Goal: Transaction & Acquisition: Purchase product/service

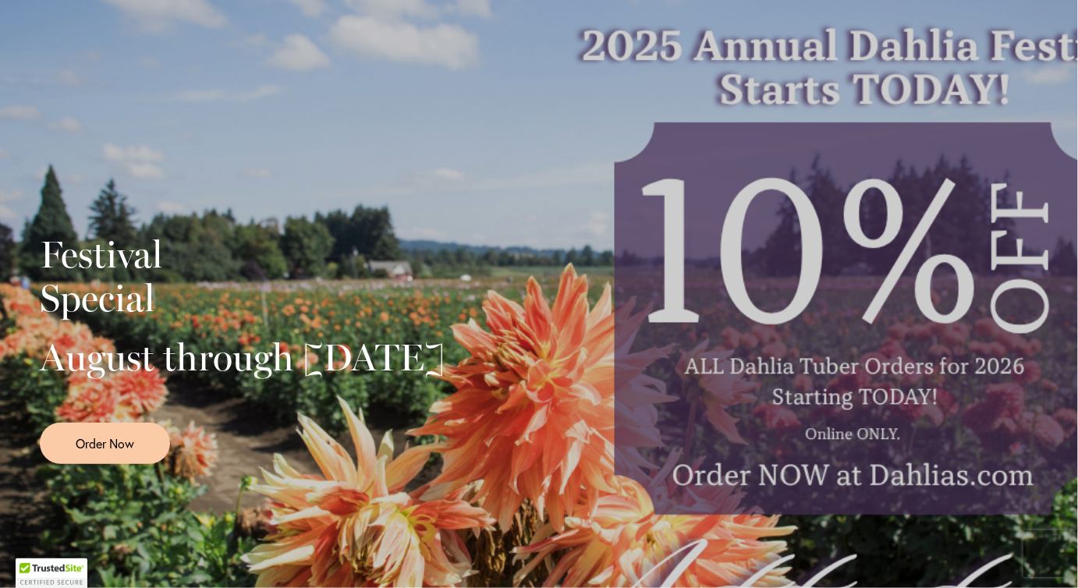
scroll to position [262, 0]
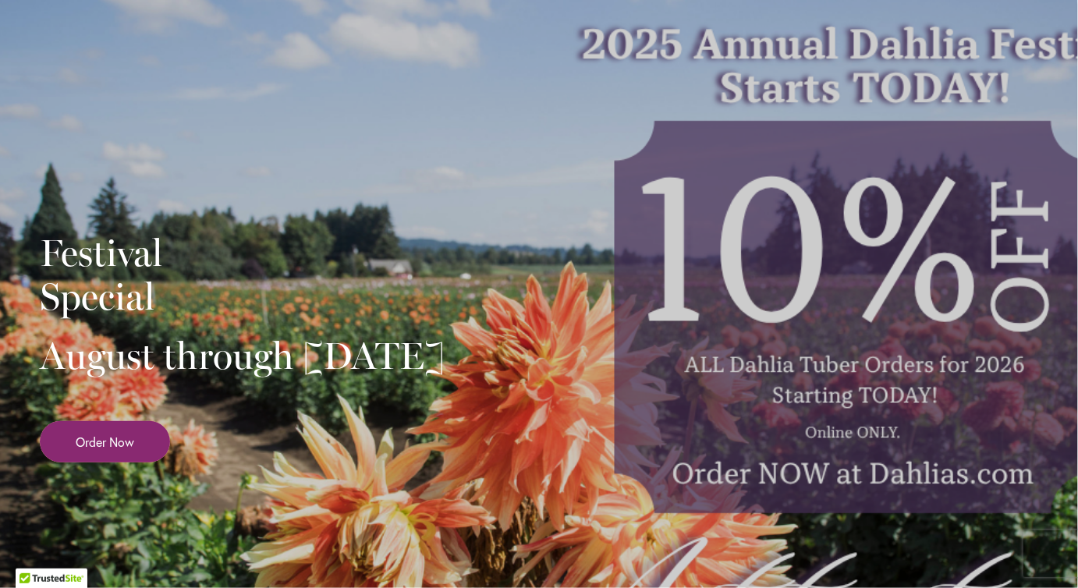
click at [119, 451] on span "Order Now" at bounding box center [105, 442] width 59 height 18
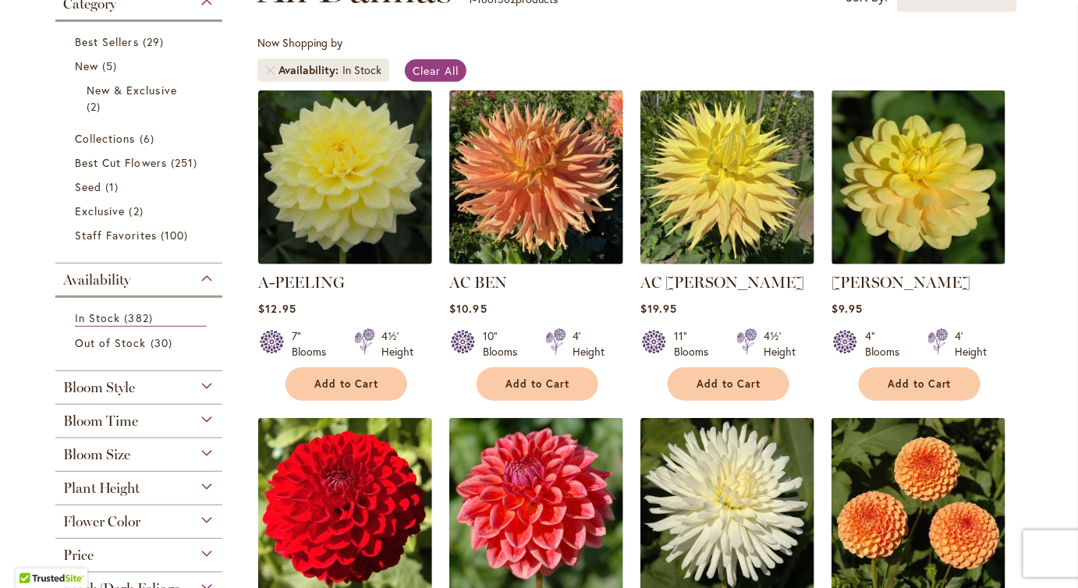
scroll to position [268, 0]
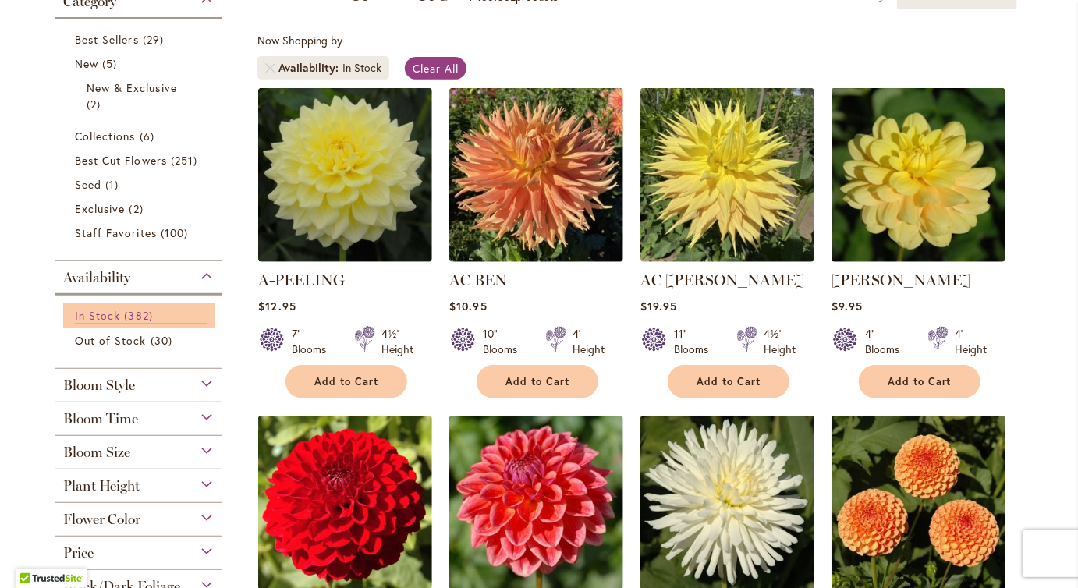
click at [120, 323] on span "In Stock" at bounding box center [97, 315] width 45 height 15
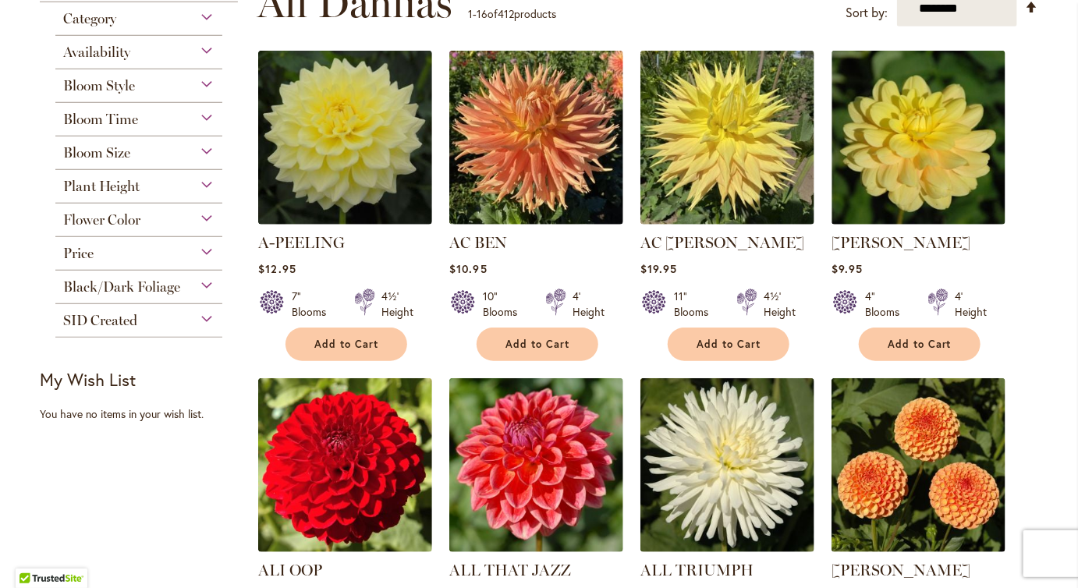
scroll to position [346, 0]
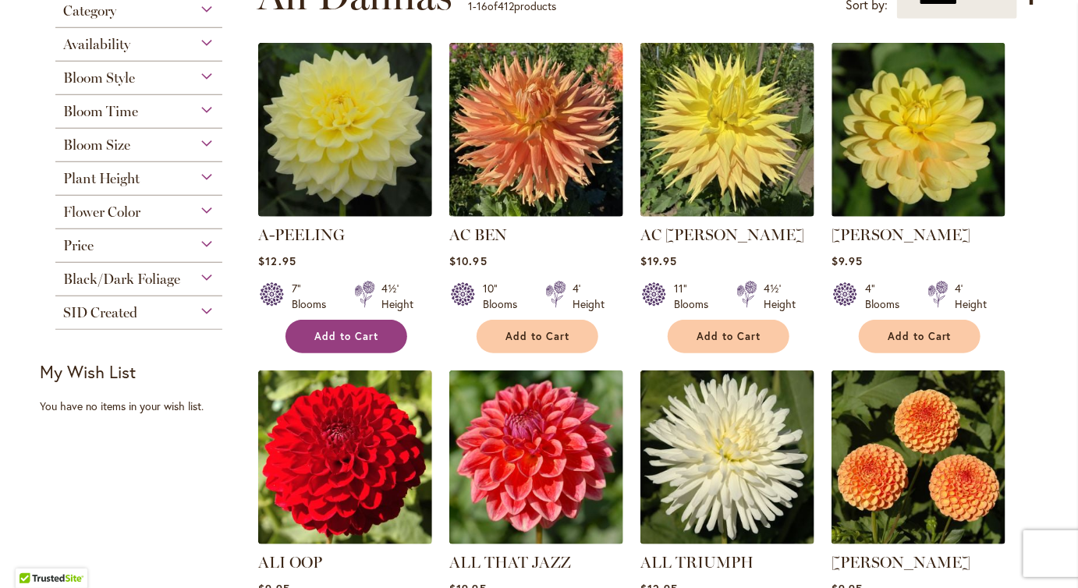
click at [346, 343] on span "Add to Cart" at bounding box center [346, 336] width 64 height 13
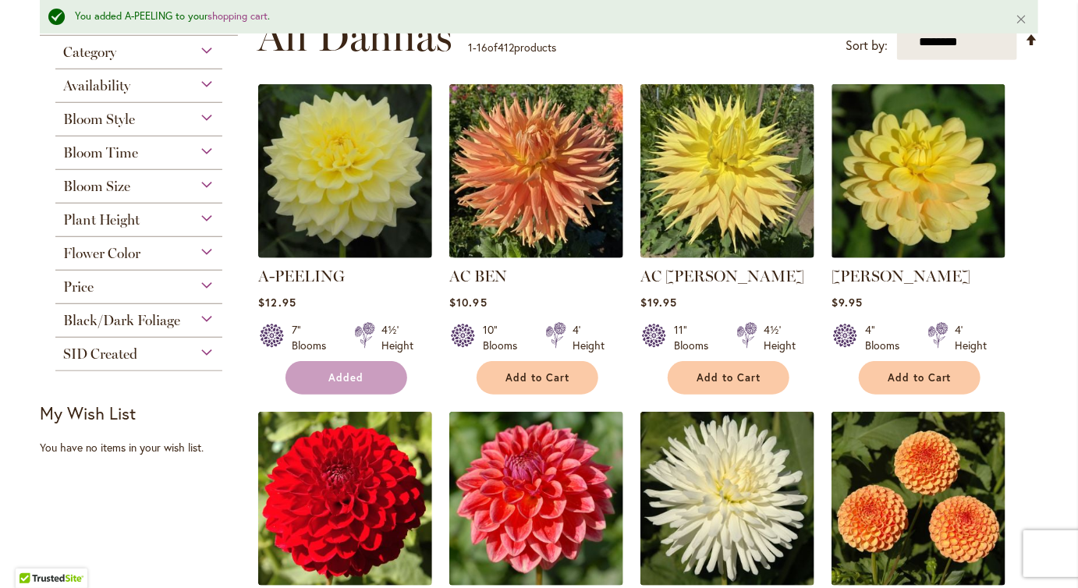
scroll to position [392, 0]
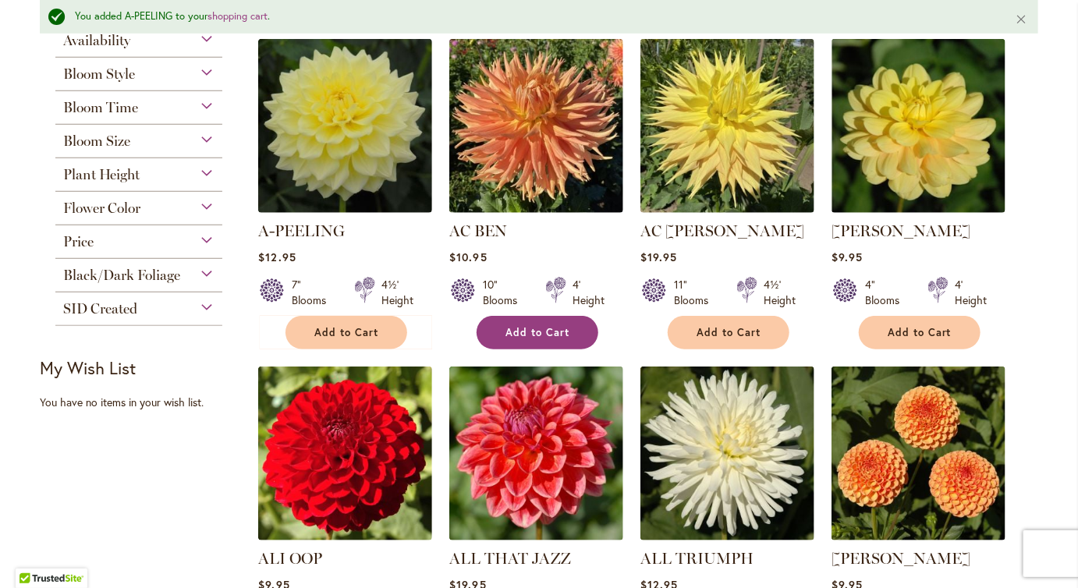
click at [532, 339] on span "Add to Cart" at bounding box center [538, 332] width 64 height 13
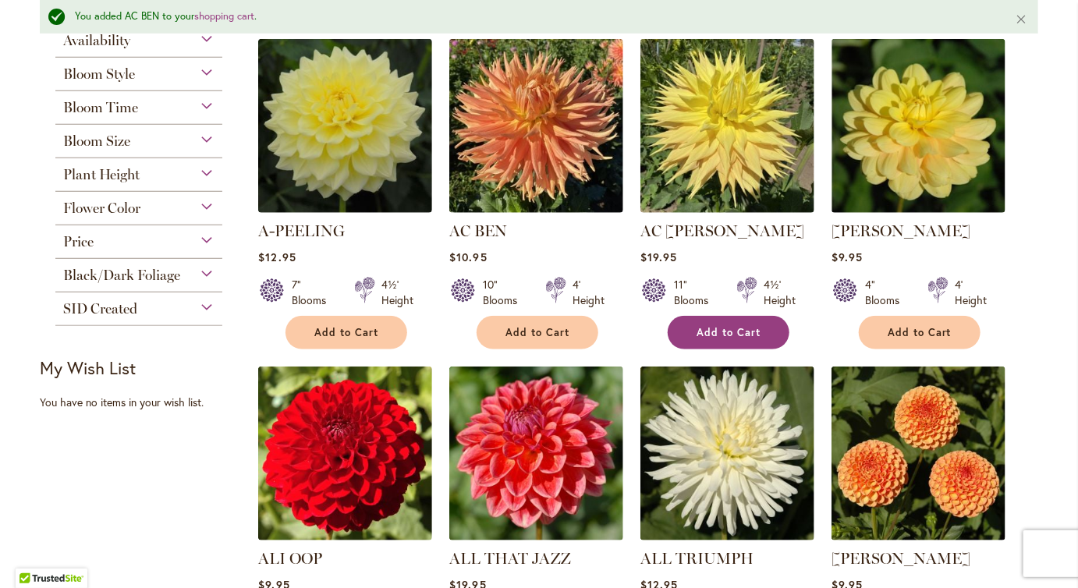
click at [711, 339] on span "Add to Cart" at bounding box center [729, 332] width 64 height 13
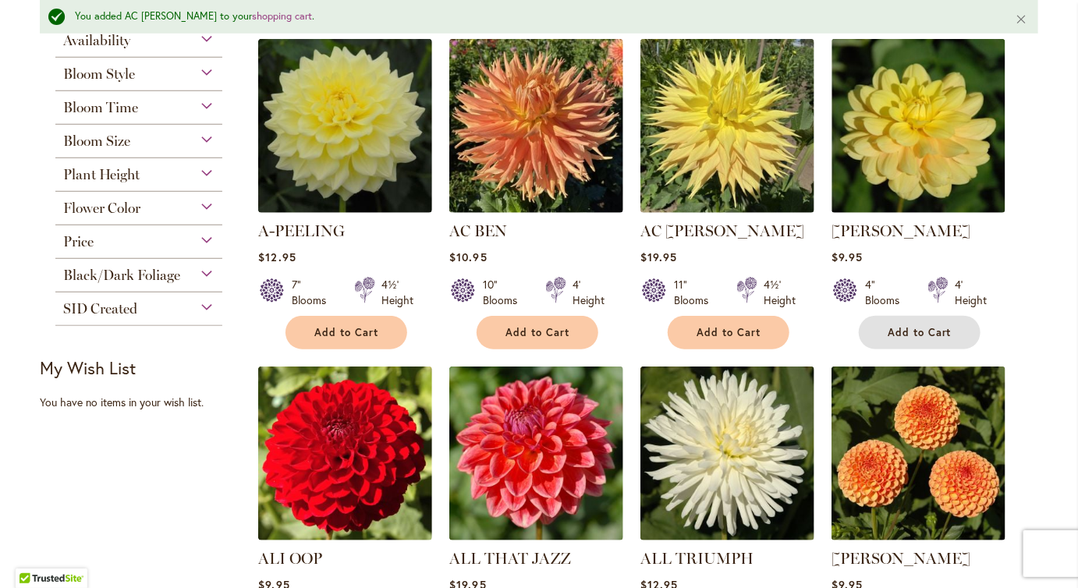
click at [910, 339] on span "Add to Cart" at bounding box center [920, 332] width 64 height 13
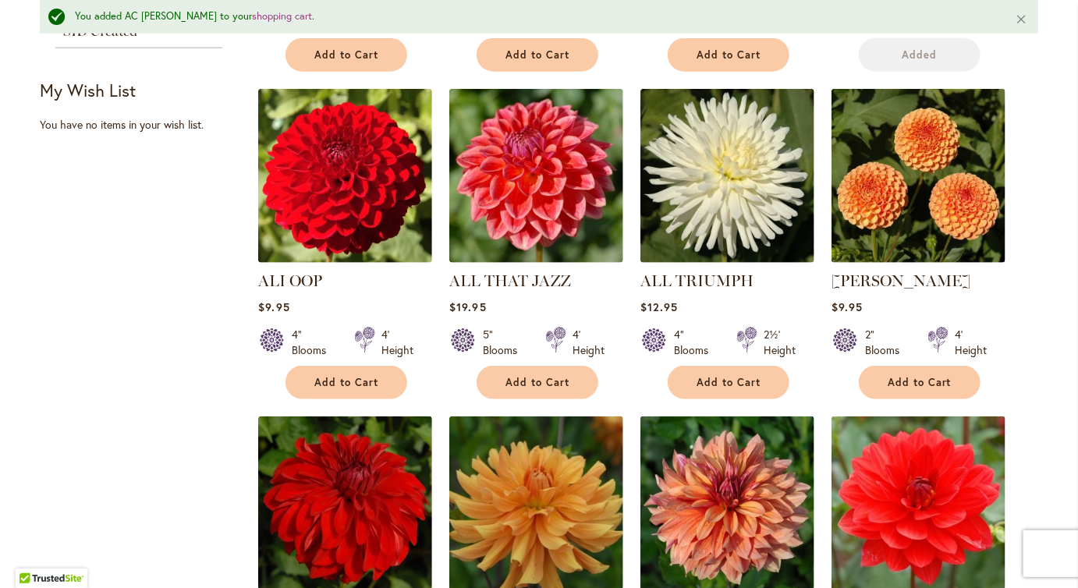
scroll to position [673, 0]
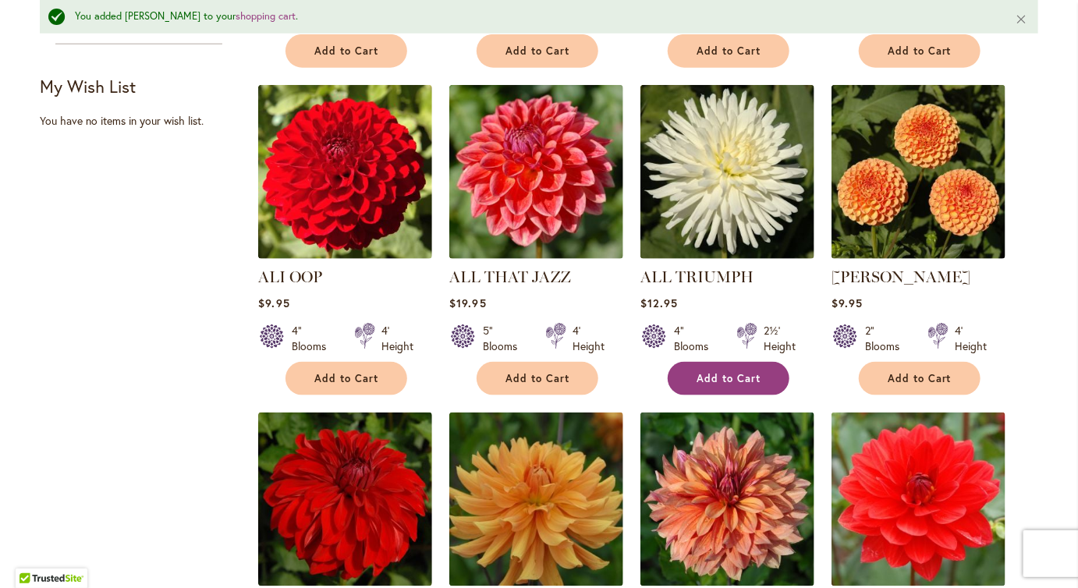
click at [725, 385] on span "Add to Cart" at bounding box center [729, 378] width 64 height 13
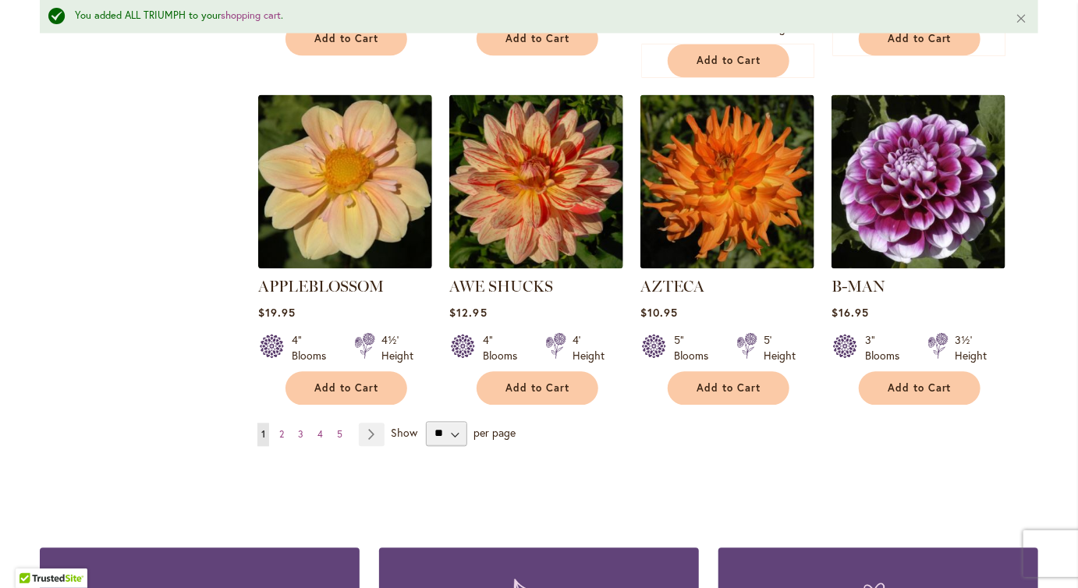
scroll to position [1381, 0]
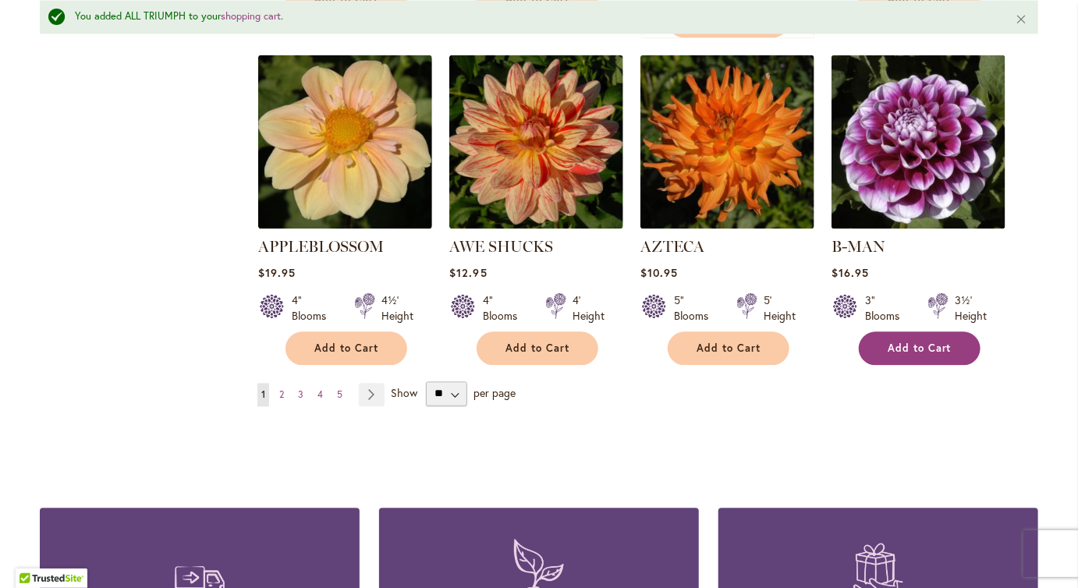
click at [922, 355] on span "Add to Cart" at bounding box center [920, 348] width 64 height 13
click at [467, 406] on select "** ** ** **" at bounding box center [446, 393] width 41 height 25
select select "**"
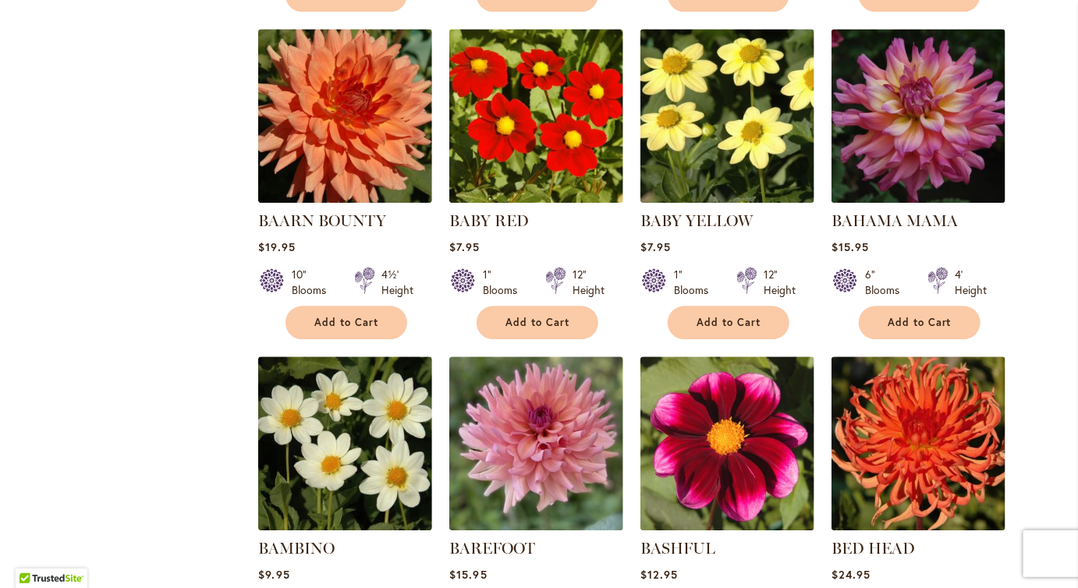
scroll to position [1696, 0]
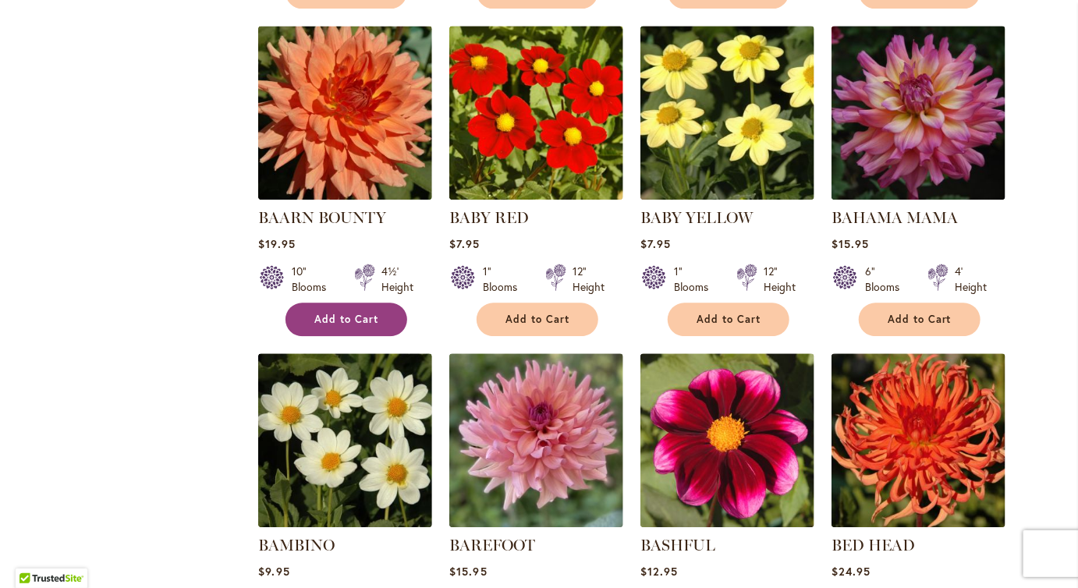
click at [358, 326] on span "Add to Cart" at bounding box center [346, 319] width 64 height 13
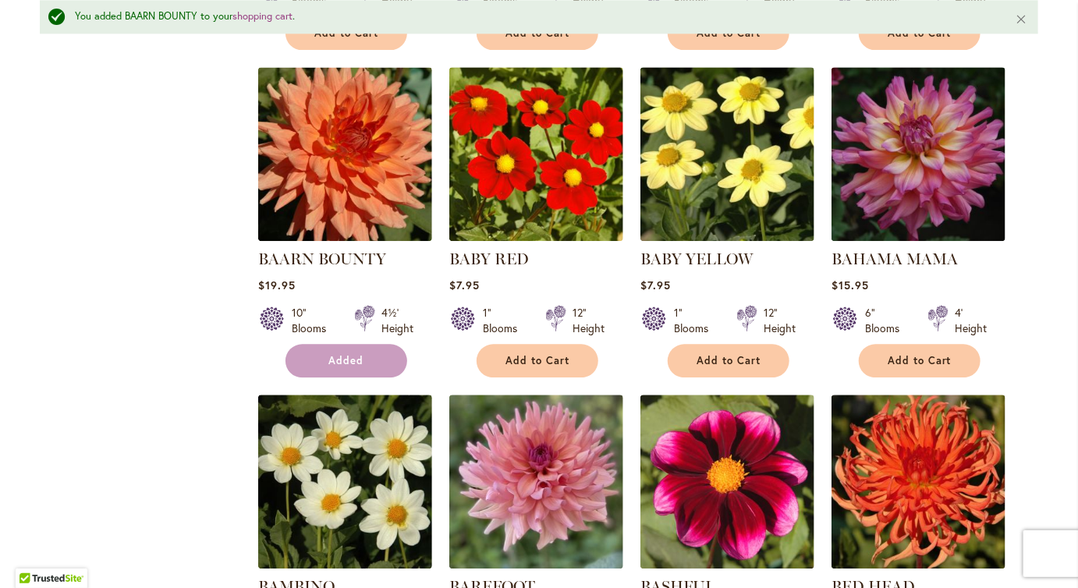
scroll to position [1741, 0]
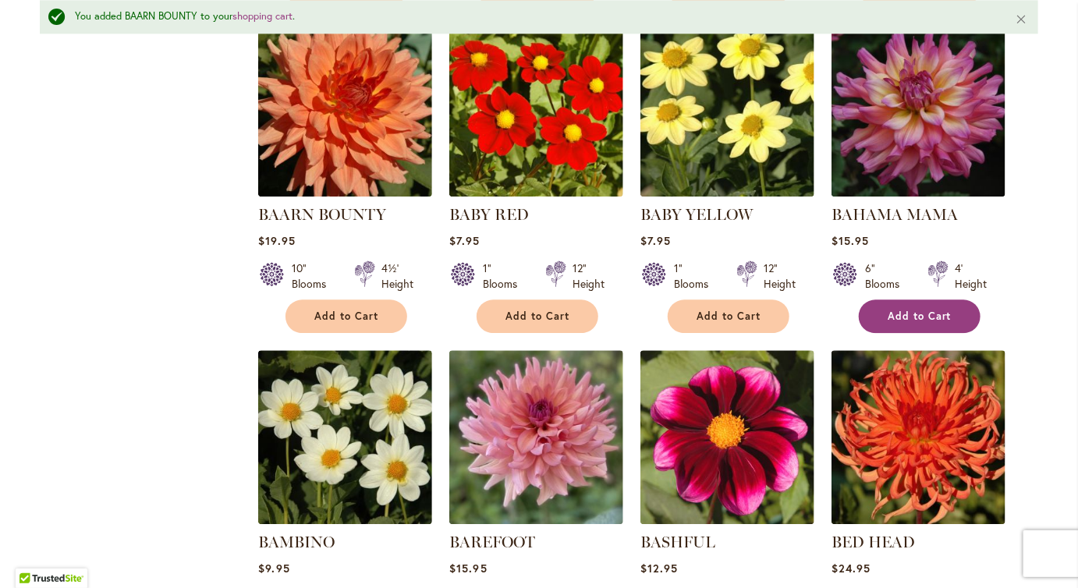
click at [944, 323] on span "Add to Cart" at bounding box center [920, 316] width 64 height 13
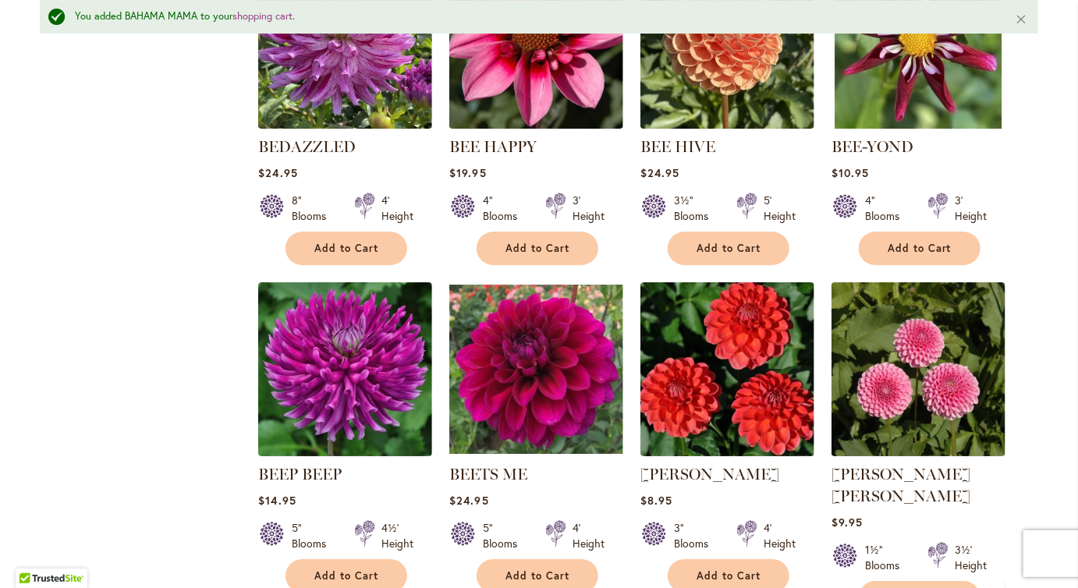
scroll to position [2457, 0]
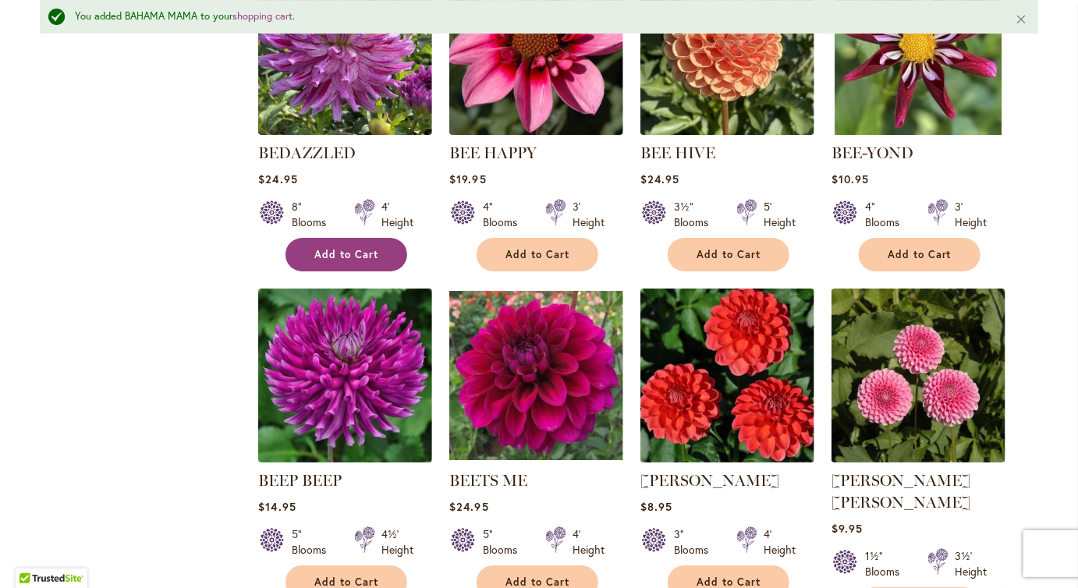
click at [373, 261] on span "Add to Cart" at bounding box center [346, 254] width 64 height 13
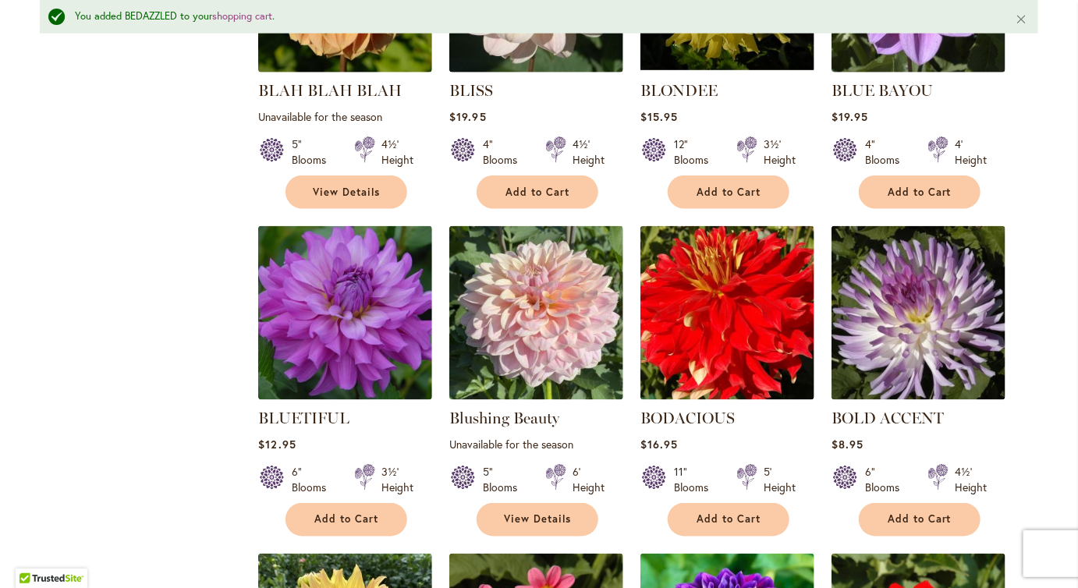
scroll to position [3497, 0]
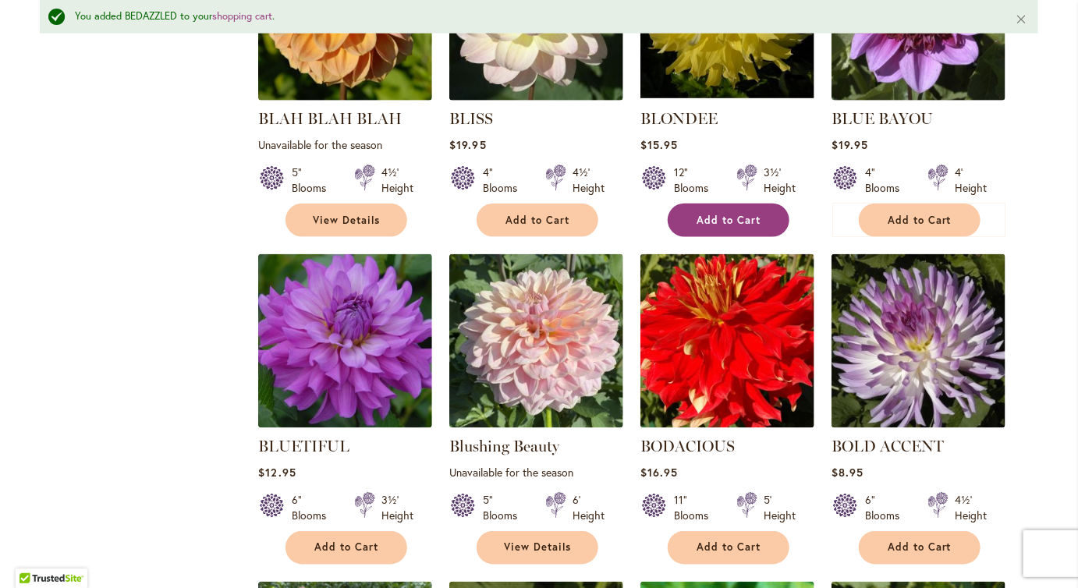
click at [702, 237] on button "Add to Cart" at bounding box center [729, 221] width 122 height 34
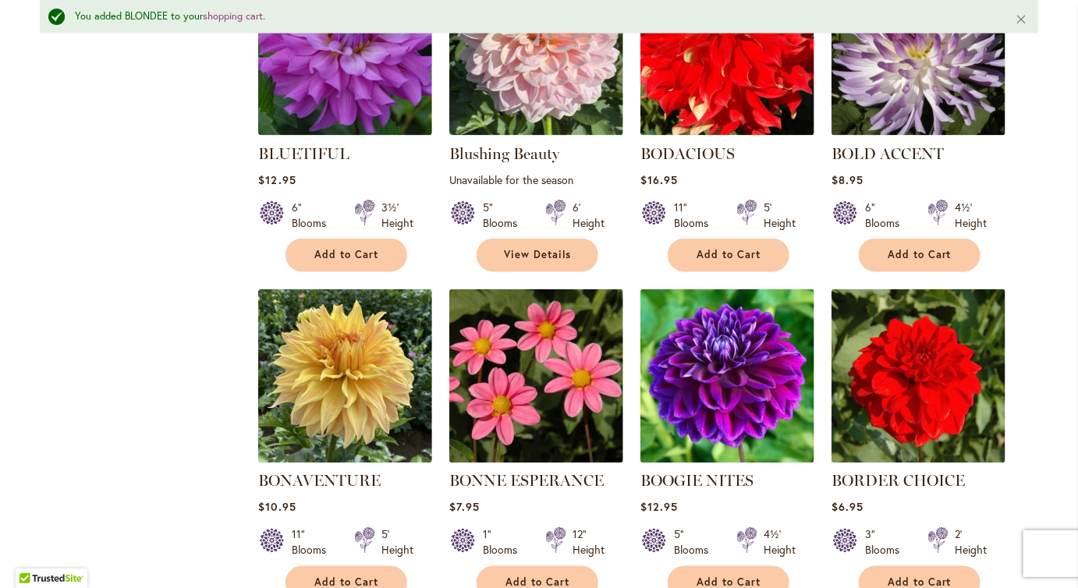
scroll to position [3796, 0]
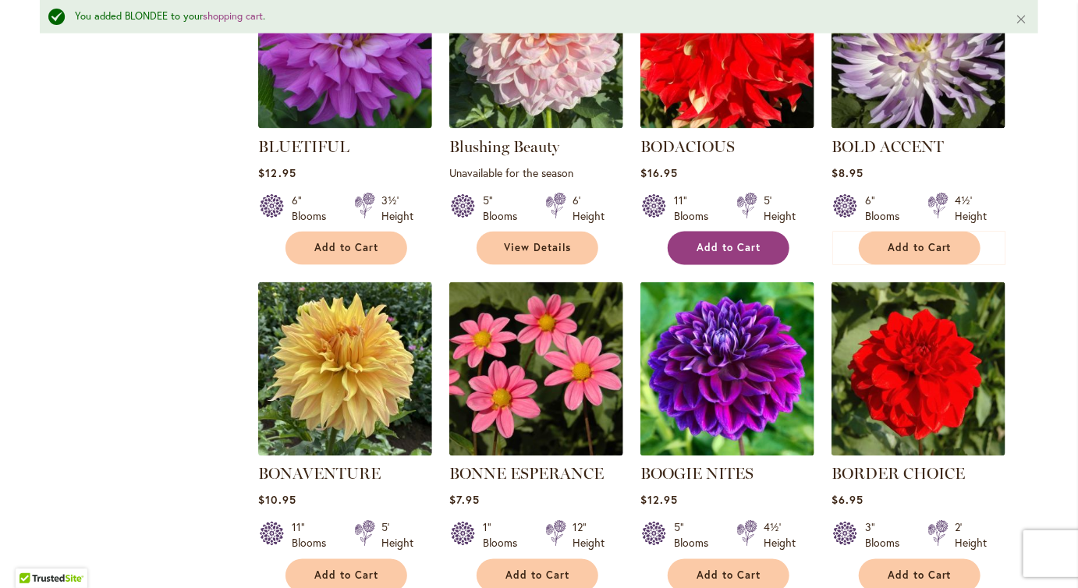
click at [746, 255] on span "Add to Cart" at bounding box center [729, 248] width 64 height 13
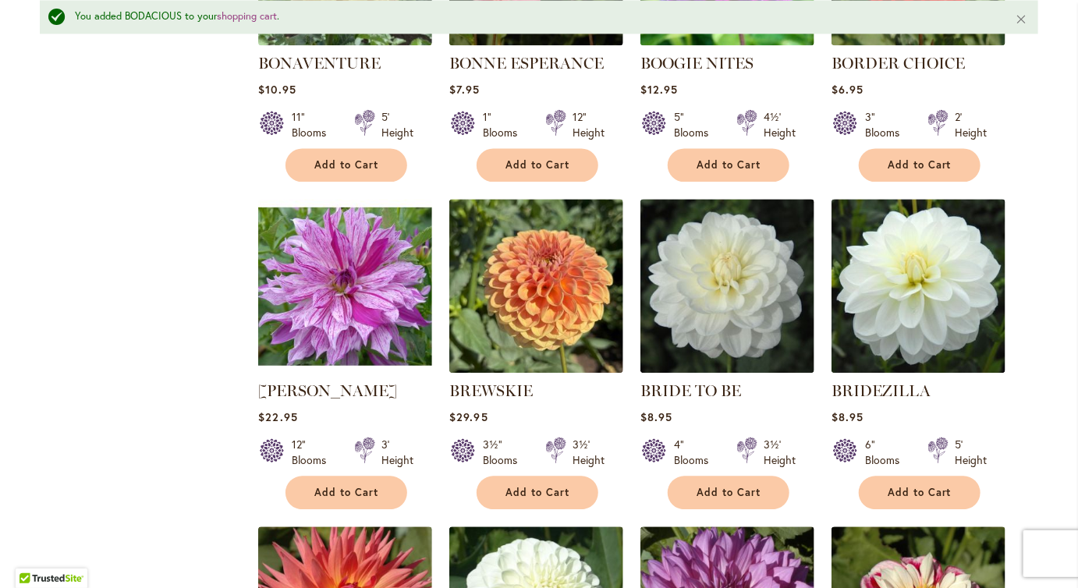
scroll to position [4214, 0]
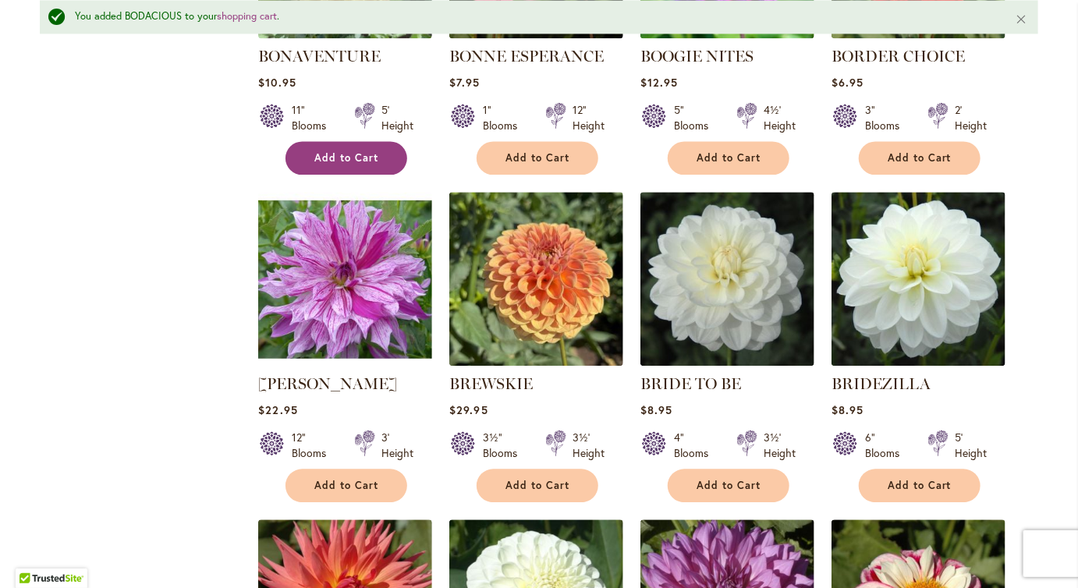
click at [374, 165] on span "Add to Cart" at bounding box center [346, 157] width 64 height 13
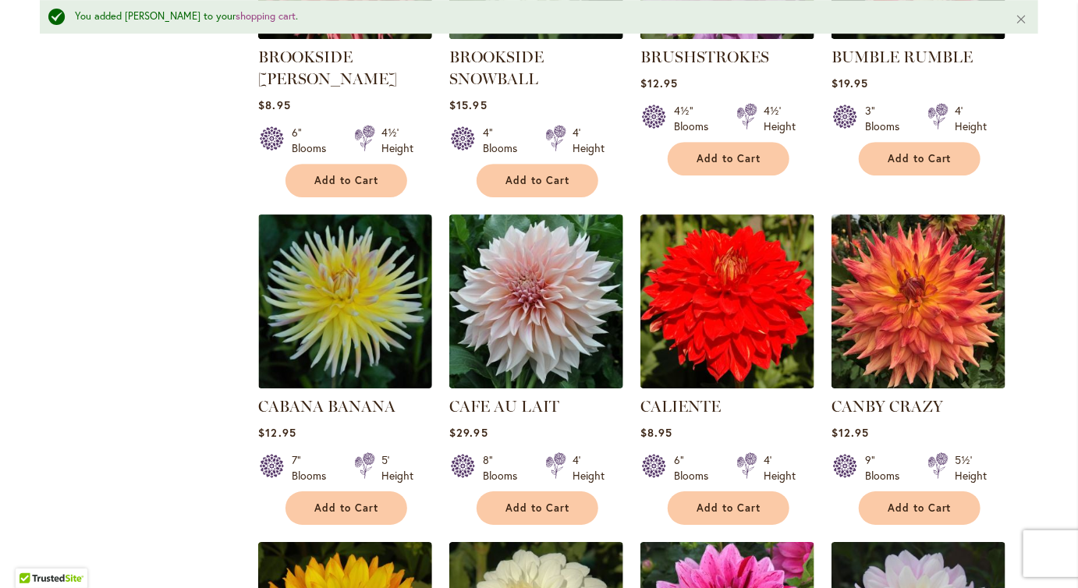
scroll to position [4872, 0]
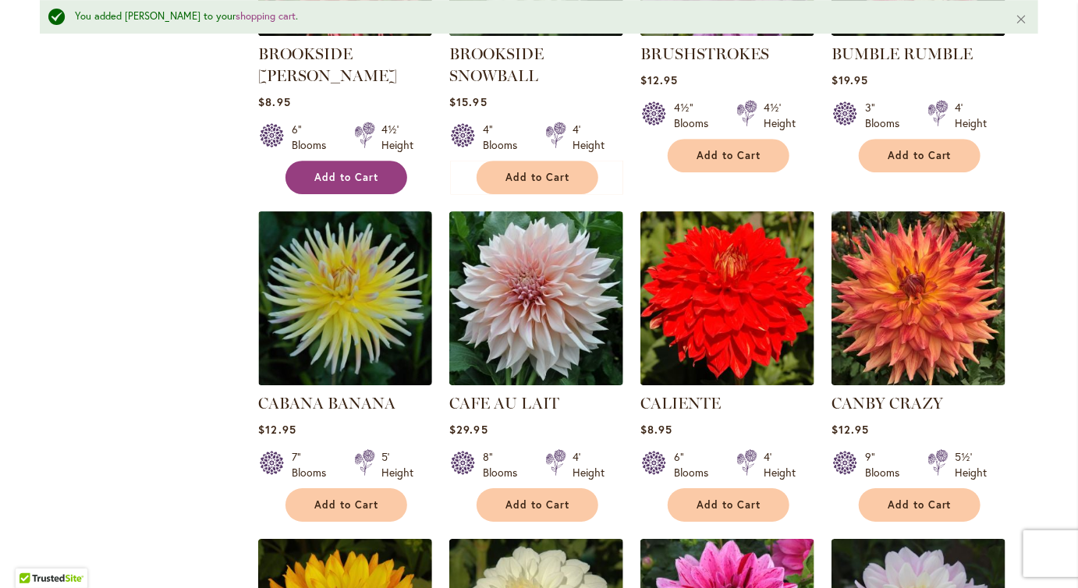
click at [360, 184] on span "Add to Cart" at bounding box center [346, 177] width 64 height 13
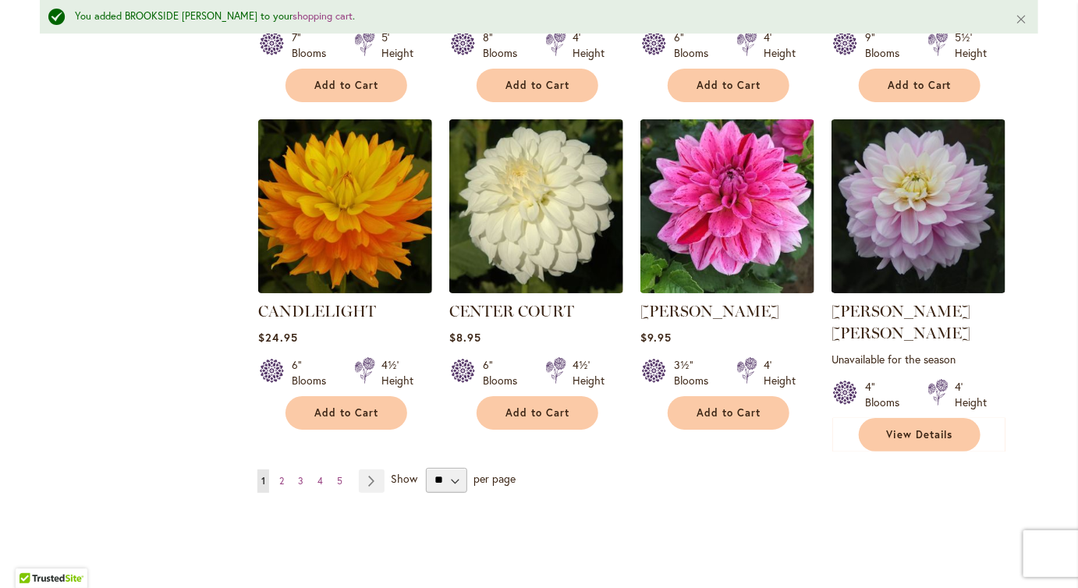
scroll to position [5293, 0]
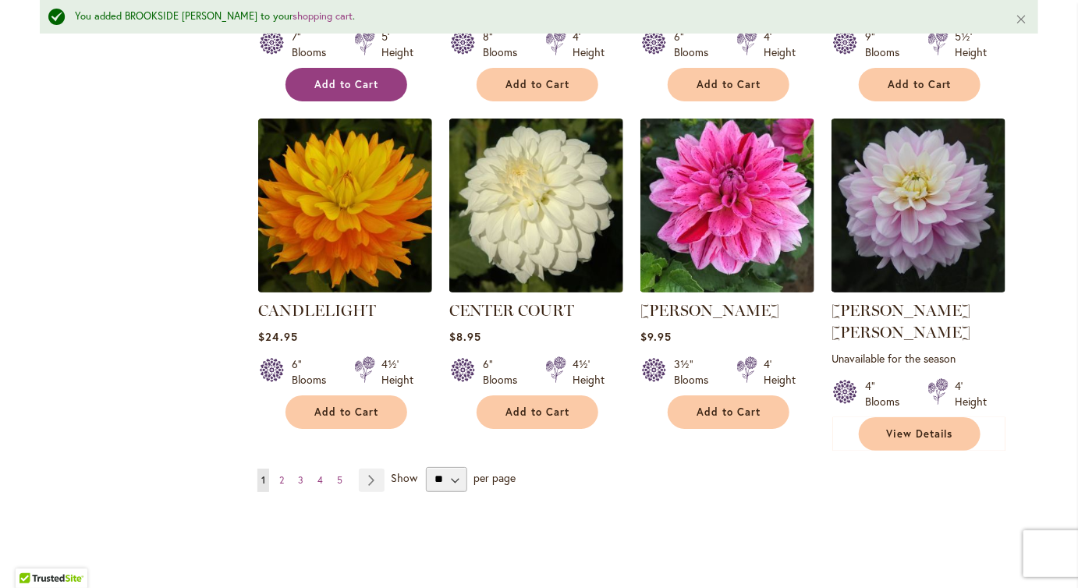
click at [357, 91] on span "Add to Cart" at bounding box center [346, 84] width 64 height 13
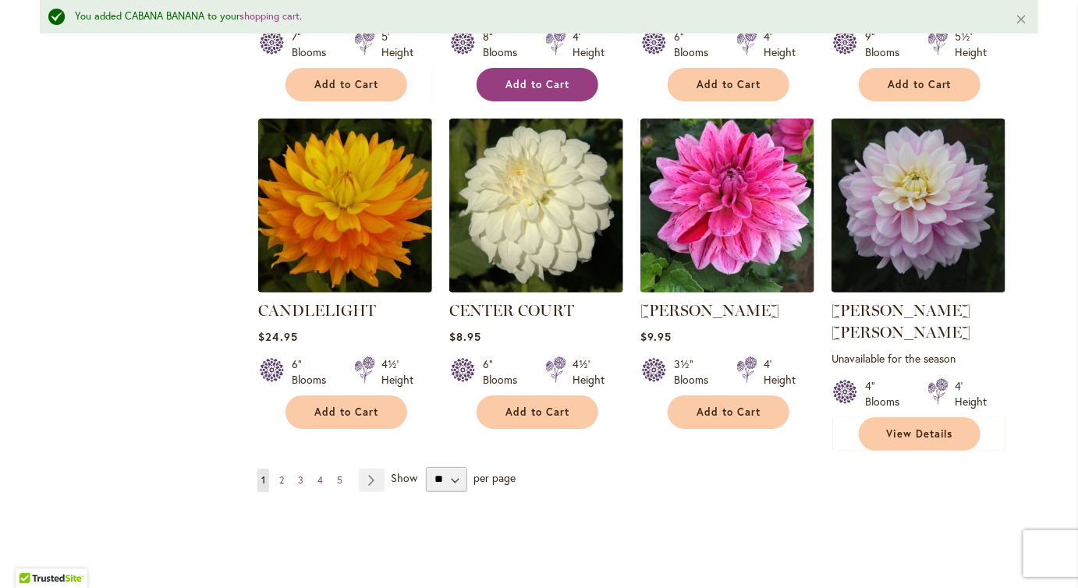
click at [570, 91] on span "Add to Cart" at bounding box center [538, 84] width 64 height 13
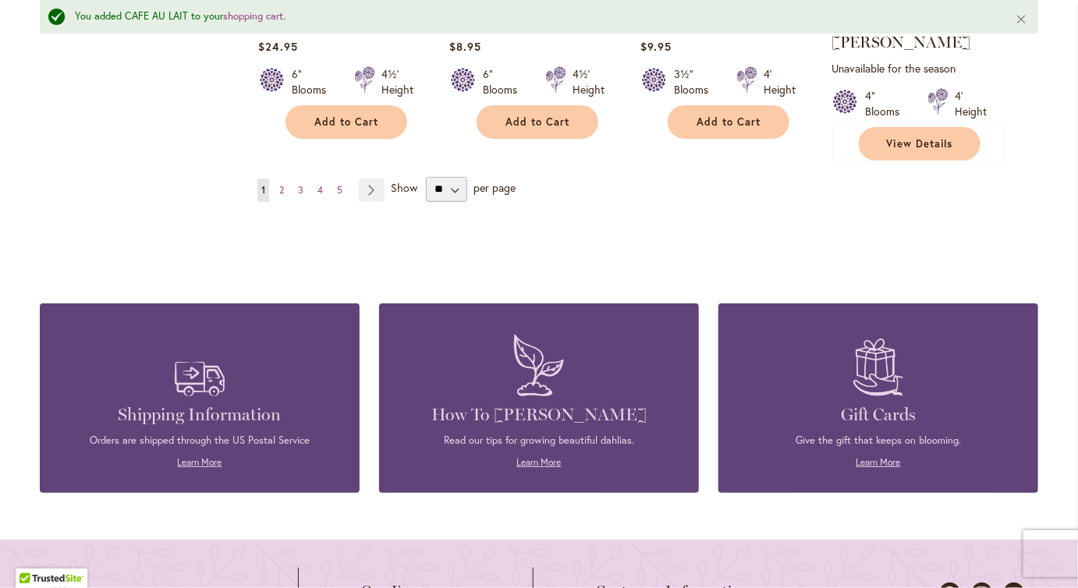
scroll to position [5584, 0]
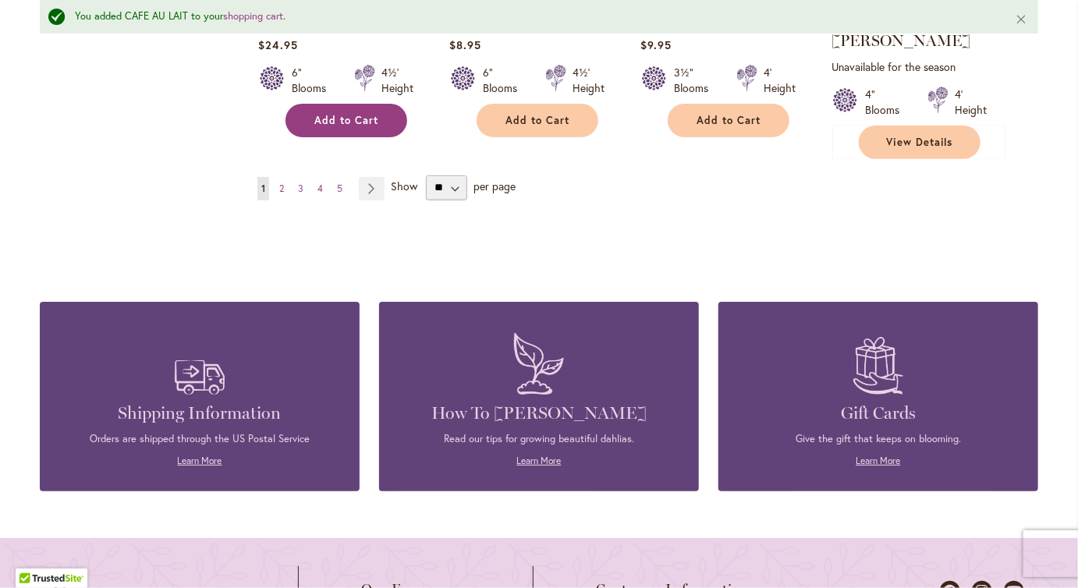
click at [345, 127] on span "Add to Cart" at bounding box center [346, 120] width 64 height 13
click at [378, 200] on link "Page Next" at bounding box center [372, 188] width 26 height 23
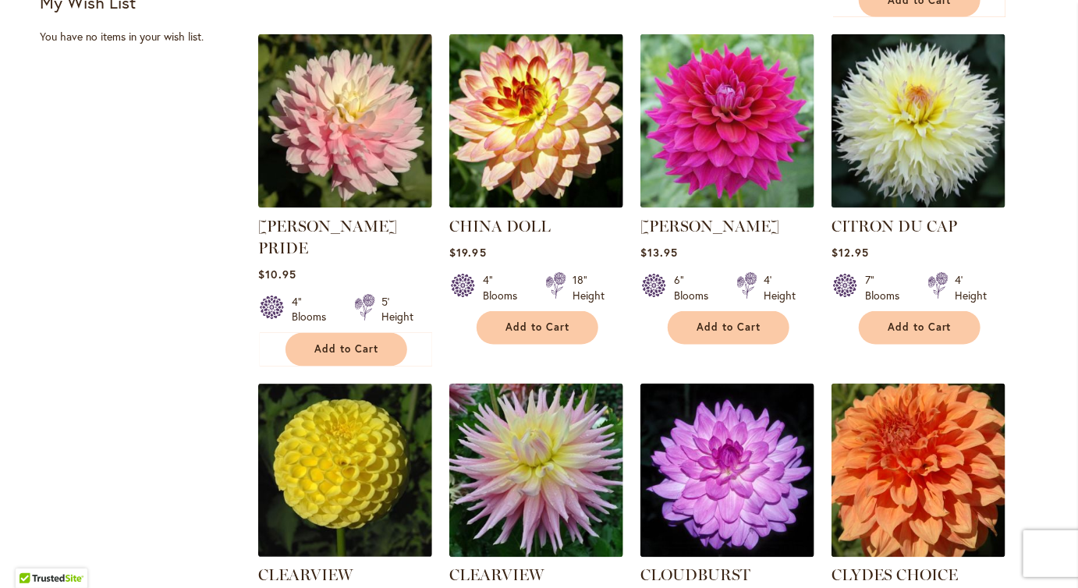
scroll to position [1033, 0]
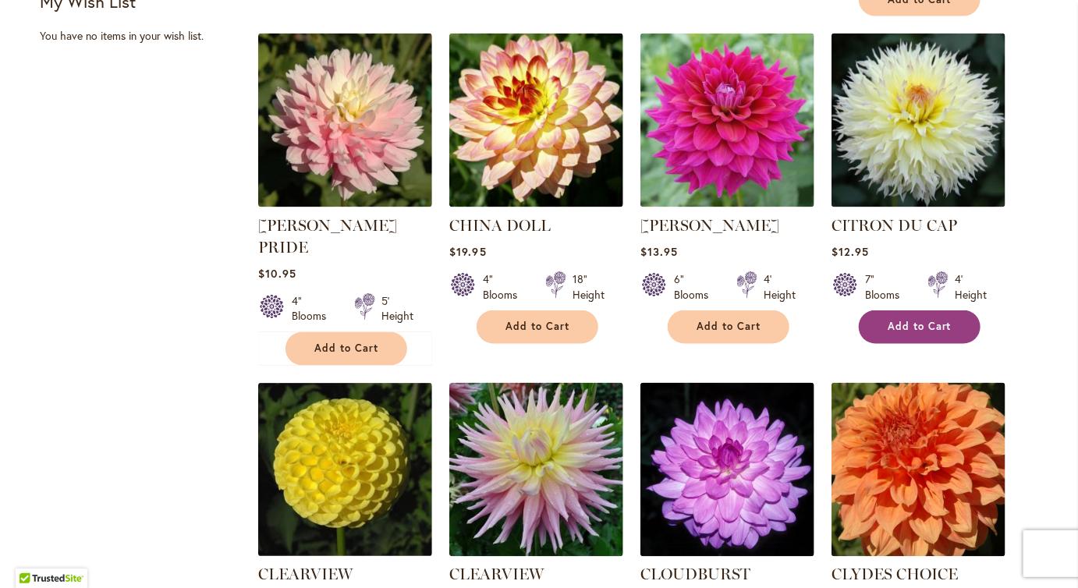
click at [924, 334] on span "Add to Cart" at bounding box center [920, 327] width 64 height 13
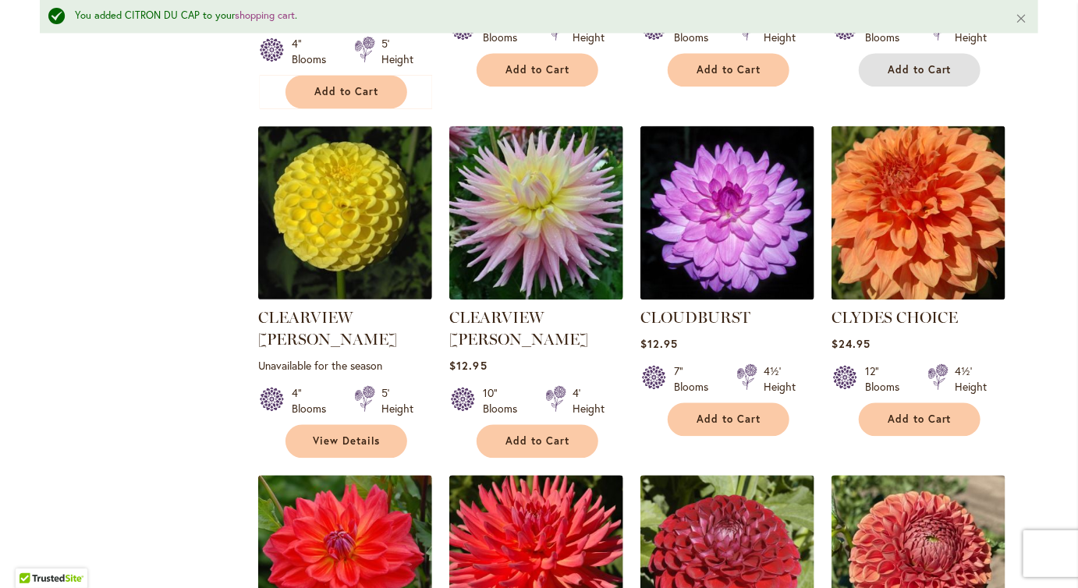
scroll to position [1340, 0]
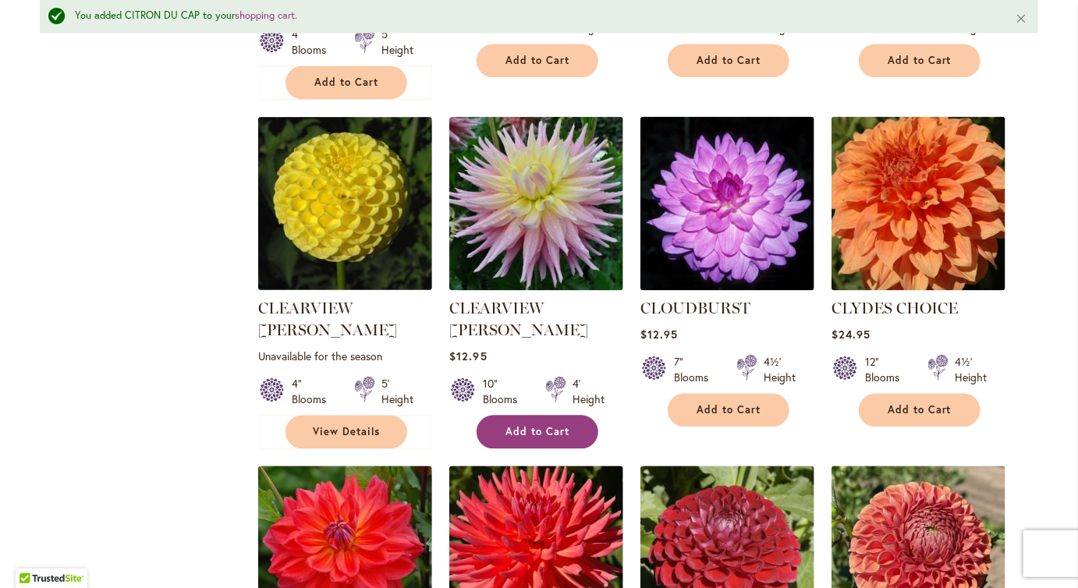
click at [522, 435] on span "Add to Cart" at bounding box center [538, 432] width 64 height 13
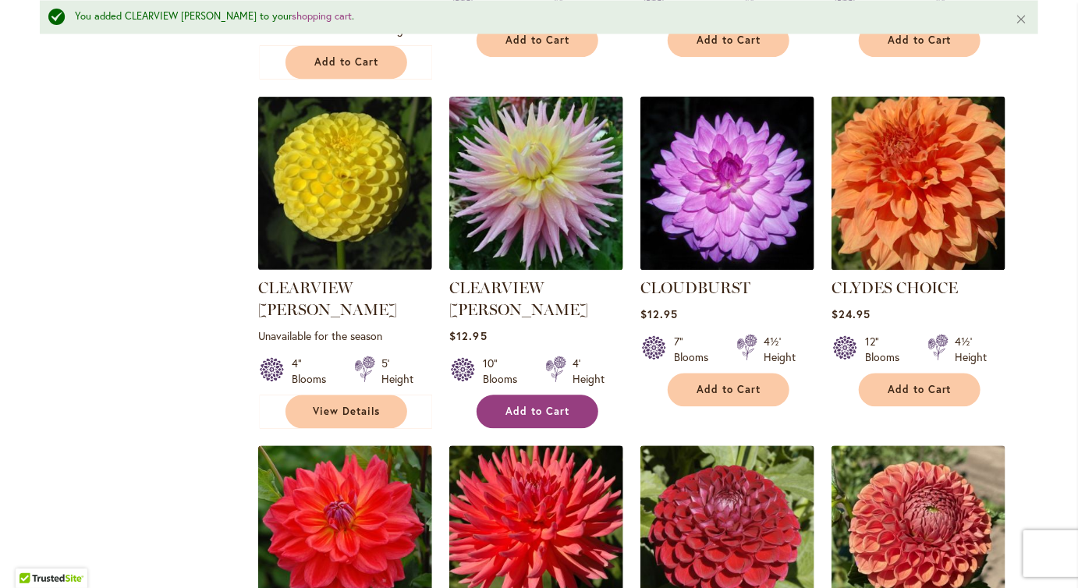
scroll to position [1362, 0]
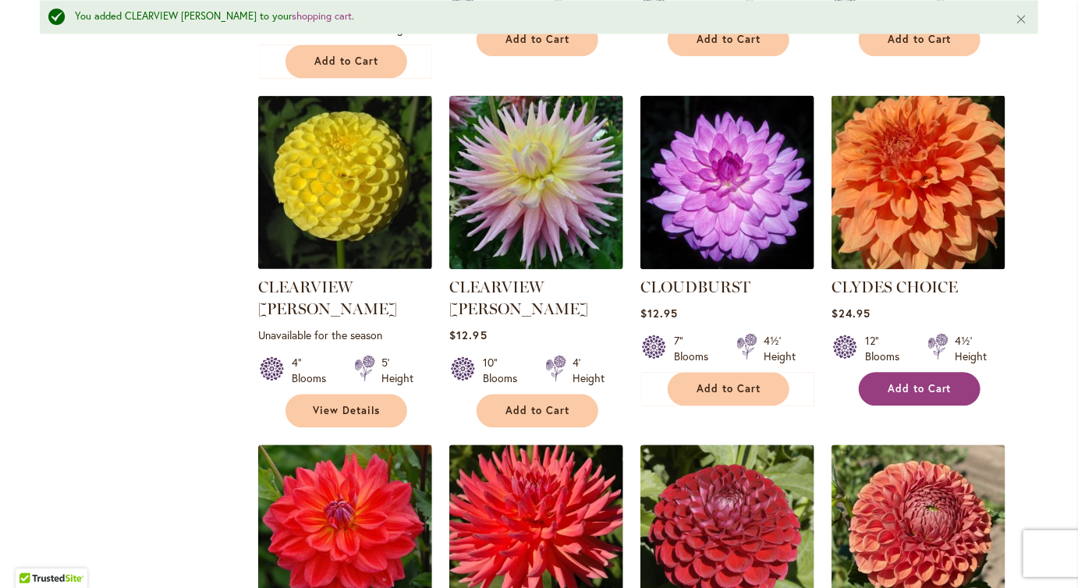
click at [942, 385] on span "Add to Cart" at bounding box center [920, 388] width 64 height 13
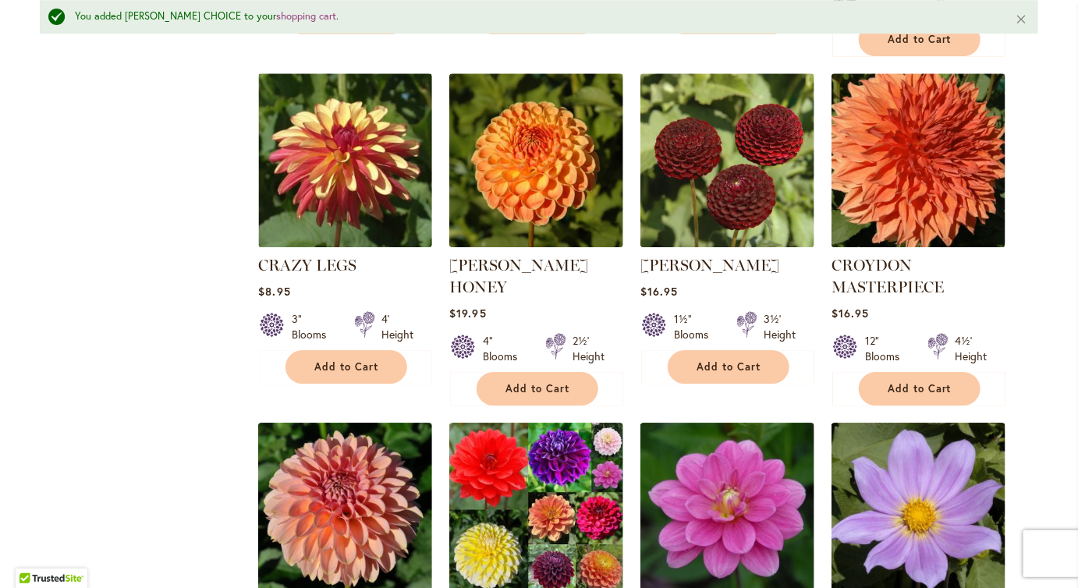
scroll to position [2115, 0]
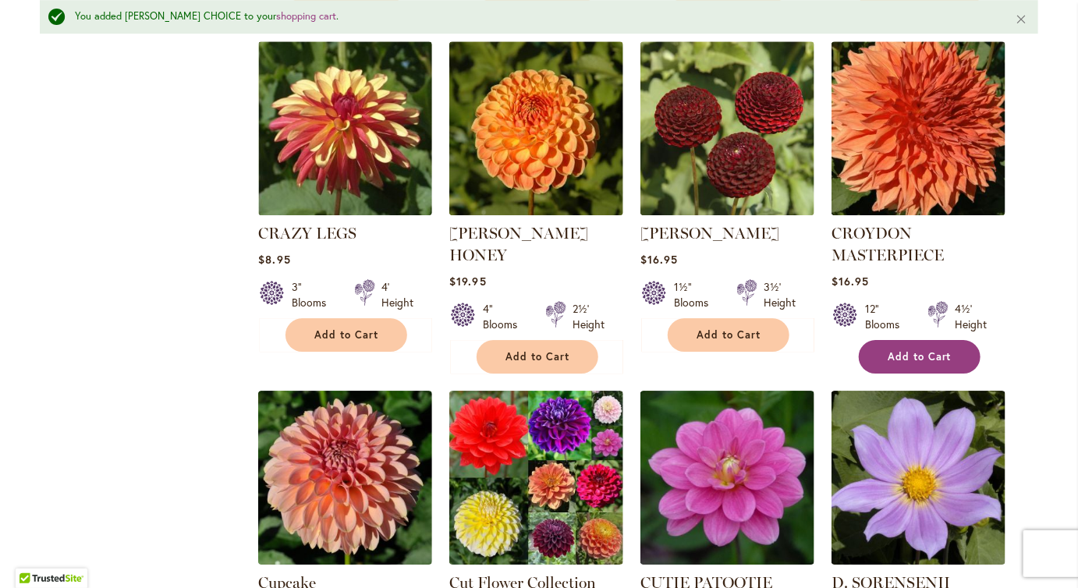
click at [915, 364] on span "Add to Cart" at bounding box center [920, 356] width 64 height 13
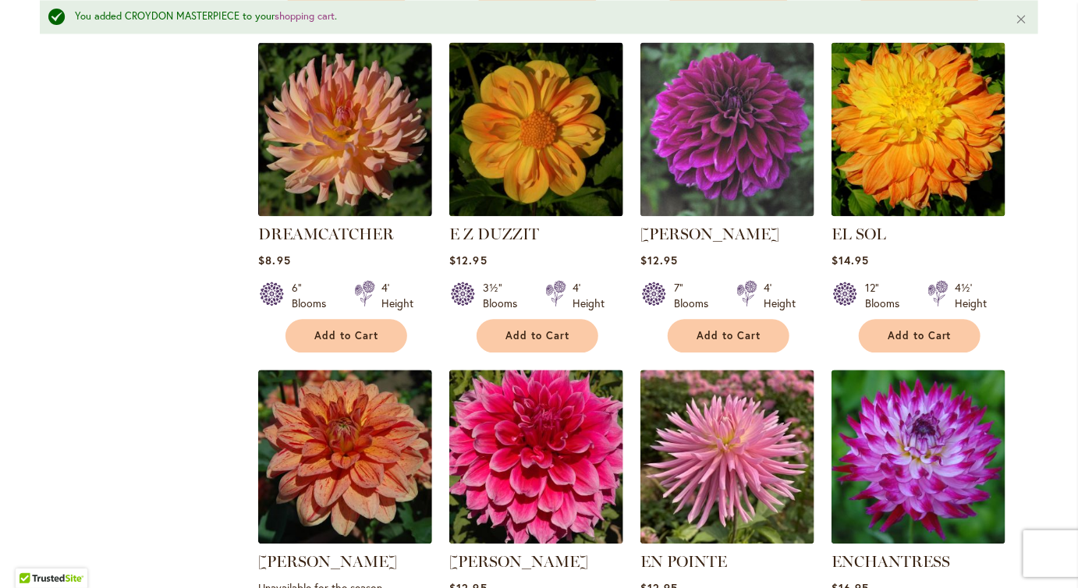
scroll to position [4161, 0]
click at [934, 342] on span "Add to Cart" at bounding box center [920, 335] width 64 height 13
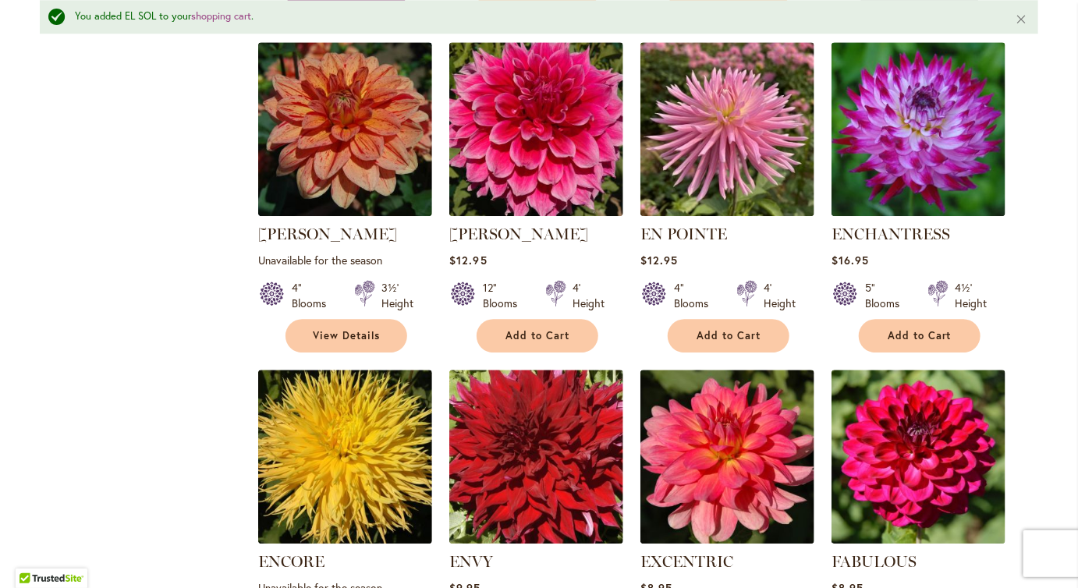
scroll to position [4505, 0]
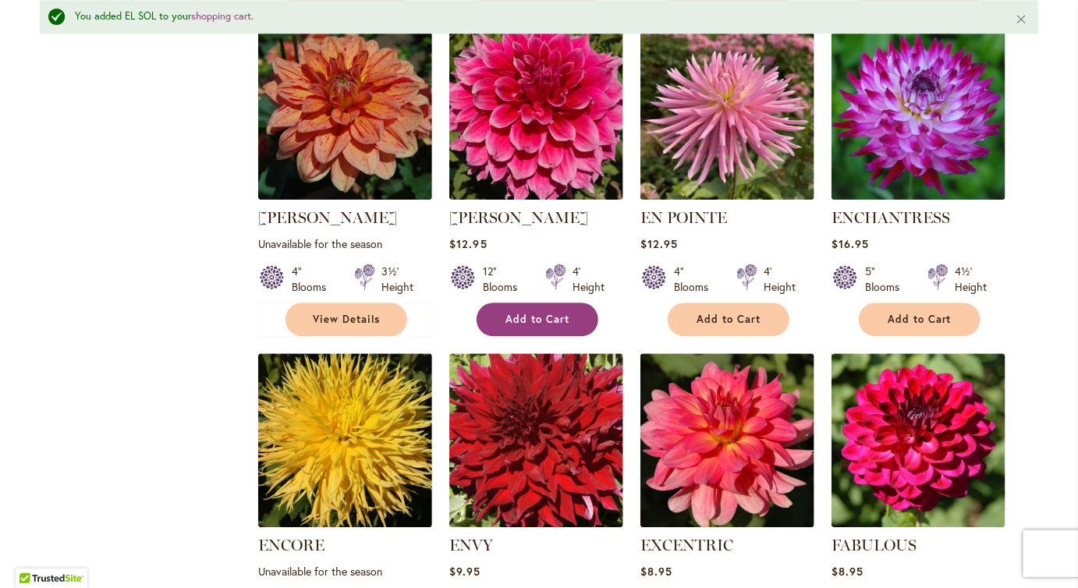
click at [527, 326] on span "Add to Cart" at bounding box center [538, 319] width 64 height 13
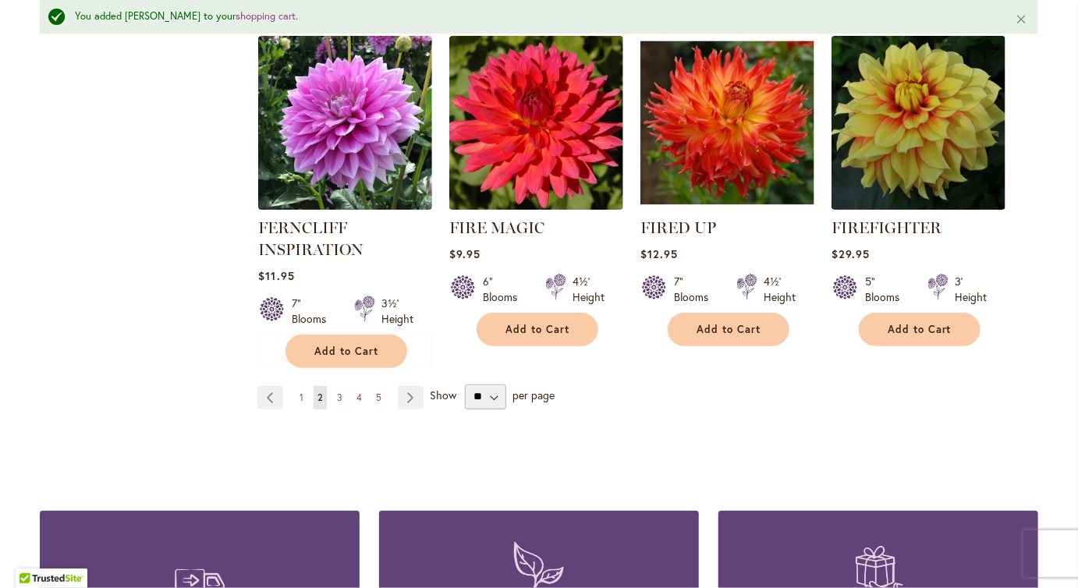
scroll to position [5526, 0]
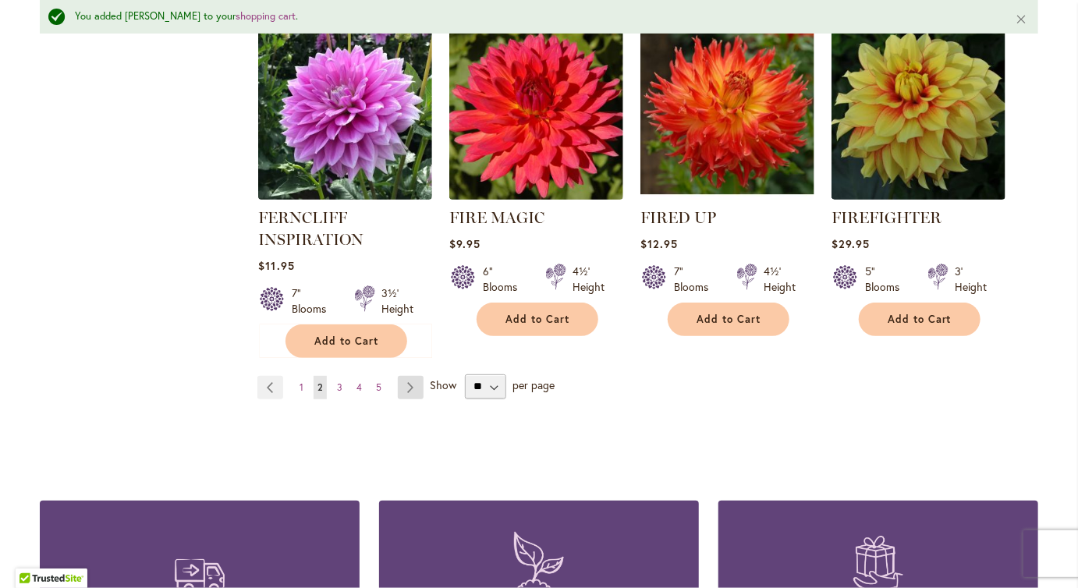
click at [416, 399] on link "Page Next" at bounding box center [411, 387] width 26 height 23
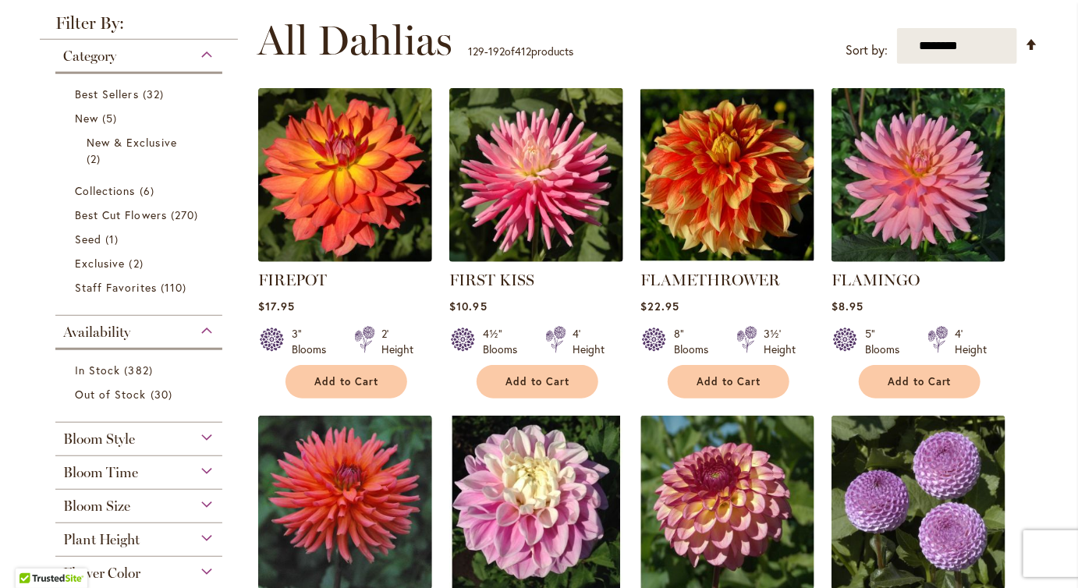
scroll to position [302, 0]
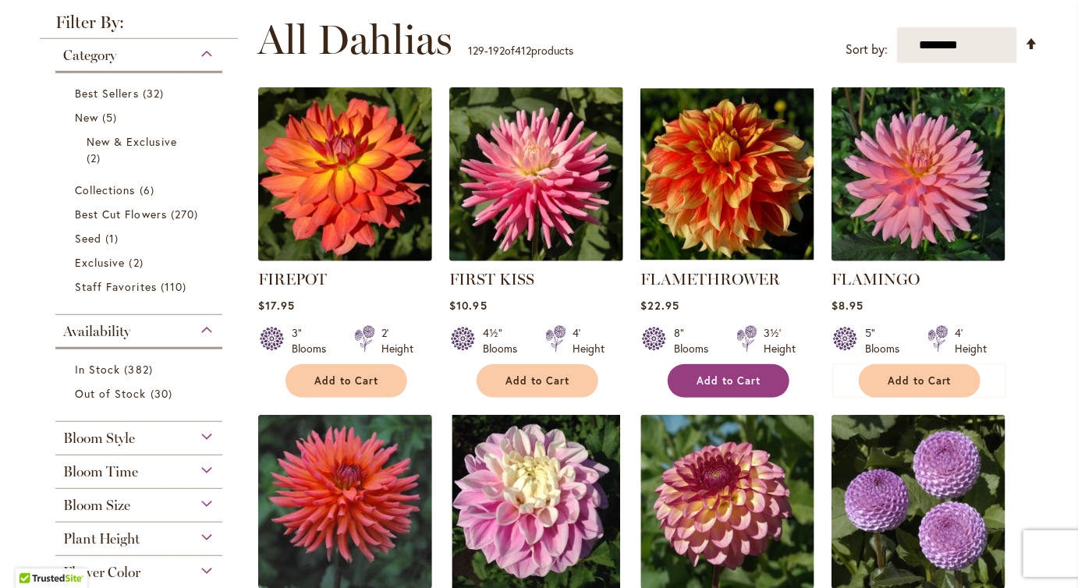
click at [733, 388] on span "Add to Cart" at bounding box center [729, 380] width 64 height 13
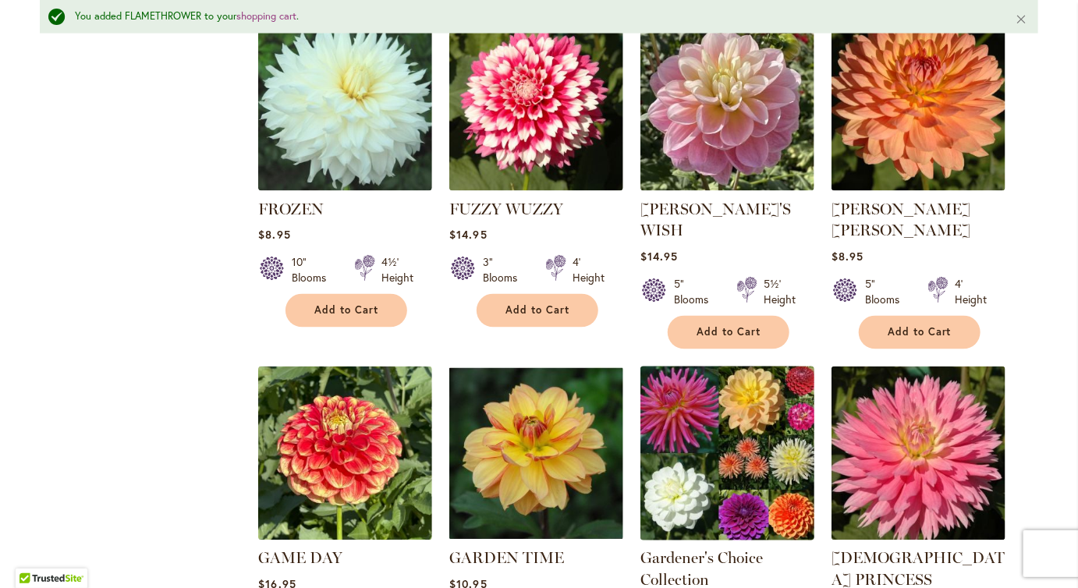
scroll to position [1098, 0]
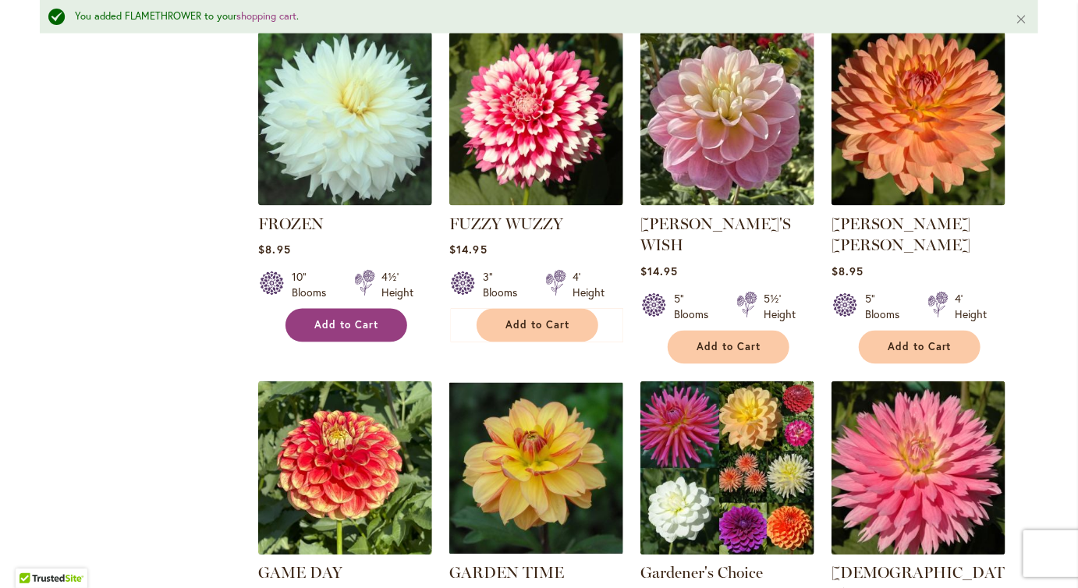
click at [345, 332] on span "Add to Cart" at bounding box center [346, 325] width 64 height 13
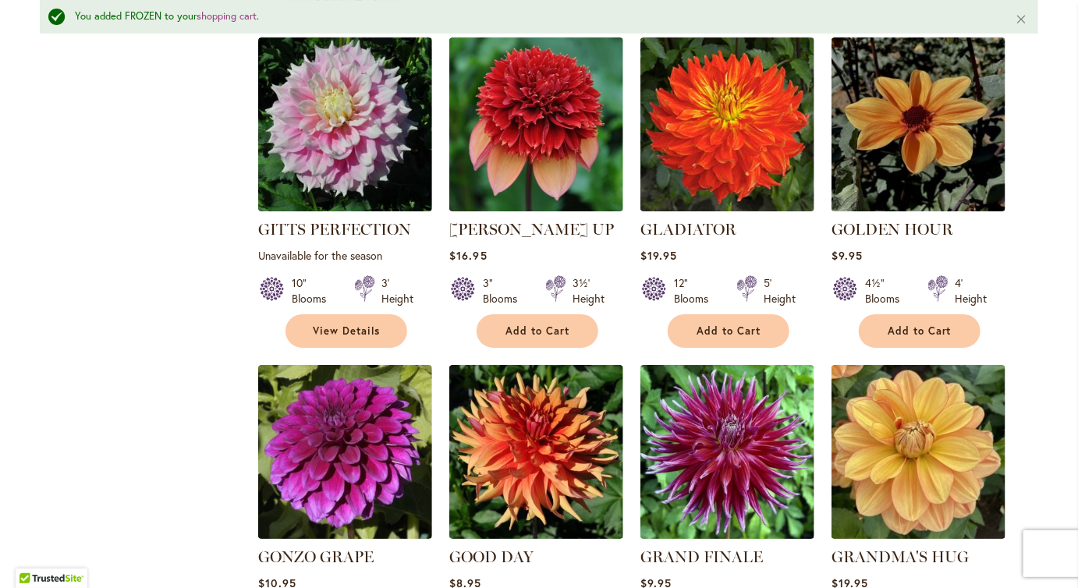
scroll to position [2472, 0]
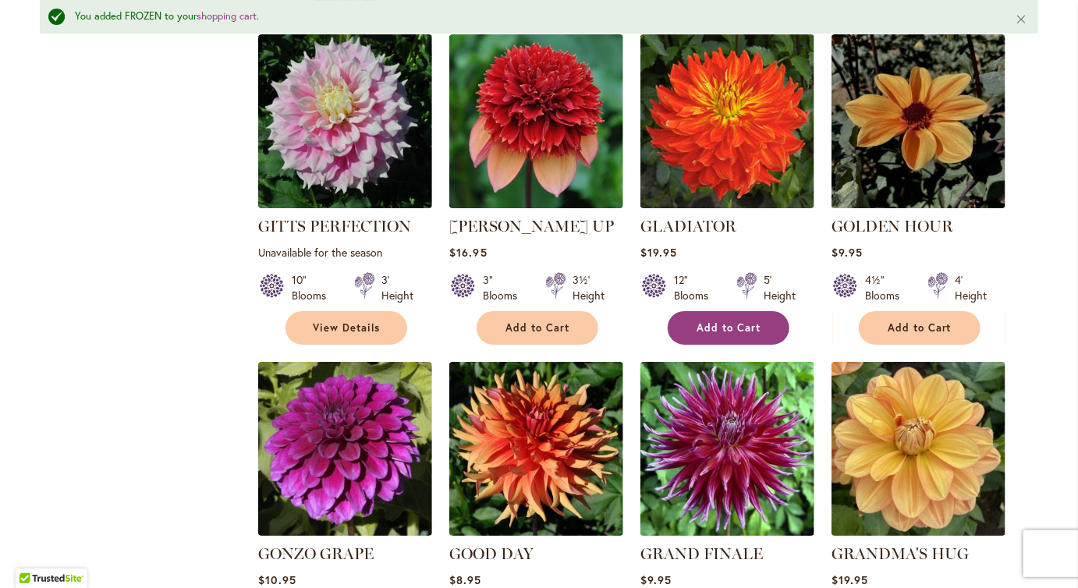
click at [726, 335] on span "Add to Cart" at bounding box center [729, 327] width 64 height 13
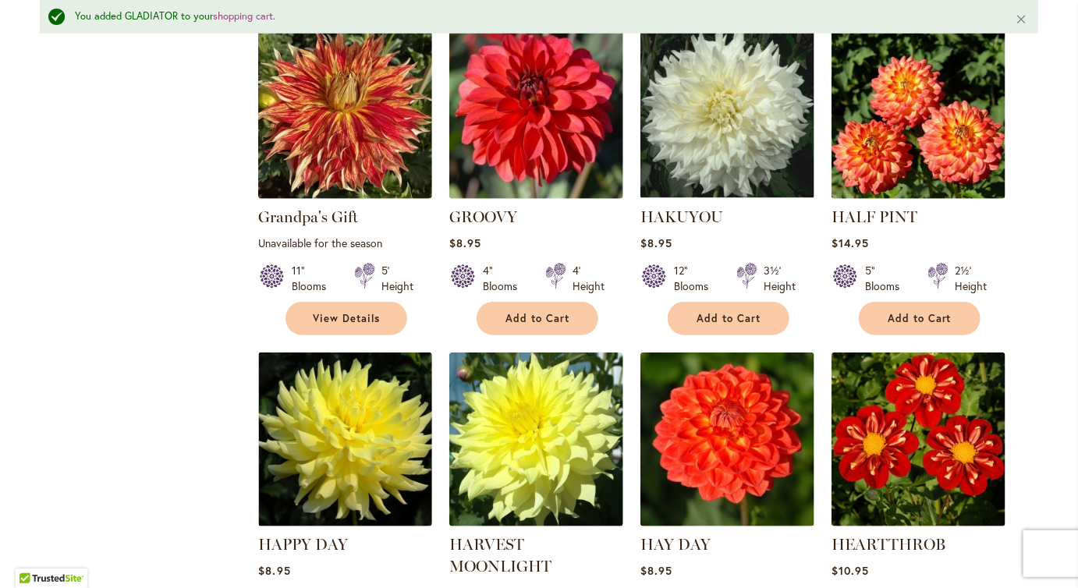
scroll to position [3149, 0]
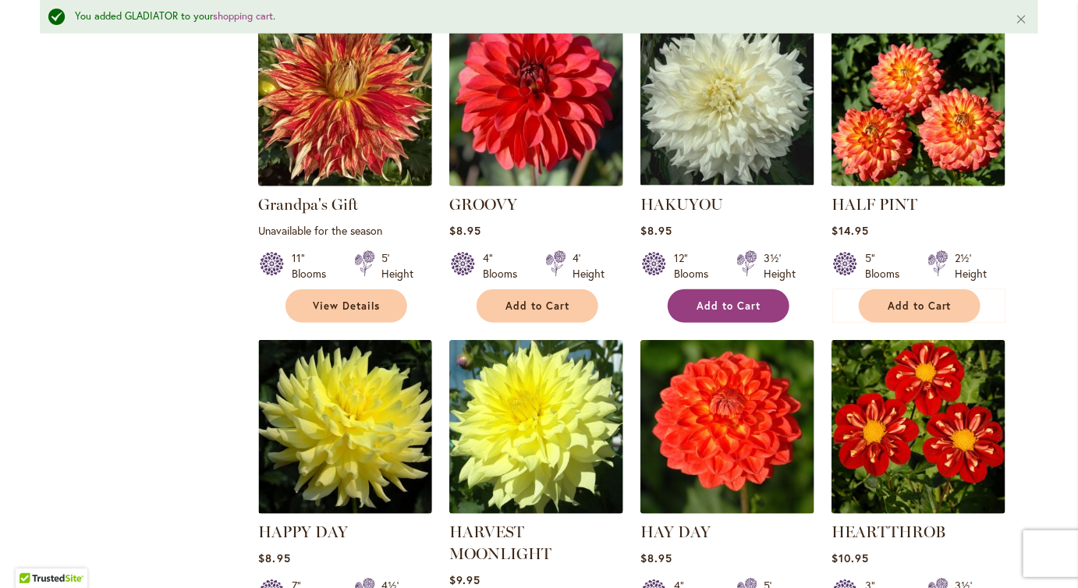
click at [740, 313] on span "Add to Cart" at bounding box center [729, 306] width 64 height 13
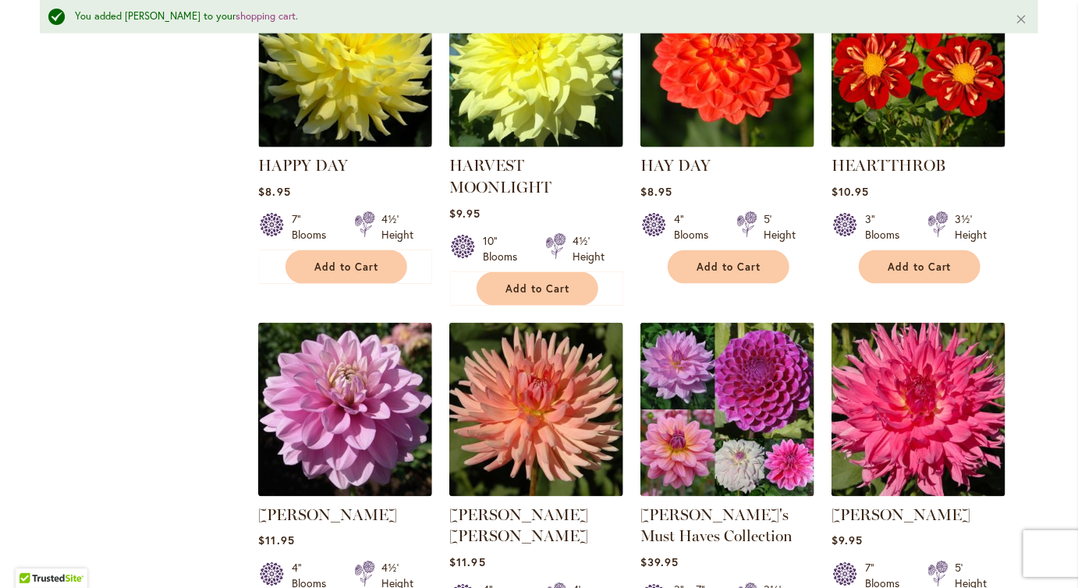
scroll to position [3516, 0]
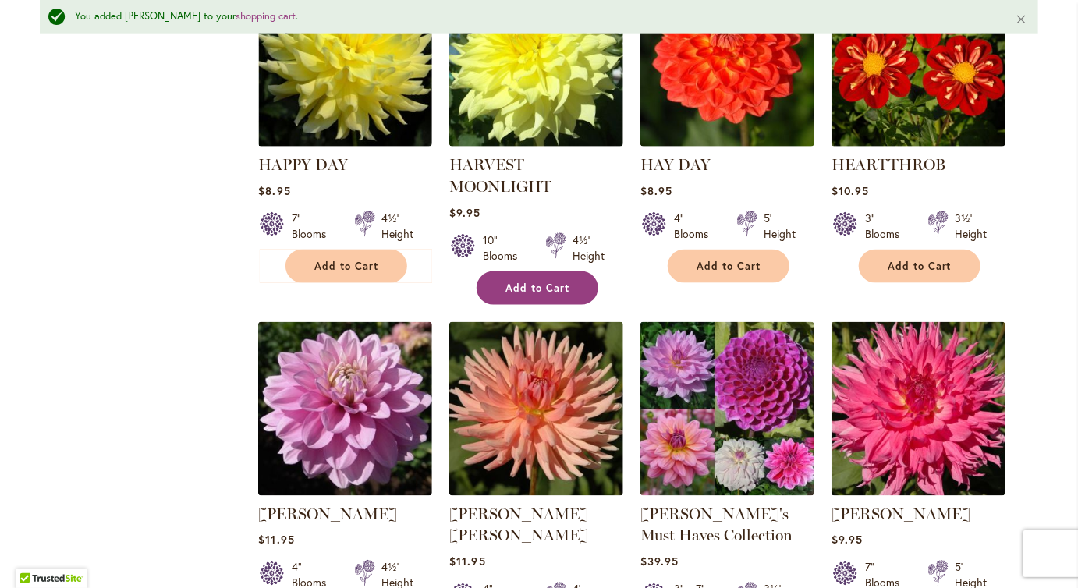
click at [559, 295] on span "Add to Cart" at bounding box center [538, 288] width 64 height 13
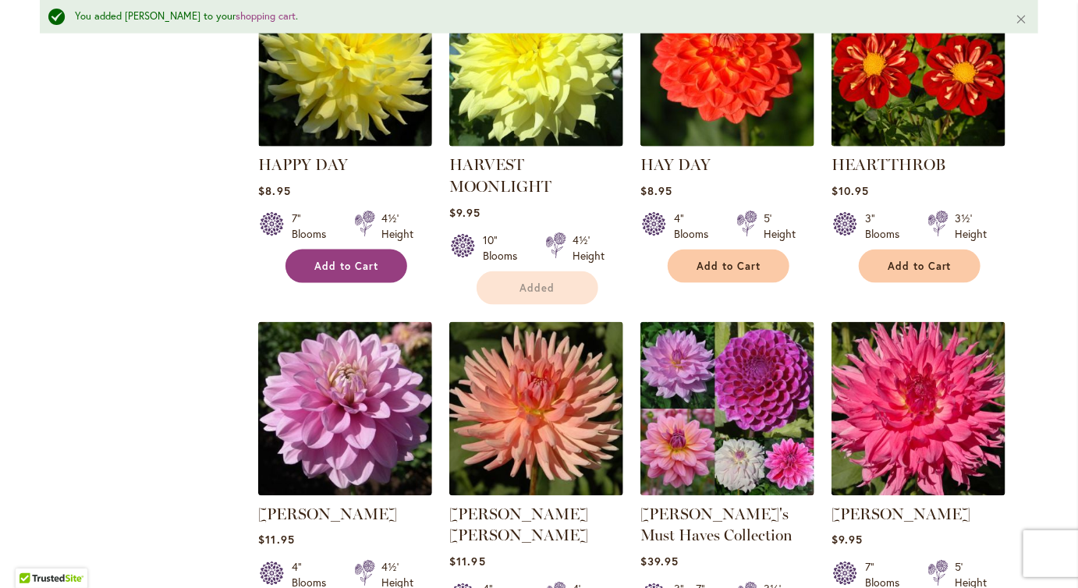
click at [342, 273] on span "Add to Cart" at bounding box center [346, 266] width 64 height 13
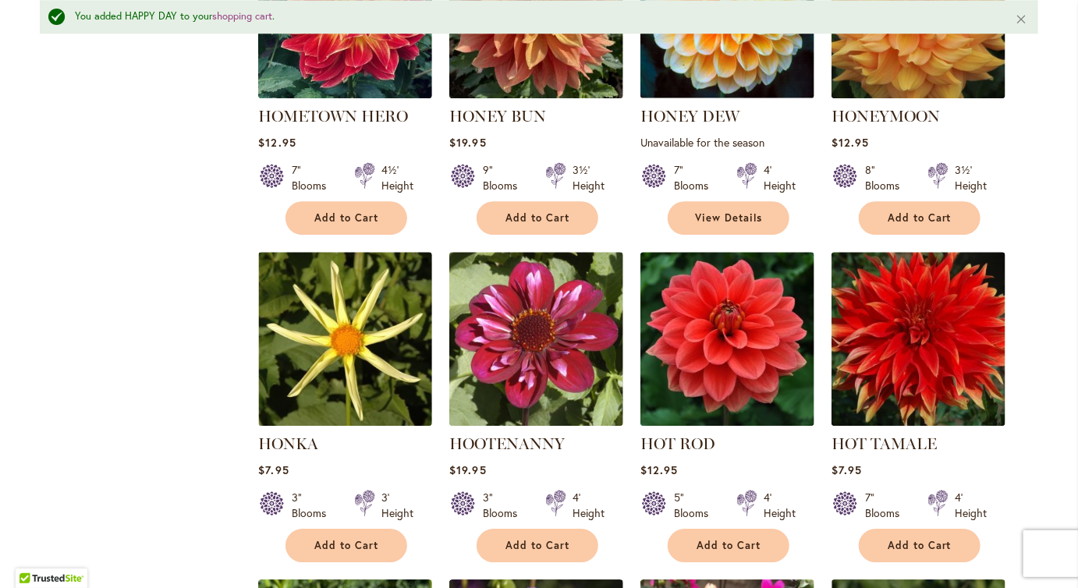
scroll to position [4640, 0]
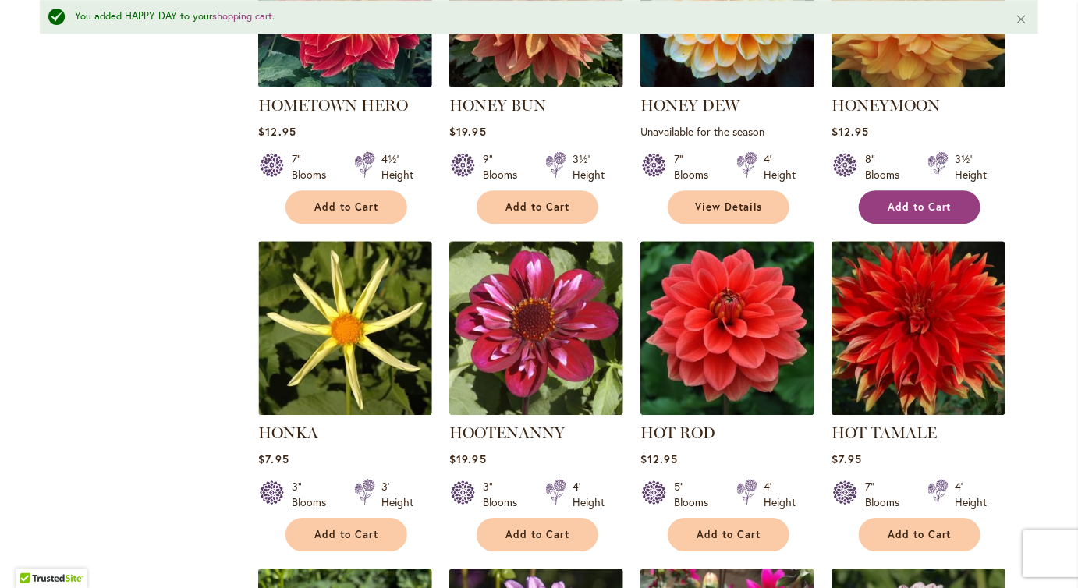
click at [910, 214] on span "Add to Cart" at bounding box center [920, 206] width 64 height 13
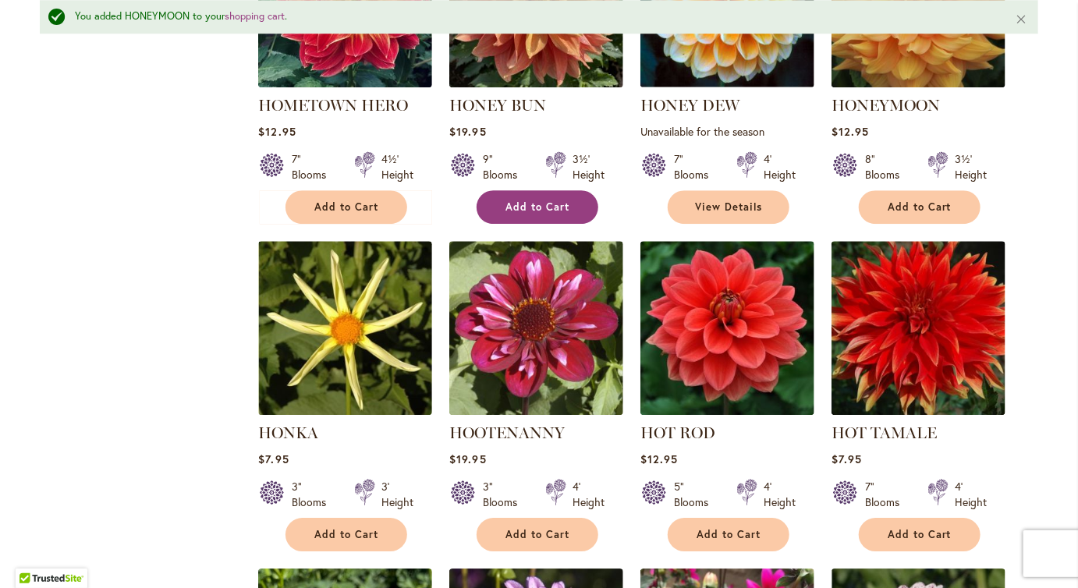
click at [535, 214] on span "Add to Cart" at bounding box center [538, 206] width 64 height 13
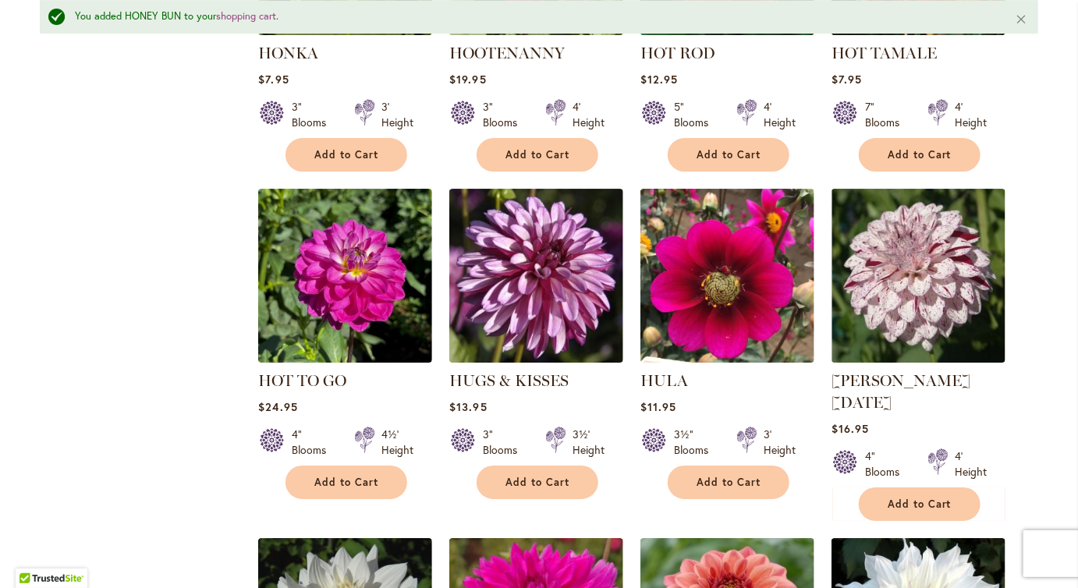
scroll to position [5023, 0]
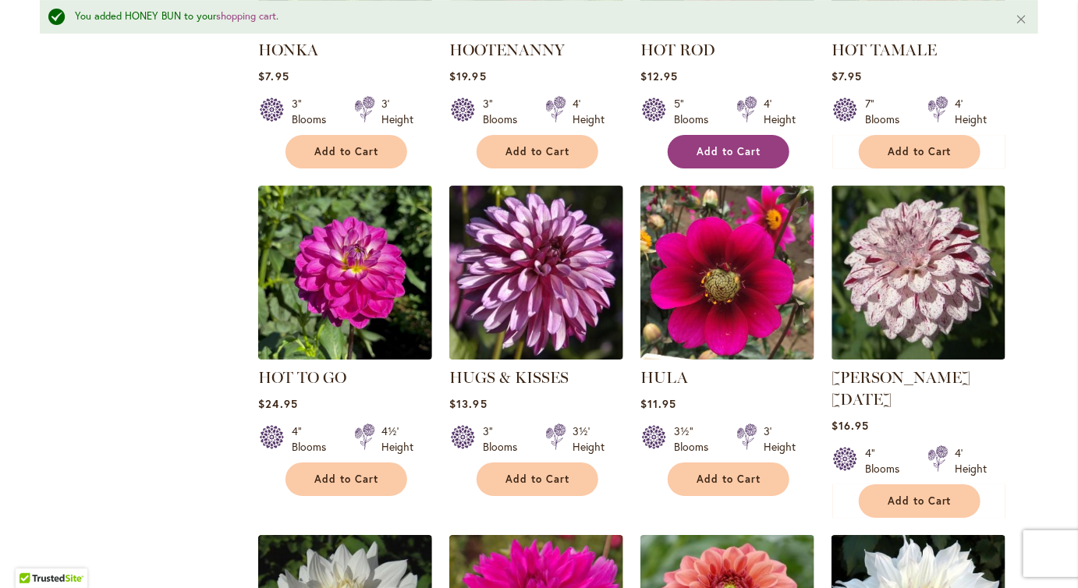
click at [746, 158] on span "Add to Cart" at bounding box center [729, 151] width 64 height 13
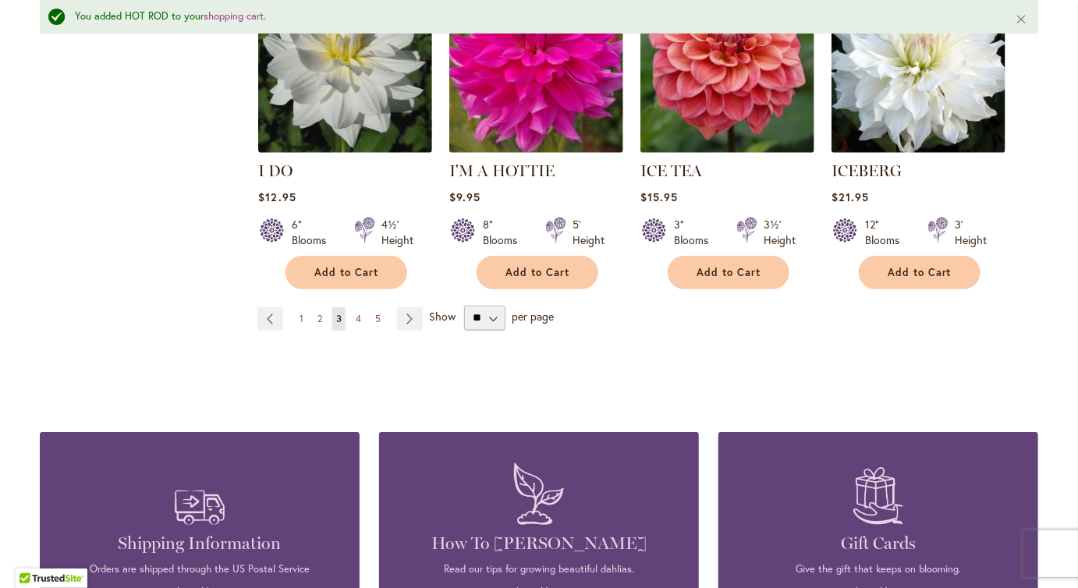
scroll to position [5587, 0]
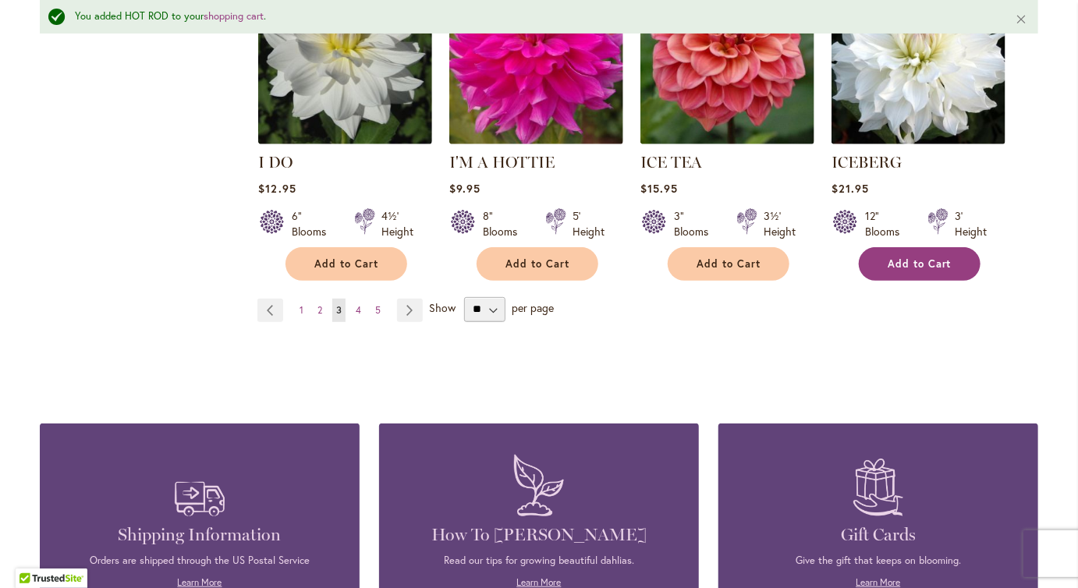
click at [928, 271] on span "Add to Cart" at bounding box center [920, 263] width 64 height 13
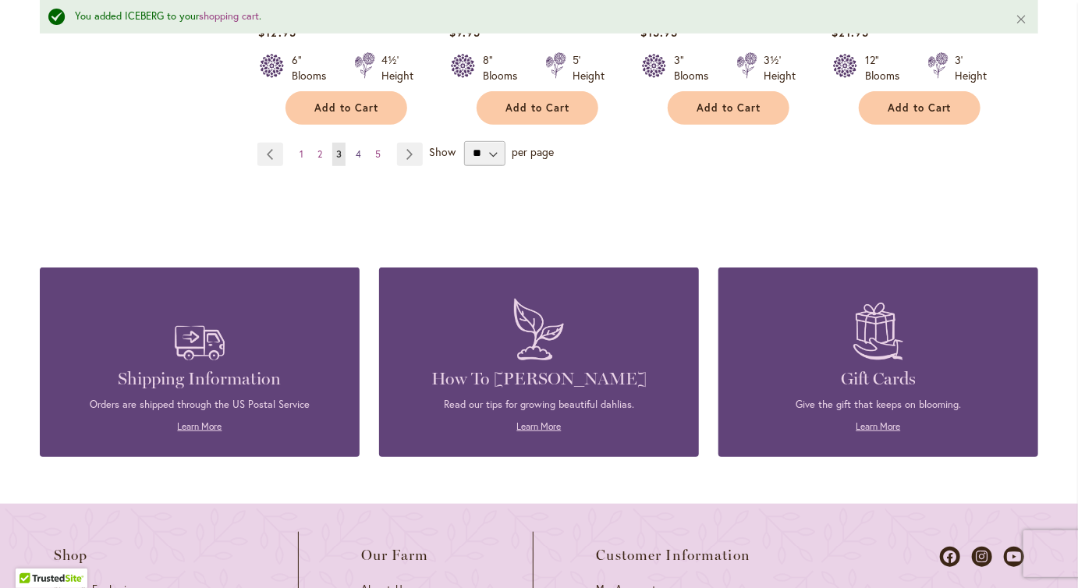
click at [361, 160] on span "4" at bounding box center [358, 154] width 5 height 12
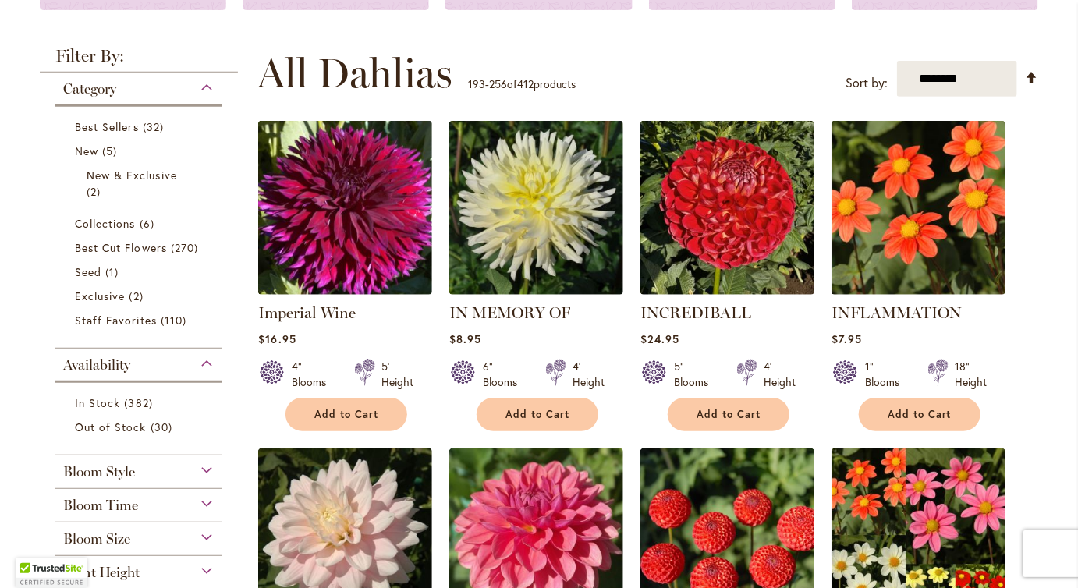
scroll to position [273, 0]
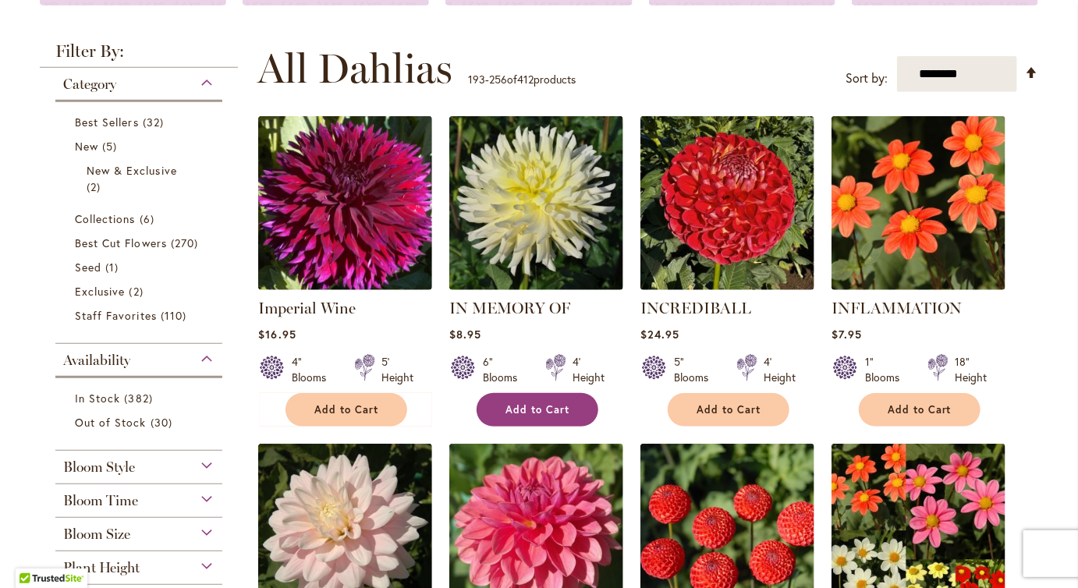
click at [550, 417] on span "Add to Cart" at bounding box center [538, 409] width 64 height 13
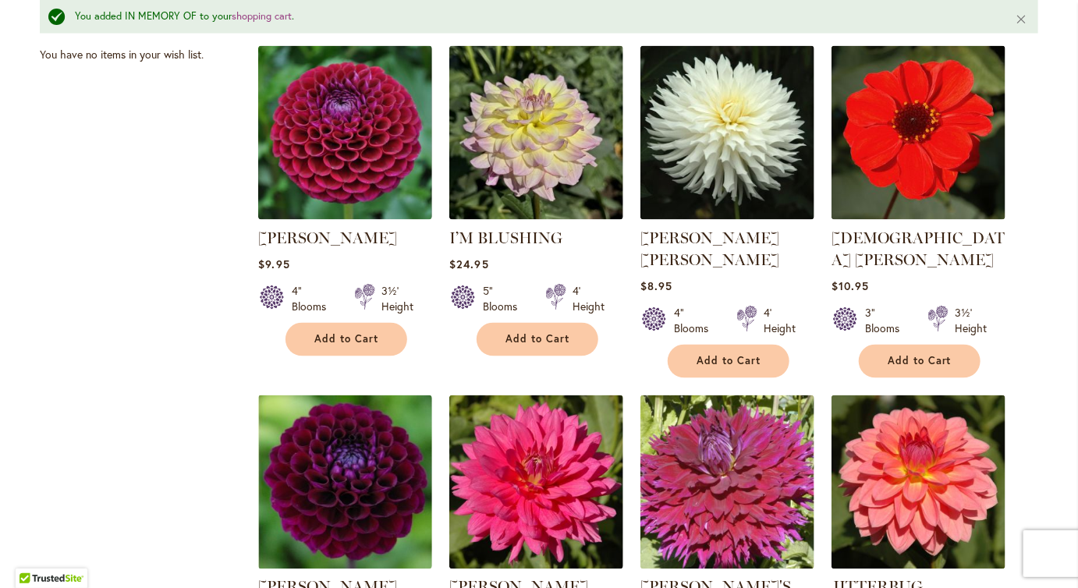
scroll to position [1057, 0]
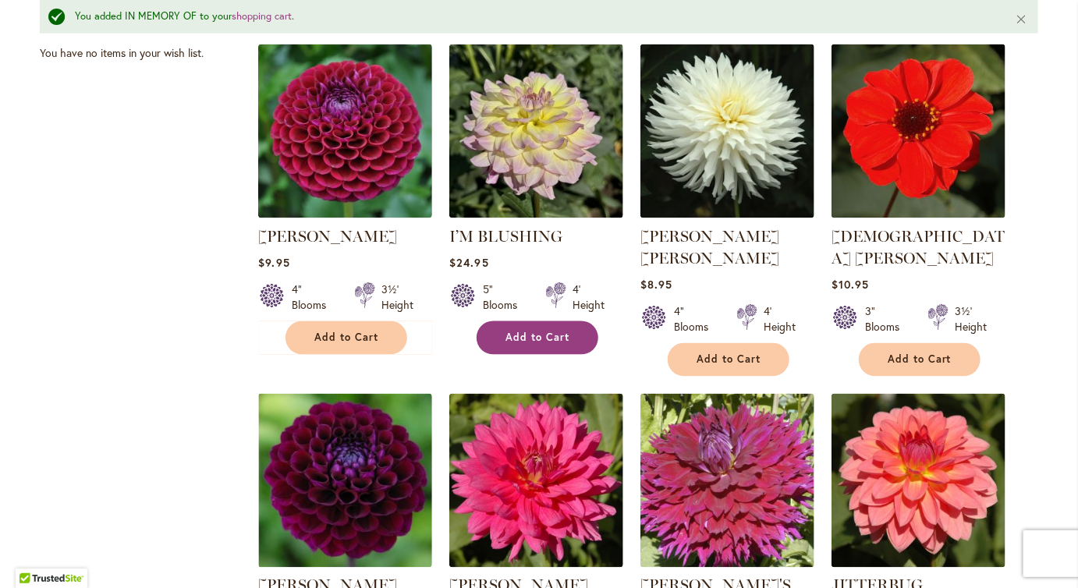
click at [535, 345] on span "Add to Cart" at bounding box center [538, 338] width 64 height 13
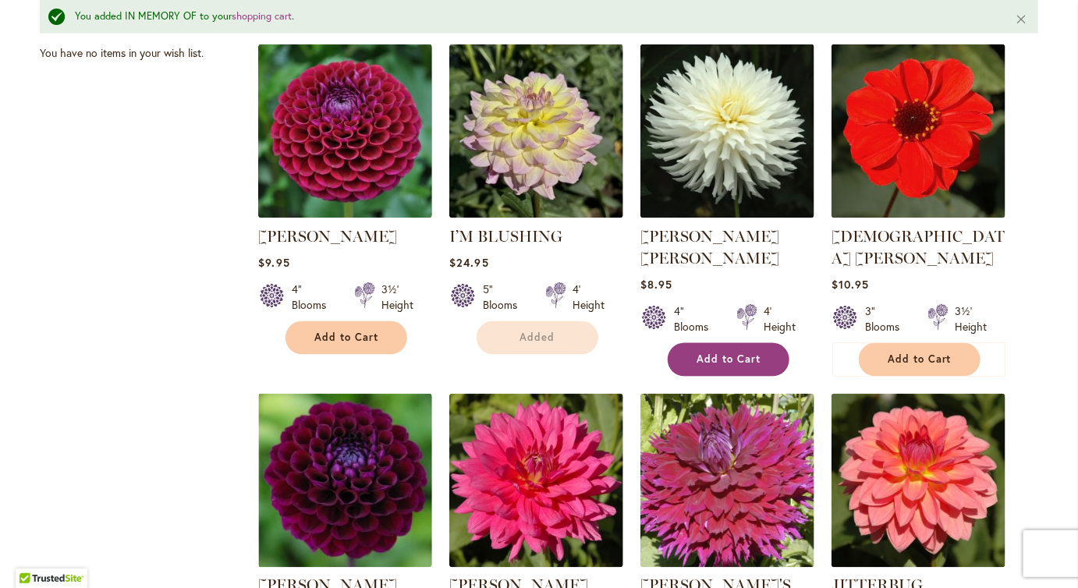
click at [711, 367] on span "Add to Cart" at bounding box center [729, 359] width 64 height 13
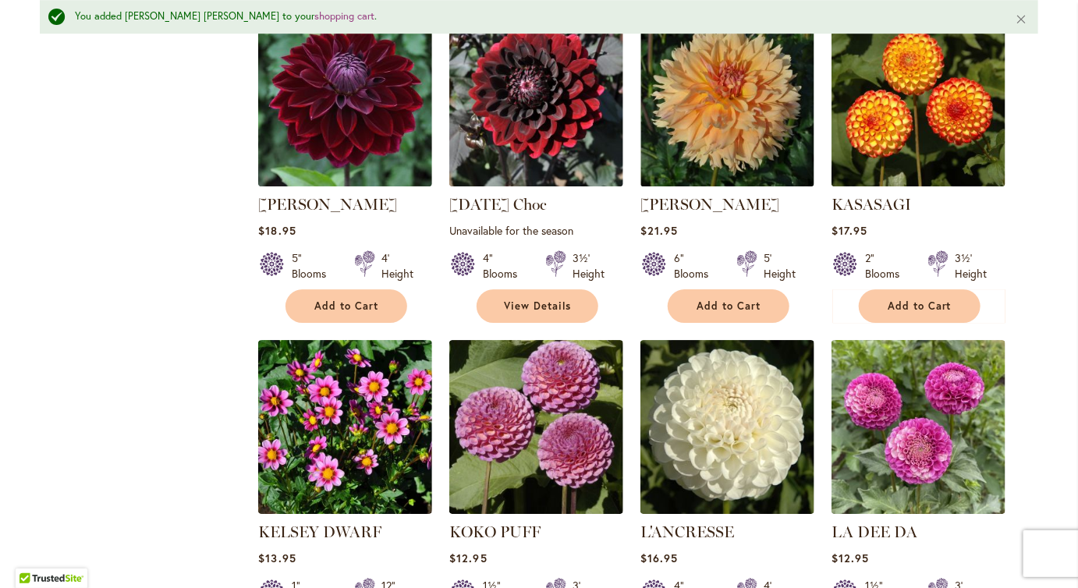
scroll to position [2117, 0]
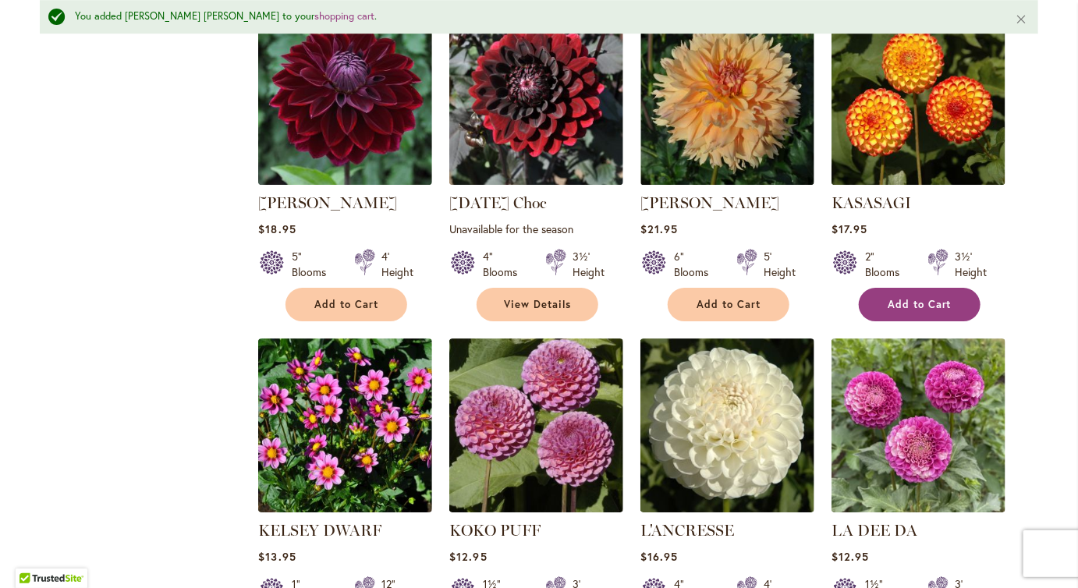
click at [903, 311] on span "Add to Cart" at bounding box center [920, 304] width 64 height 13
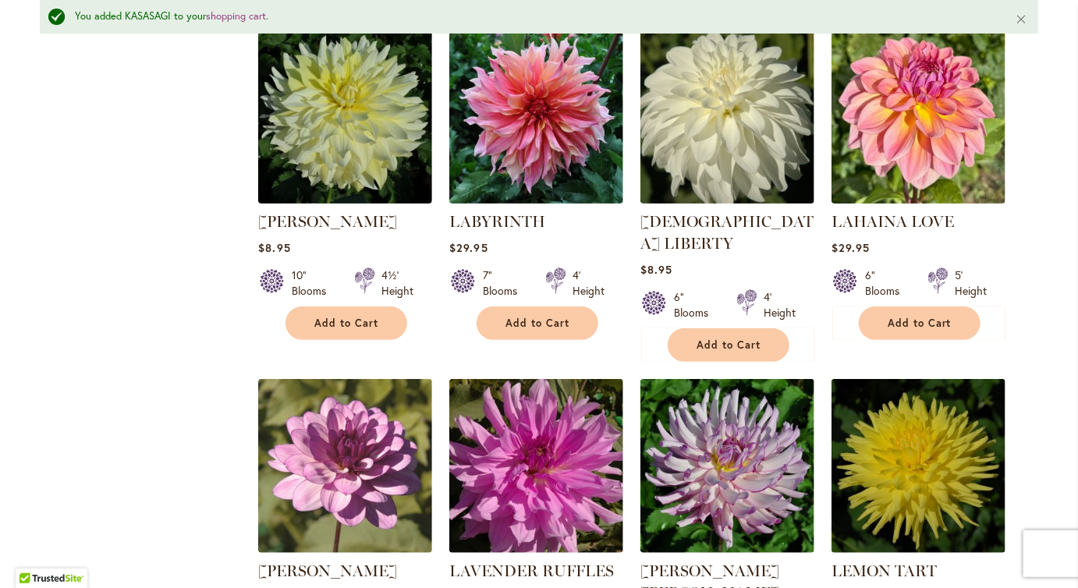
scroll to position [2757, 0]
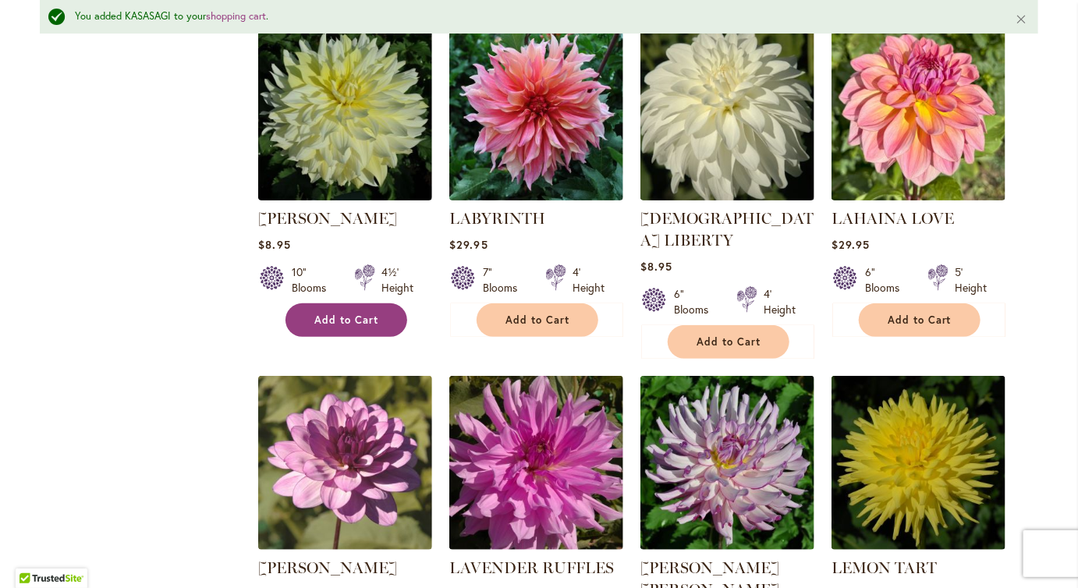
click at [370, 327] on span "Add to Cart" at bounding box center [346, 320] width 64 height 13
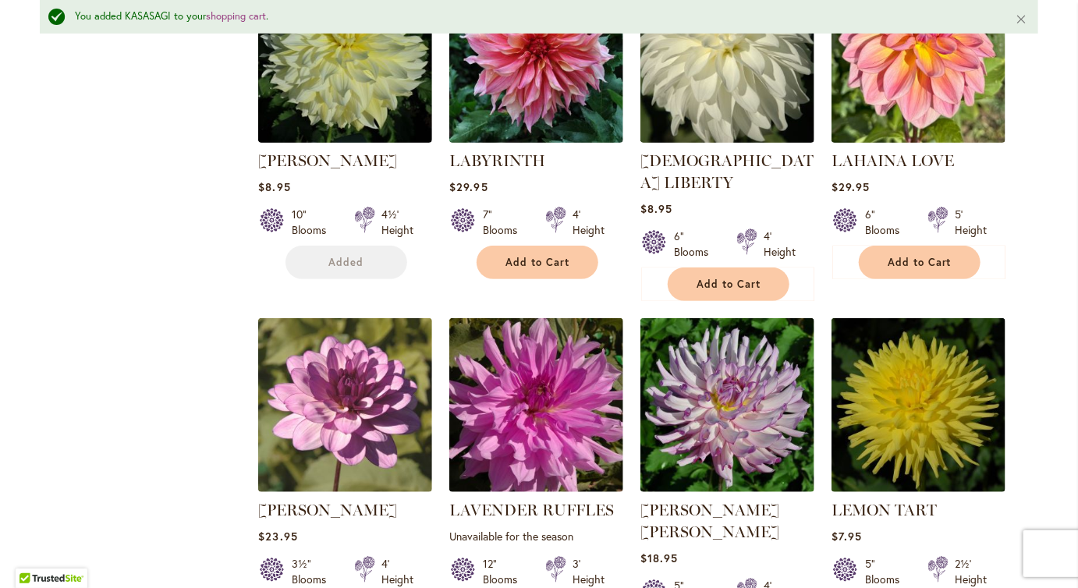
scroll to position [2823, 0]
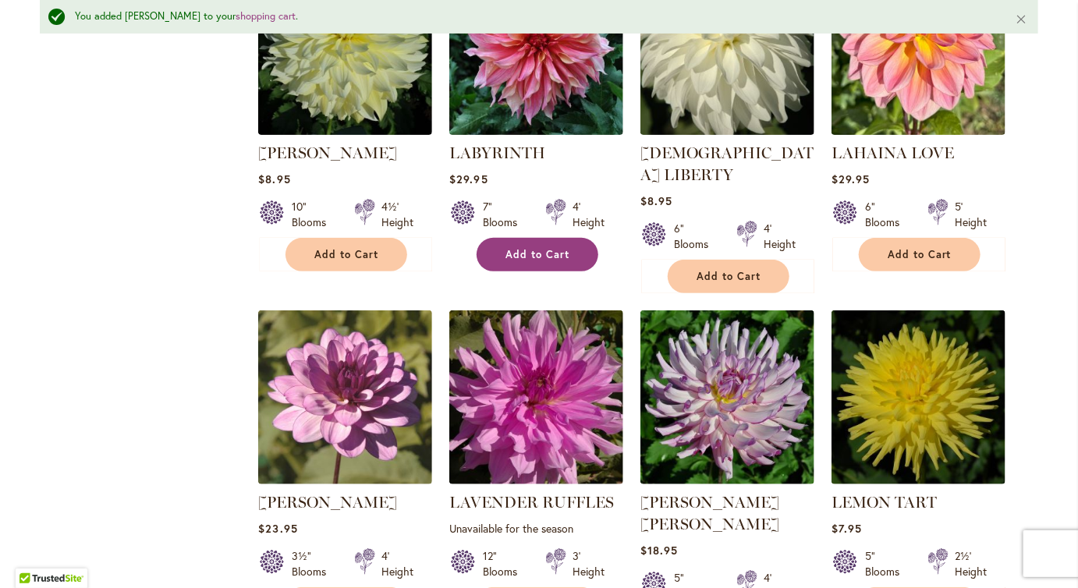
click at [546, 261] on span "Add to Cart" at bounding box center [538, 254] width 64 height 13
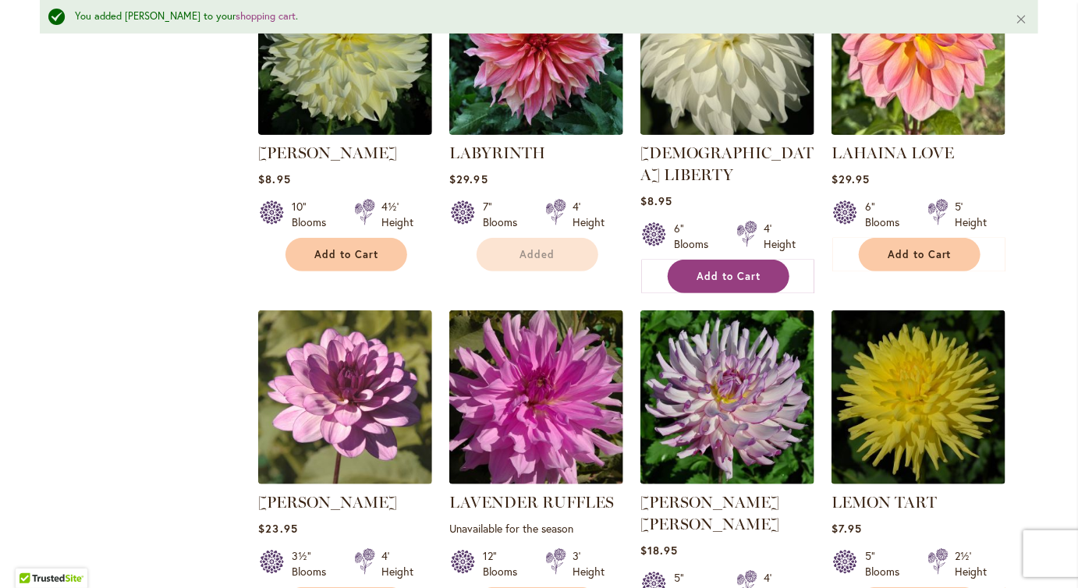
click at [734, 283] on span "Add to Cart" at bounding box center [729, 276] width 64 height 13
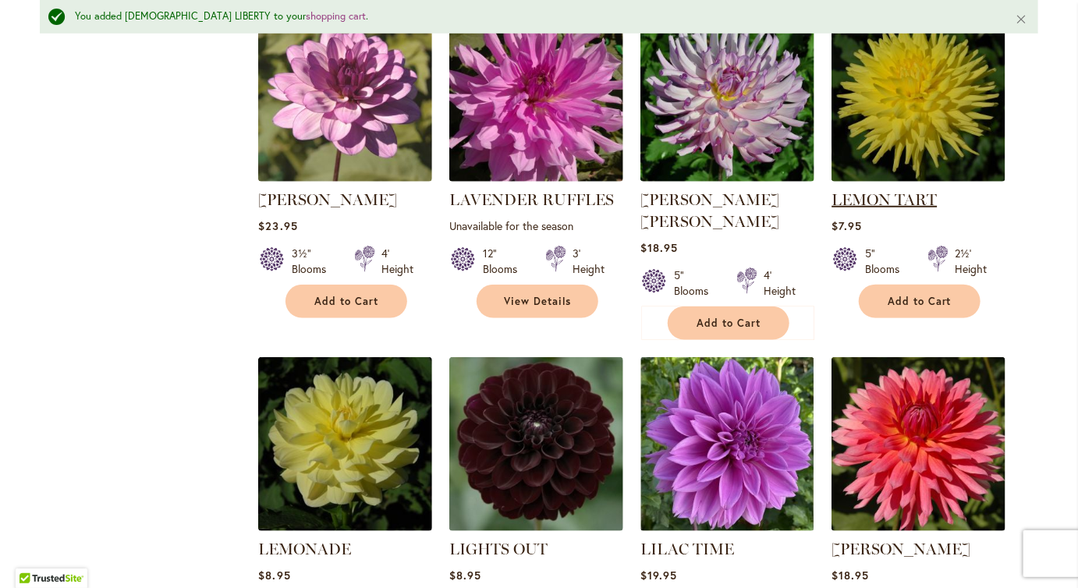
scroll to position [3130, 0]
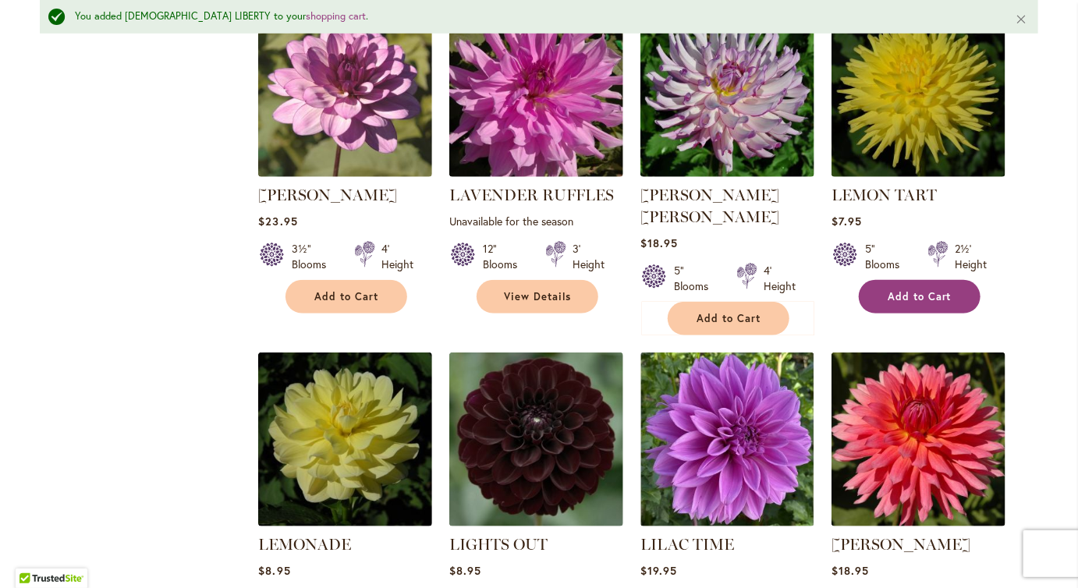
click at [920, 303] on span "Add to Cart" at bounding box center [920, 296] width 64 height 13
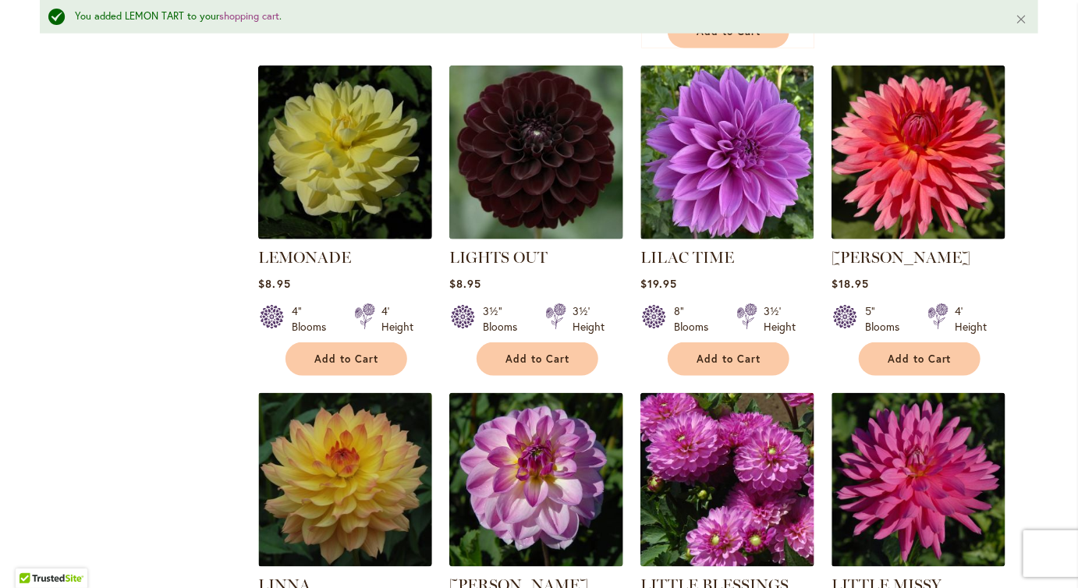
scroll to position [3450, 0]
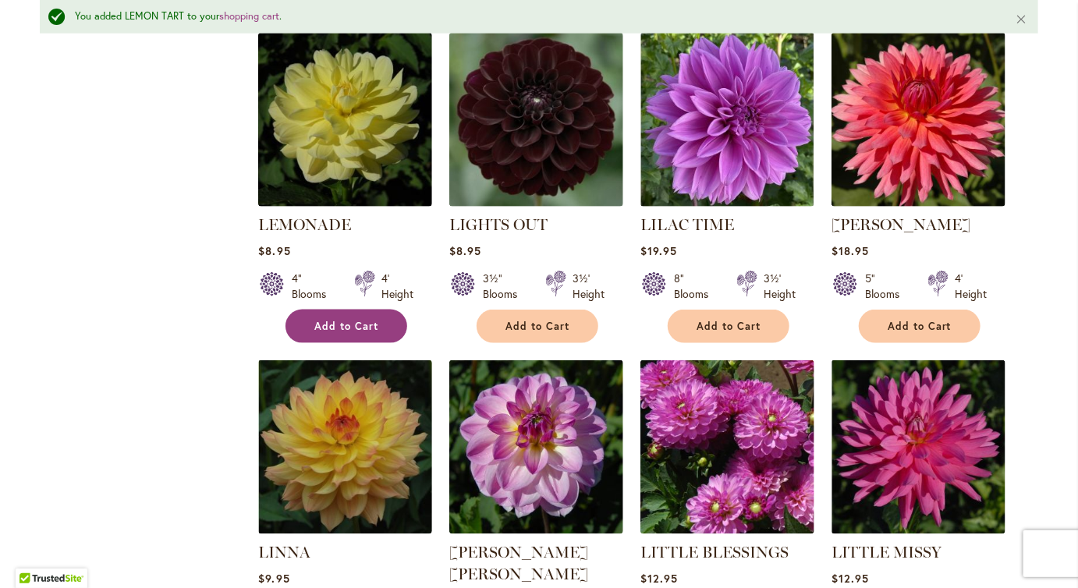
click at [354, 333] on span "Add to Cart" at bounding box center [346, 326] width 64 height 13
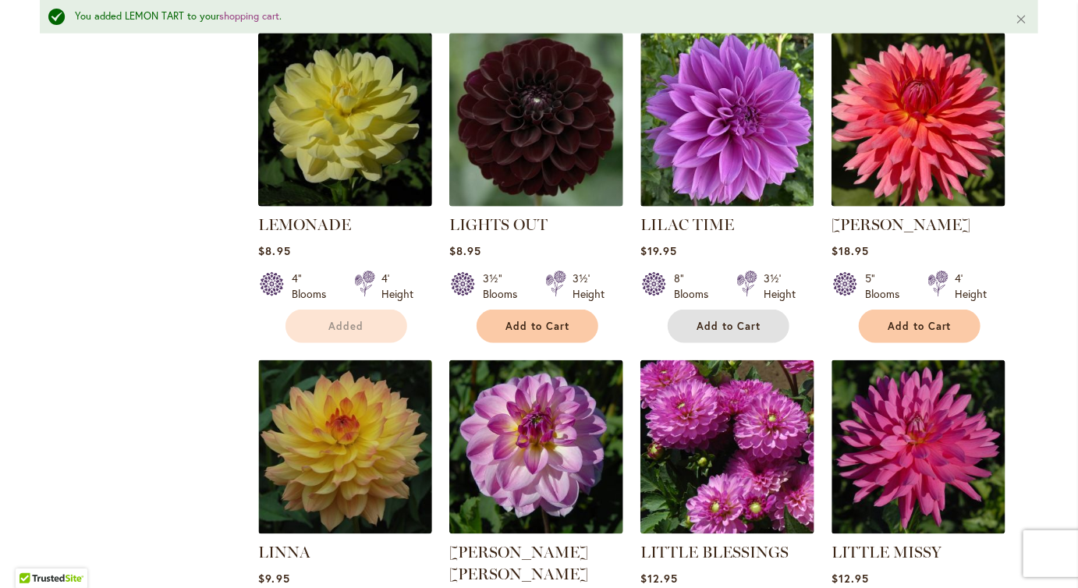
click at [715, 333] on span "Add to Cart" at bounding box center [729, 326] width 64 height 13
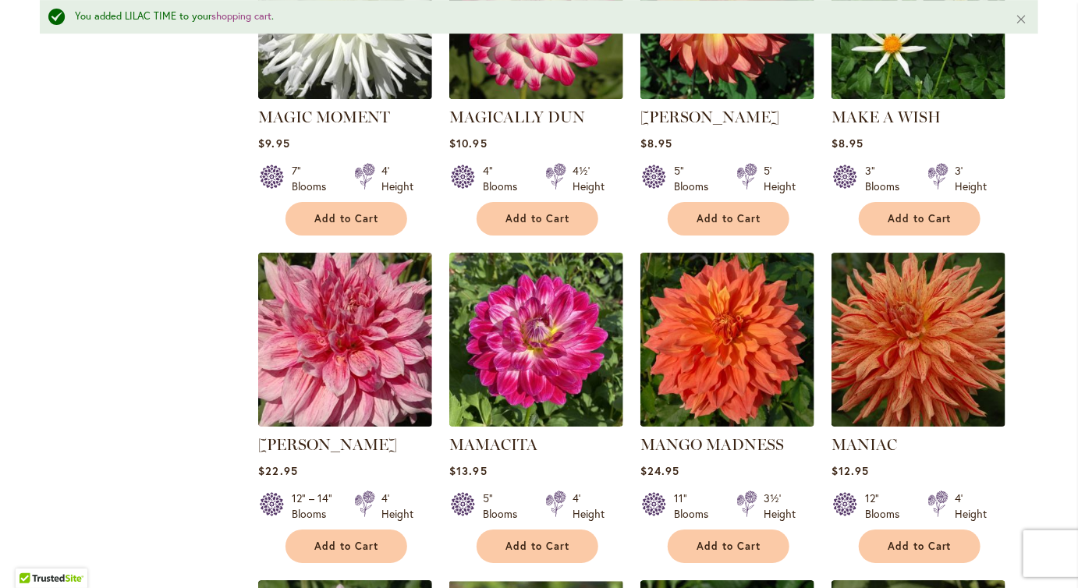
scroll to position [4931, 0]
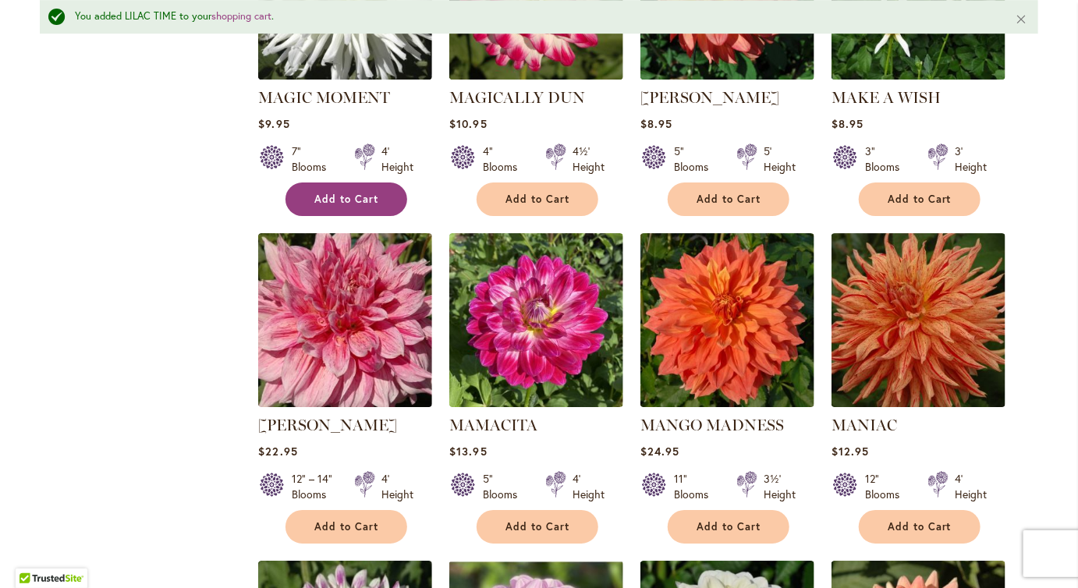
click at [332, 206] on span "Add to Cart" at bounding box center [346, 199] width 64 height 13
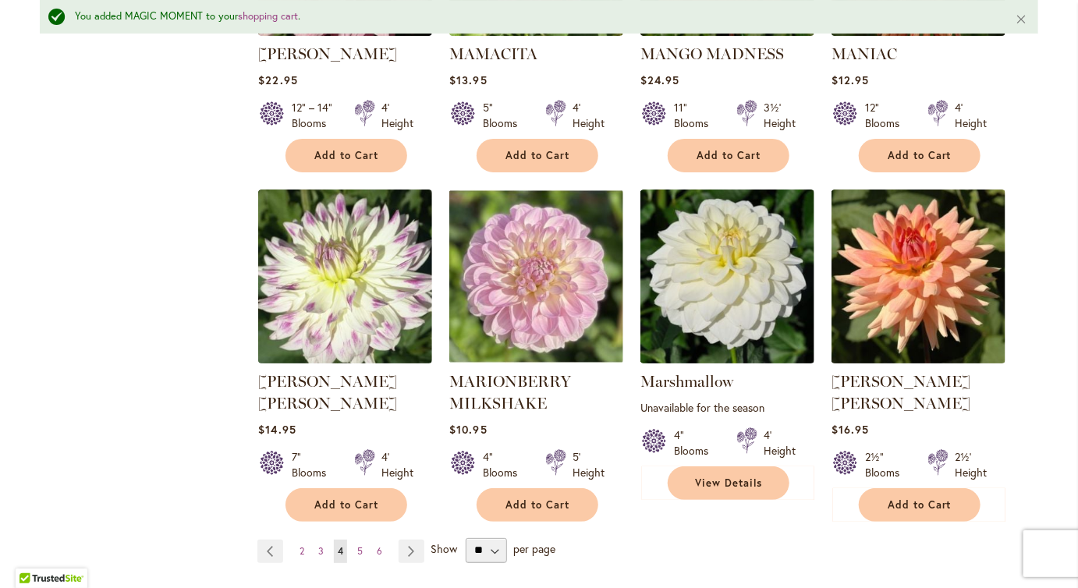
scroll to position [5213, 0]
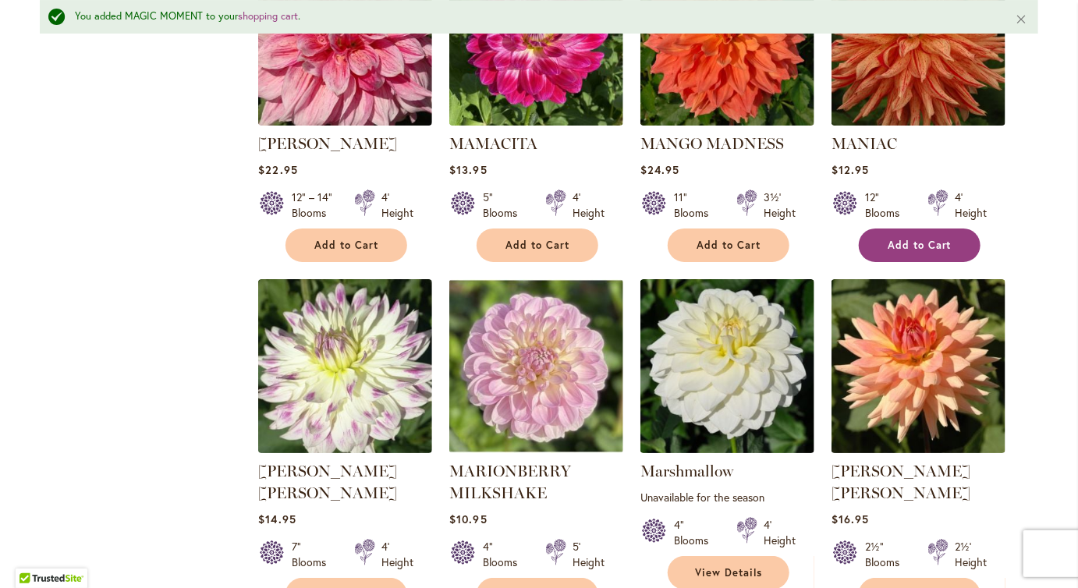
click at [928, 252] on span "Add to Cart" at bounding box center [920, 245] width 64 height 13
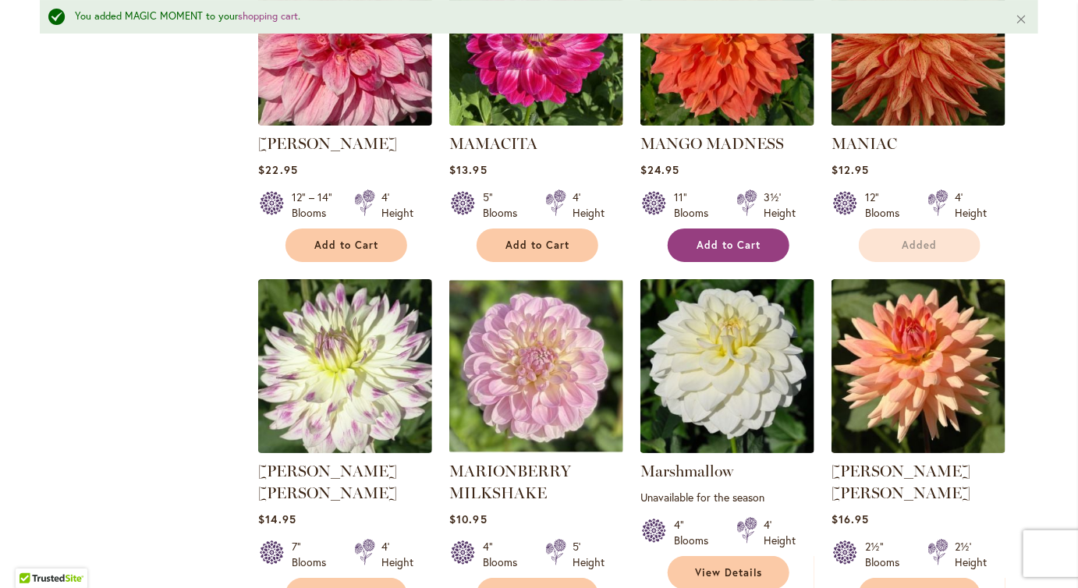
click at [730, 252] on span "Add to Cart" at bounding box center [729, 245] width 64 height 13
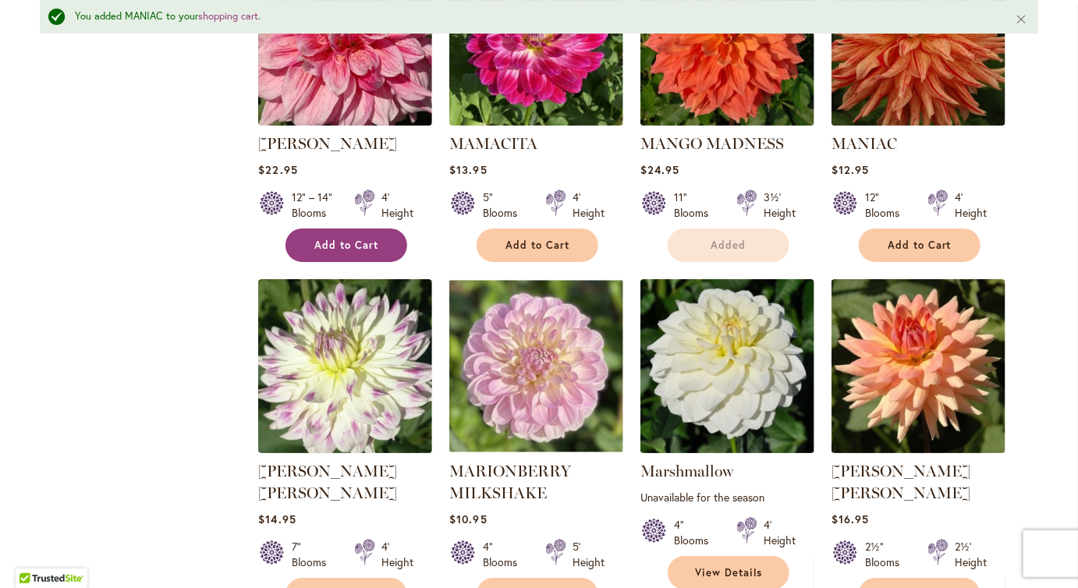
click at [363, 252] on span "Add to Cart" at bounding box center [346, 245] width 64 height 13
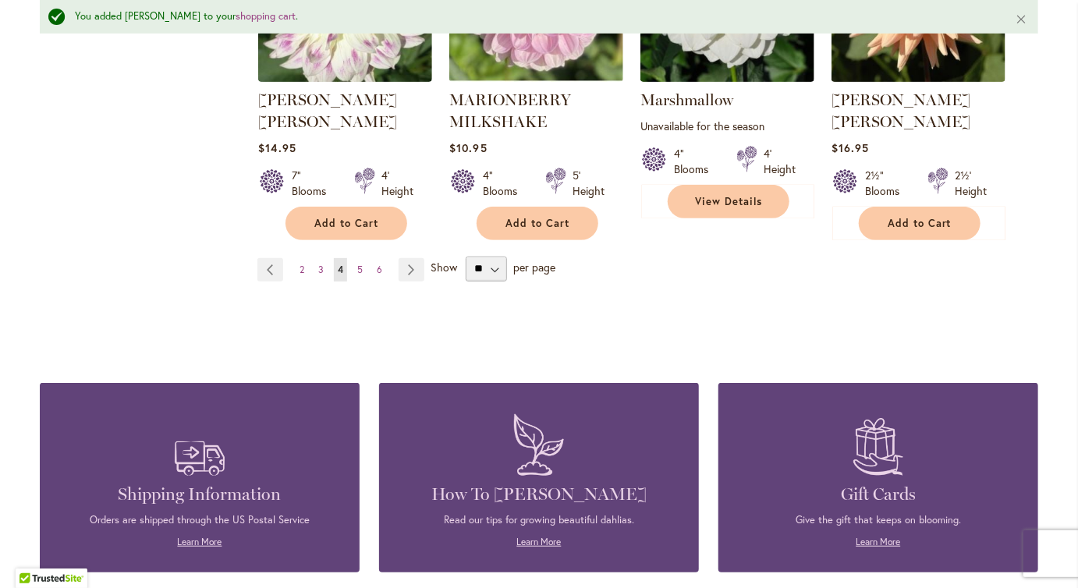
scroll to position [5601, 0]
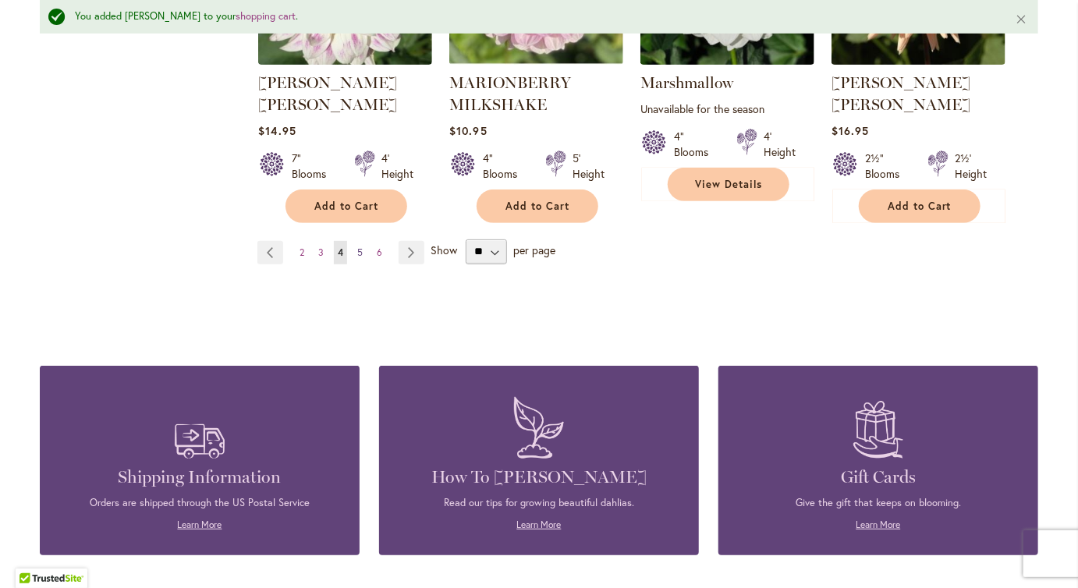
click at [363, 258] on span "5" at bounding box center [359, 253] width 5 height 12
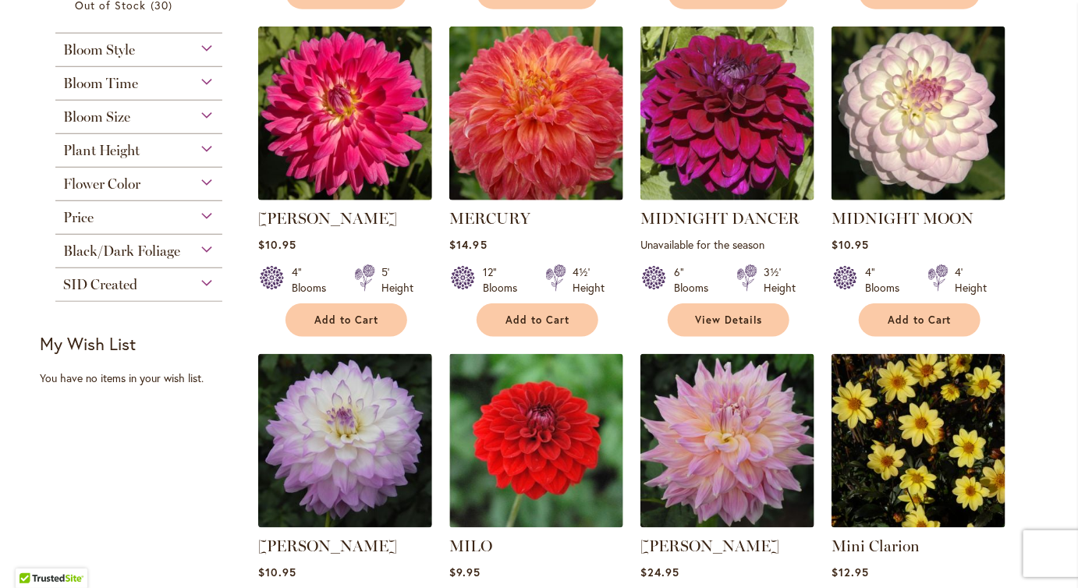
scroll to position [692, 0]
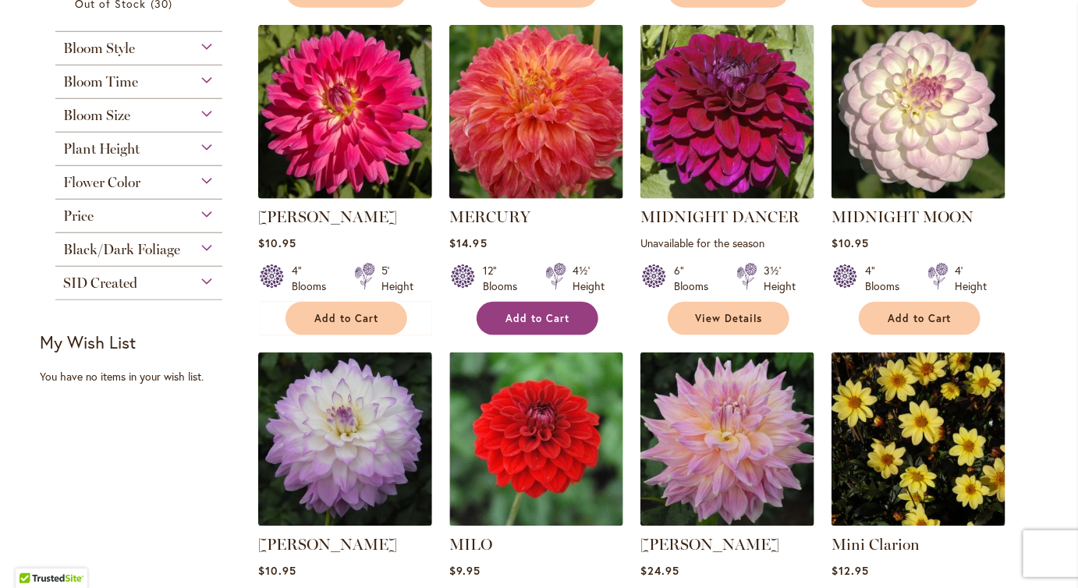
click at [541, 325] on span "Add to Cart" at bounding box center [538, 318] width 64 height 13
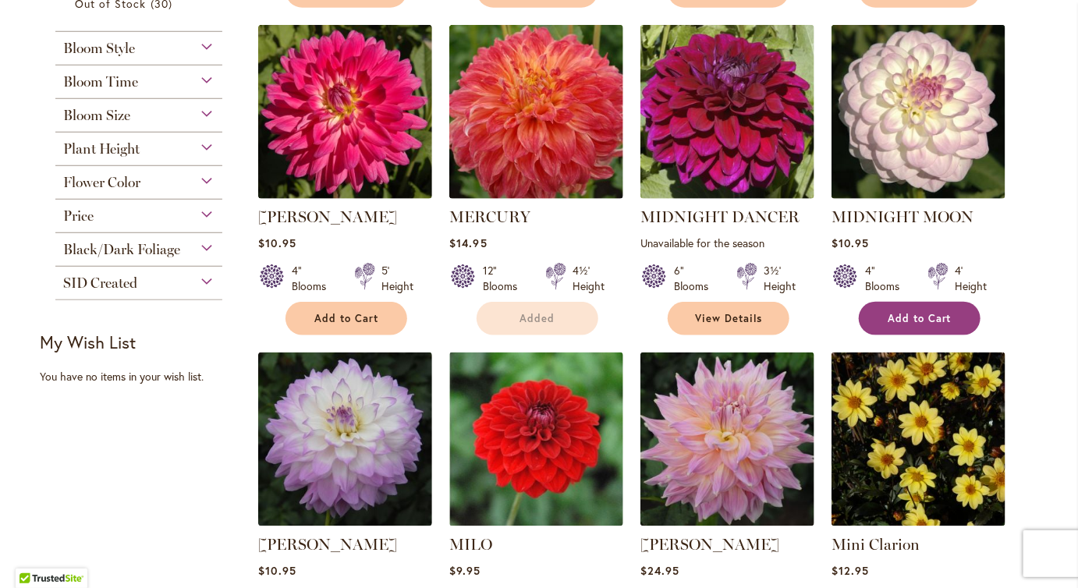
click at [924, 325] on span "Add to Cart" at bounding box center [920, 318] width 64 height 13
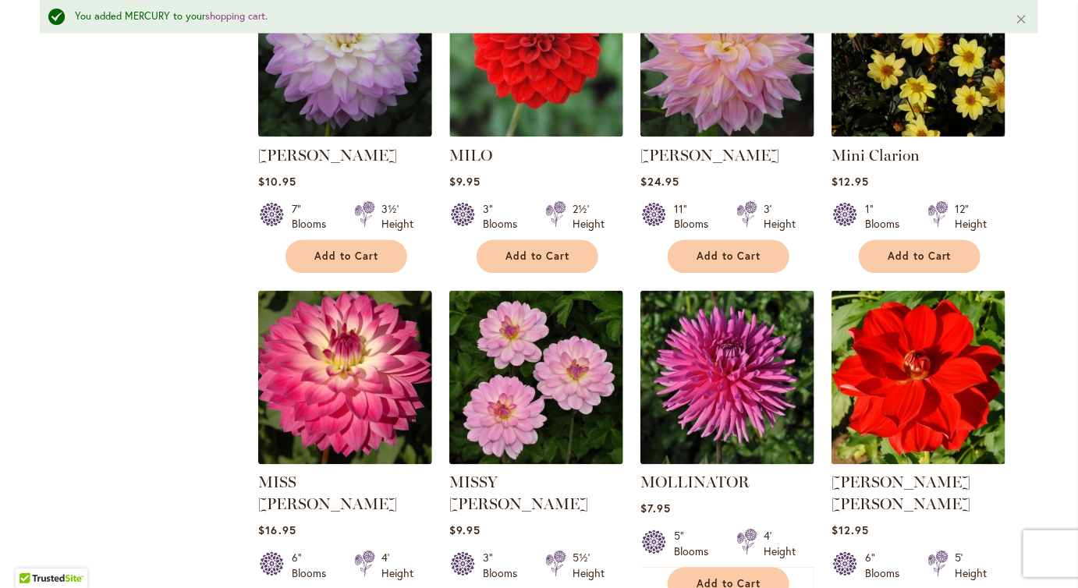
scroll to position [1126, 0]
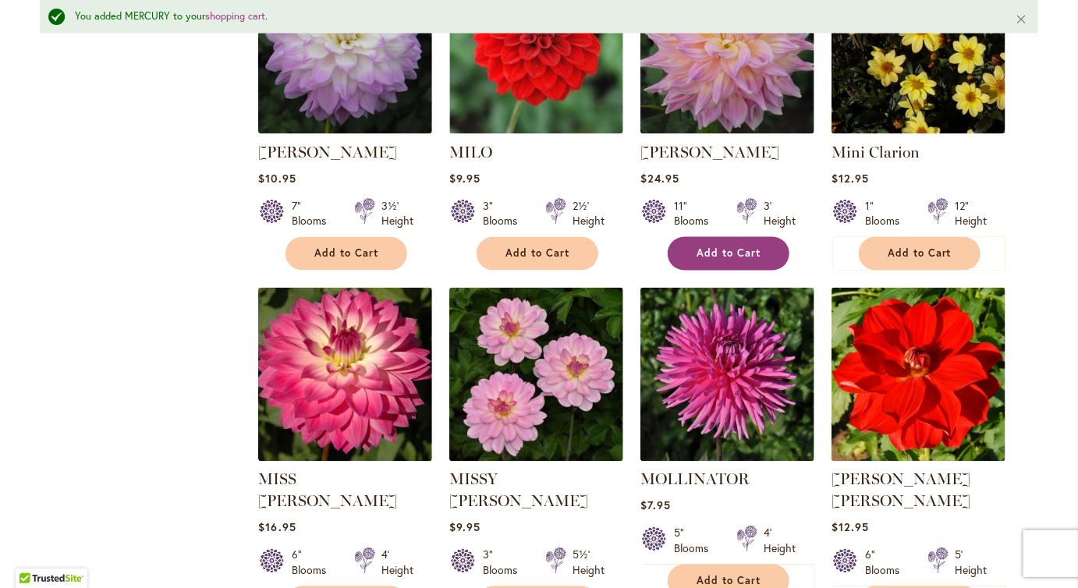
click at [743, 261] on span "Add to Cart" at bounding box center [729, 253] width 64 height 13
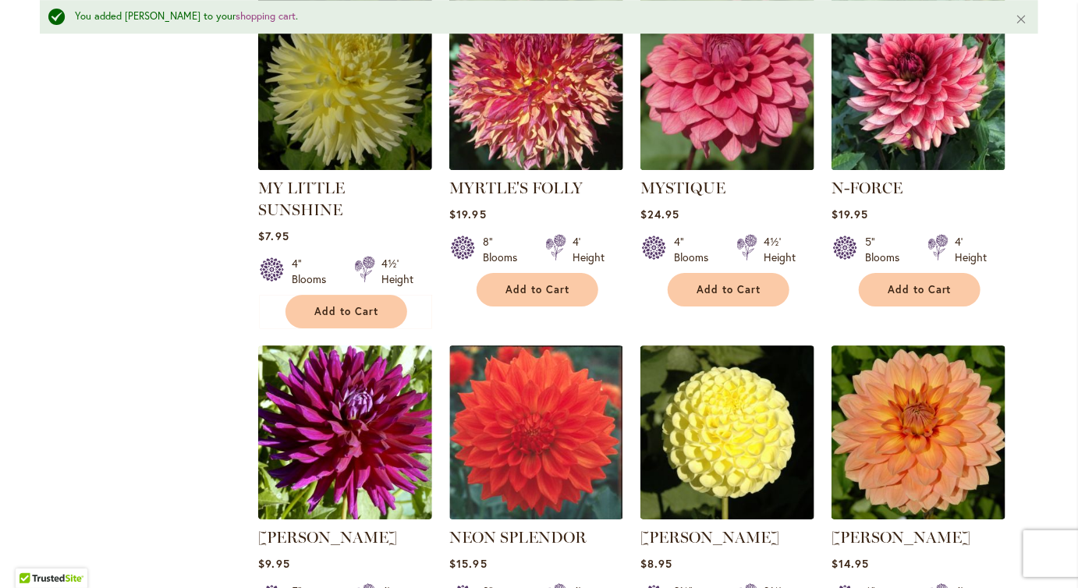
scroll to position [2095, 0]
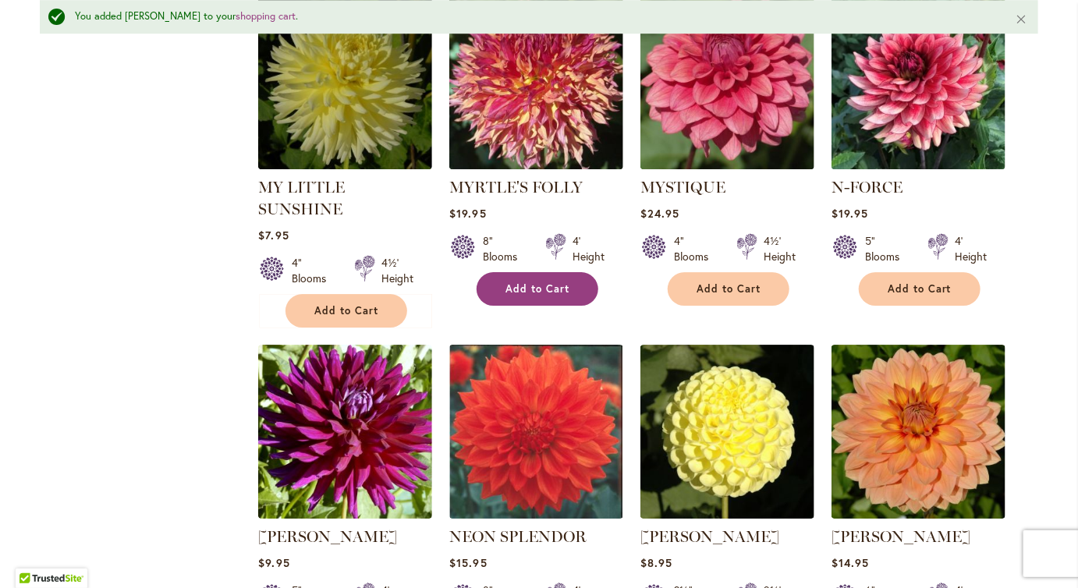
click at [556, 296] on span "Add to Cart" at bounding box center [538, 288] width 64 height 13
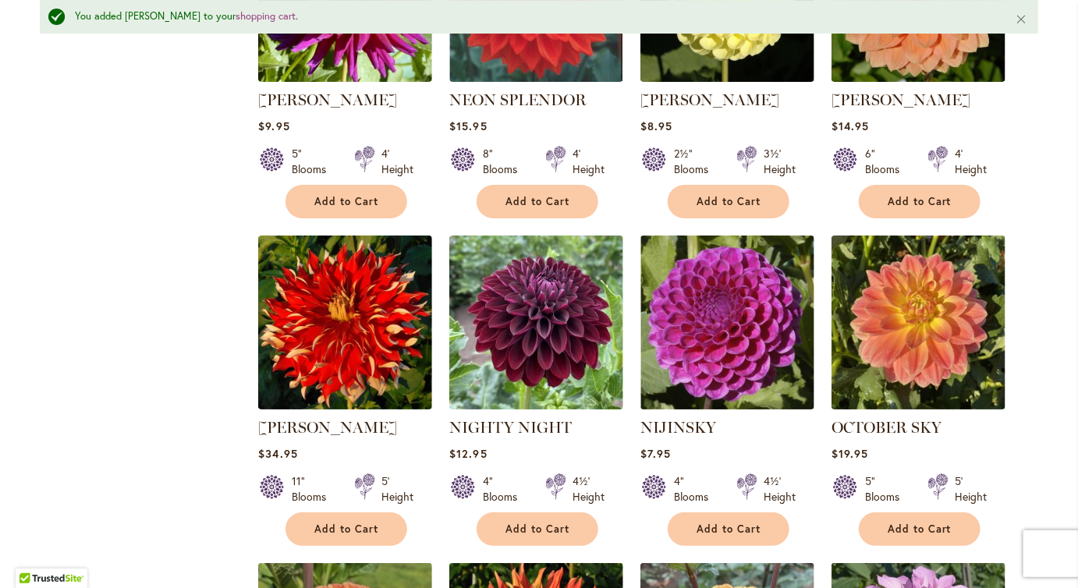
scroll to position [2533, 0]
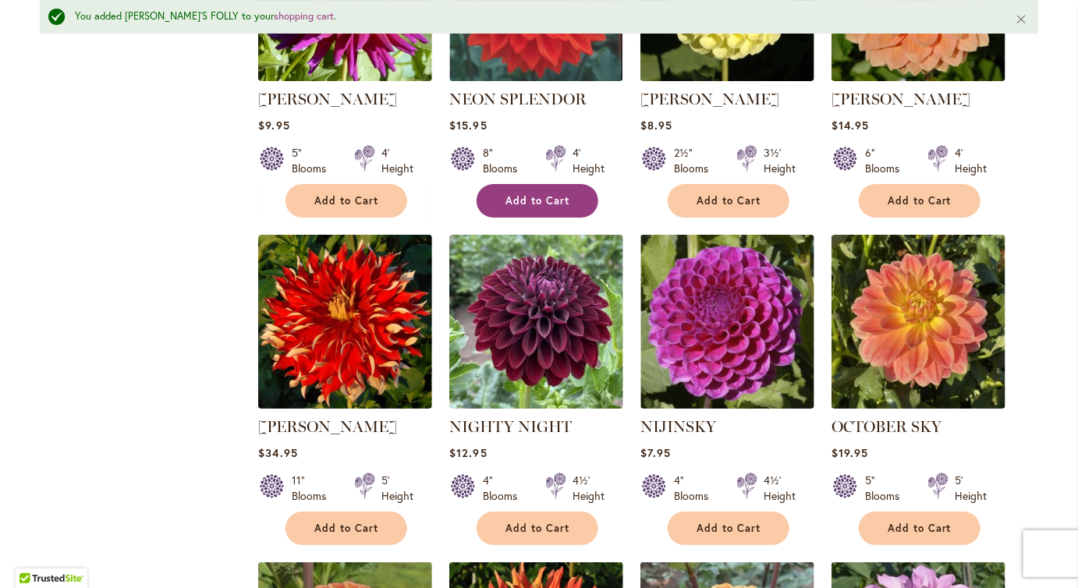
click at [564, 208] on span "Add to Cart" at bounding box center [538, 200] width 64 height 13
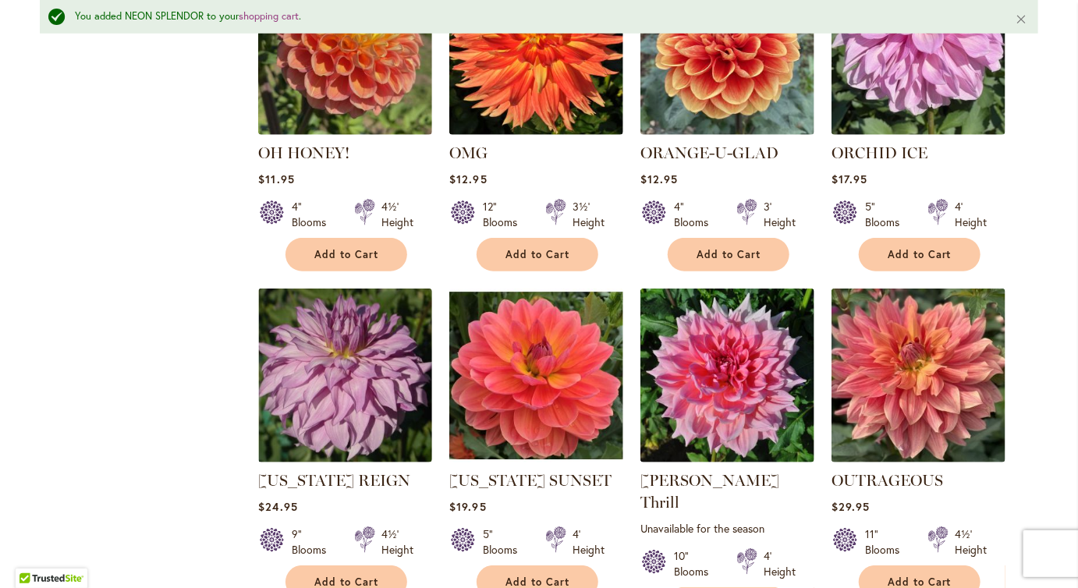
scroll to position [3142, 0]
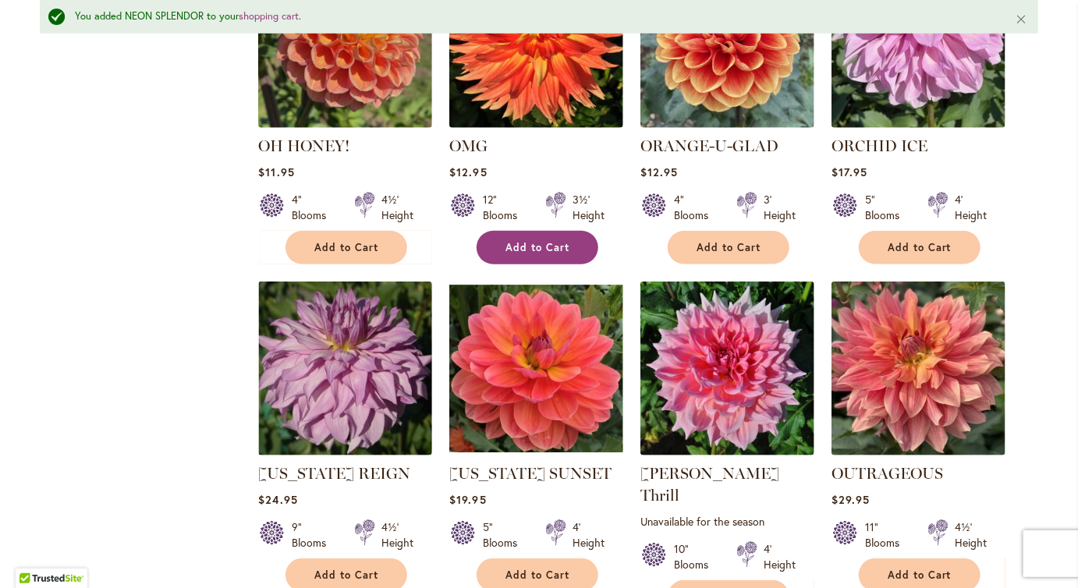
click at [548, 254] on span "Add to Cart" at bounding box center [538, 247] width 64 height 13
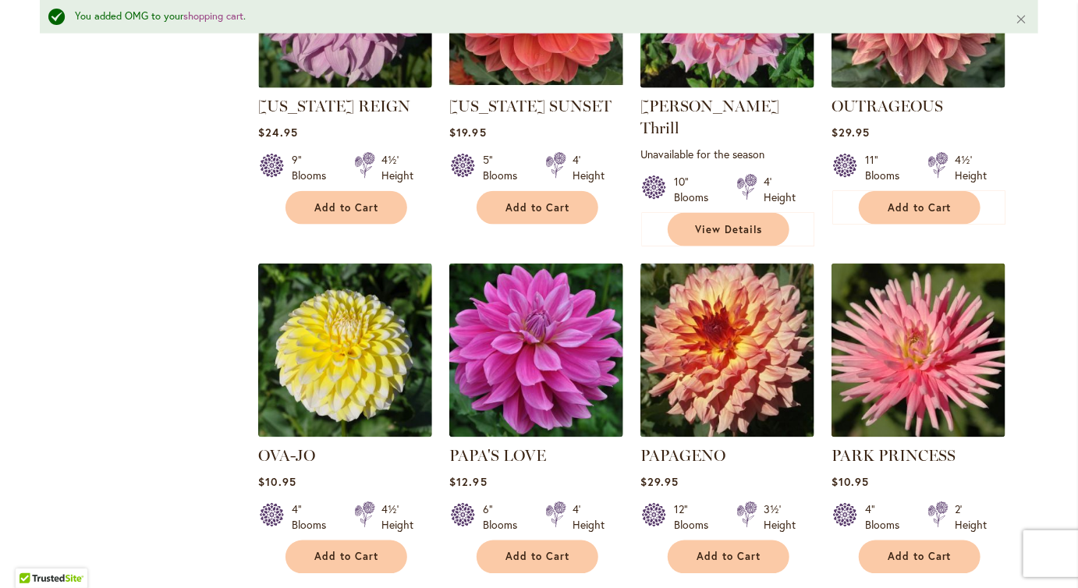
scroll to position [3537, 0]
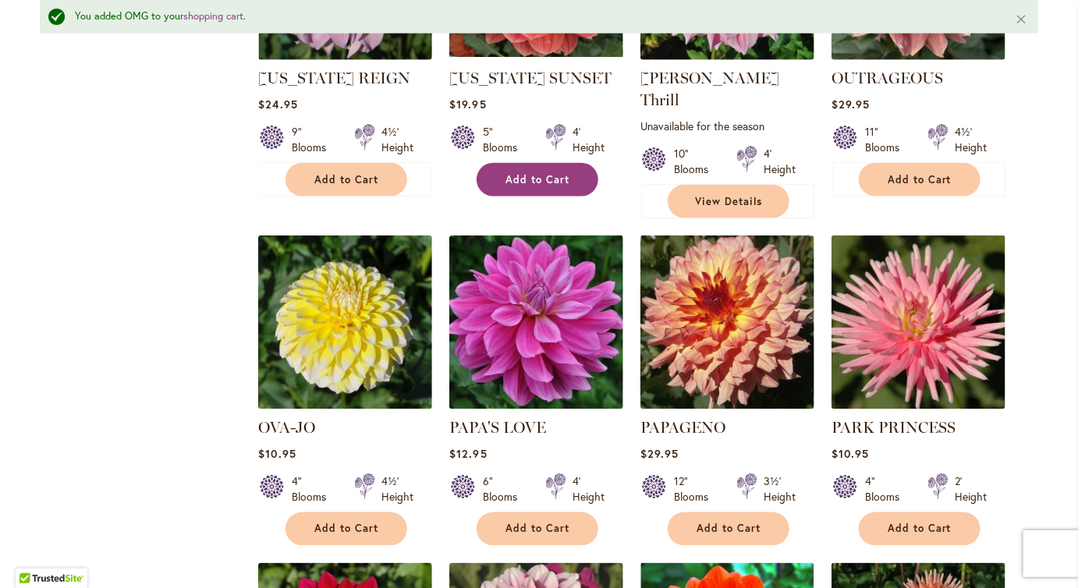
click at [529, 186] on span "Add to Cart" at bounding box center [538, 179] width 64 height 13
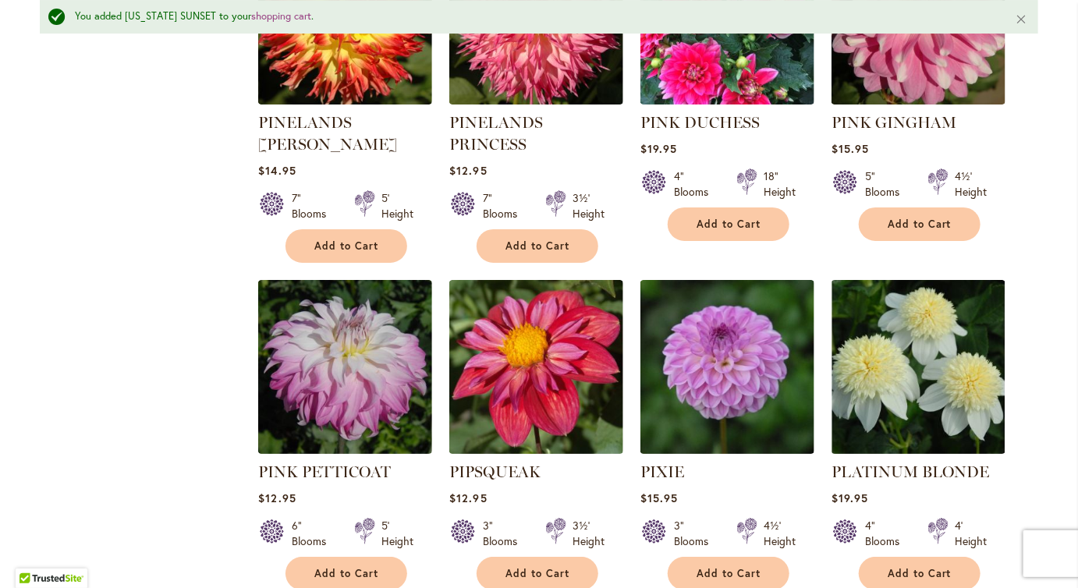
scroll to position [5222, 0]
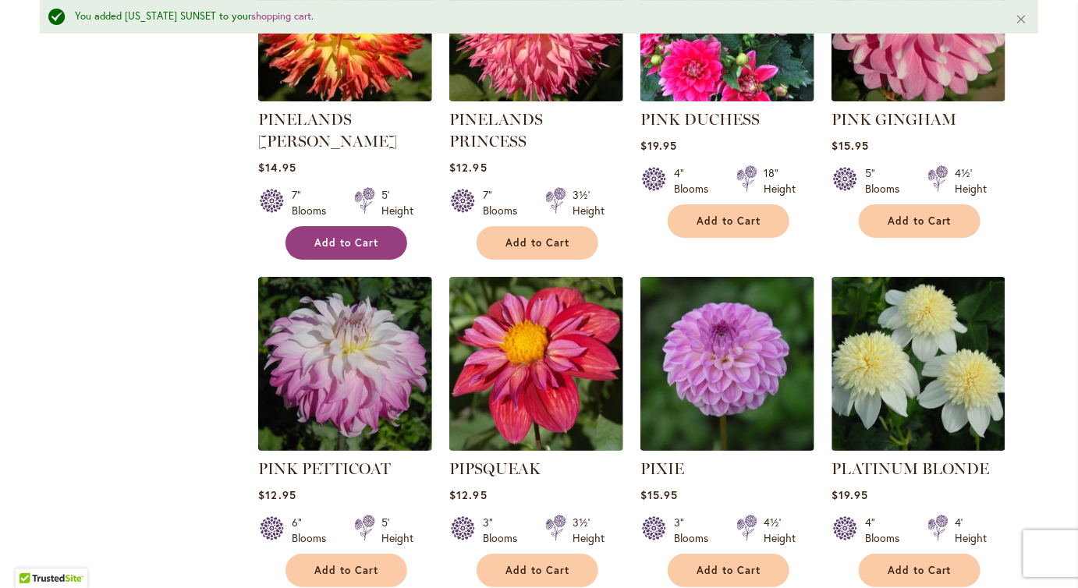
click at [361, 250] on span "Add to Cart" at bounding box center [346, 242] width 64 height 13
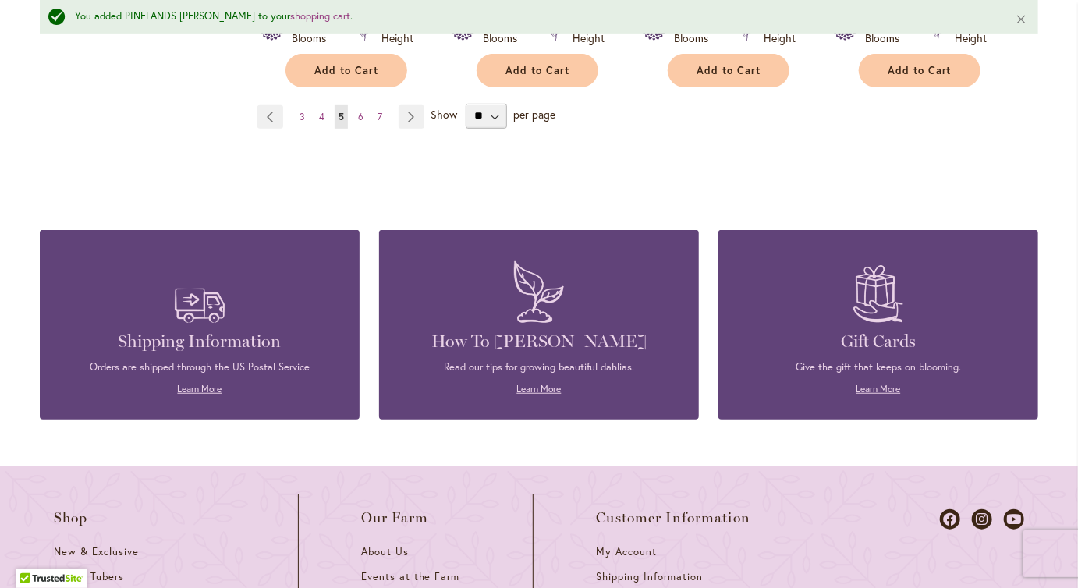
scroll to position [5592, 0]
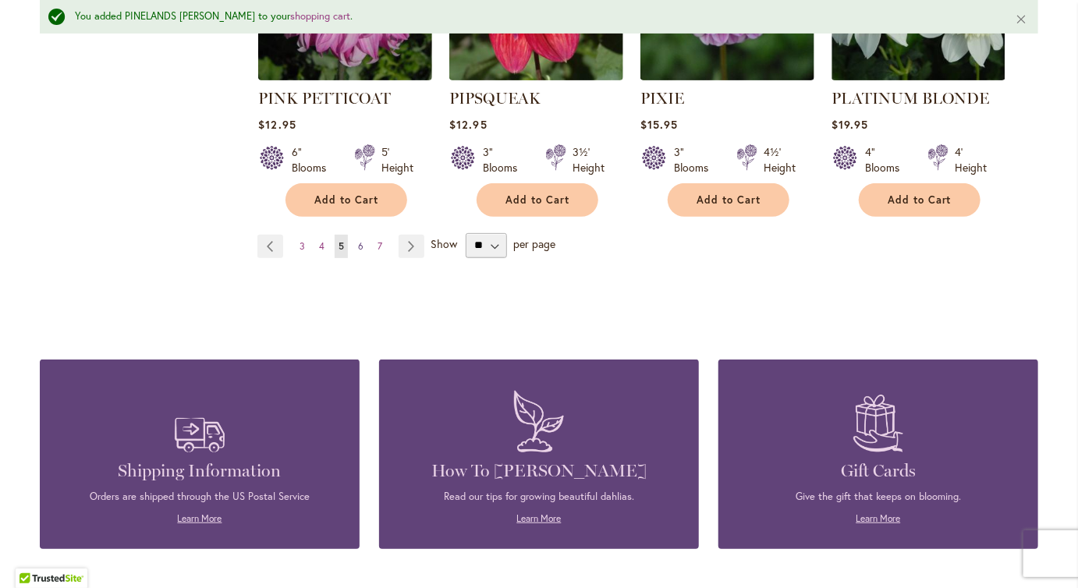
click at [364, 252] on span "6" at bounding box center [360, 246] width 5 height 12
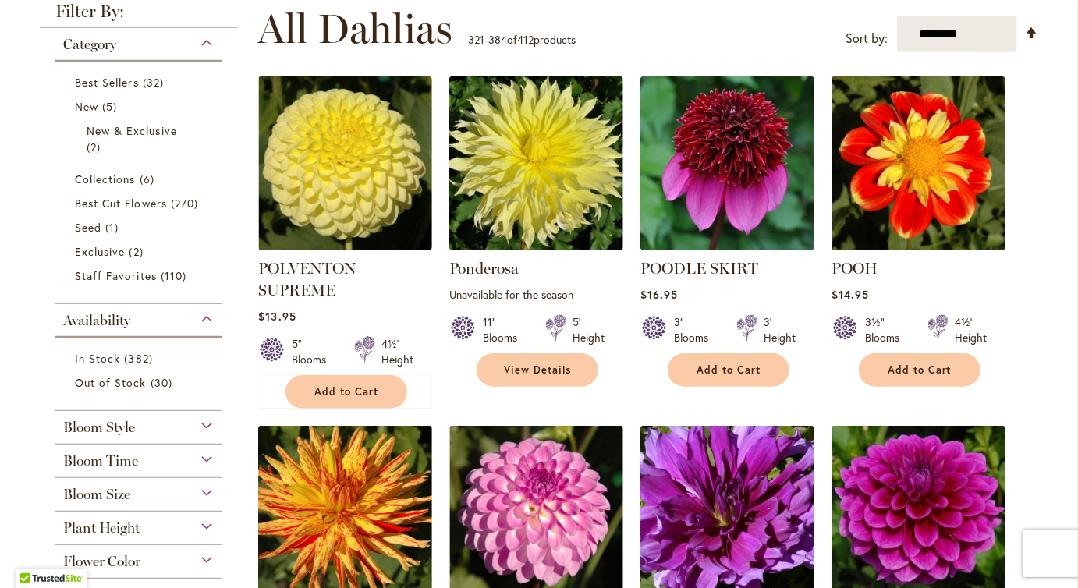
scroll to position [314, 0]
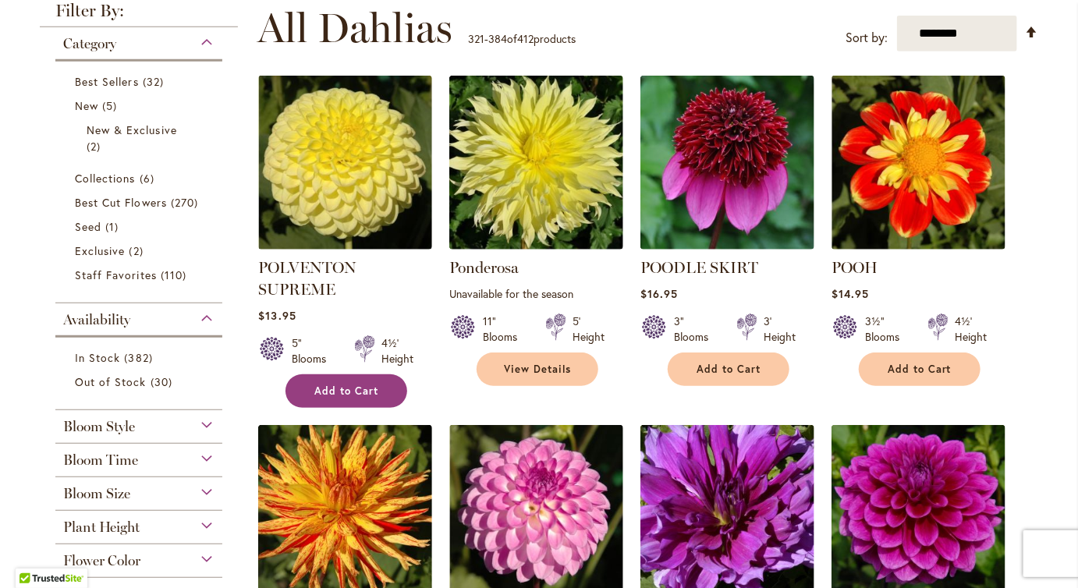
click at [329, 398] on span "Add to Cart" at bounding box center [346, 391] width 64 height 13
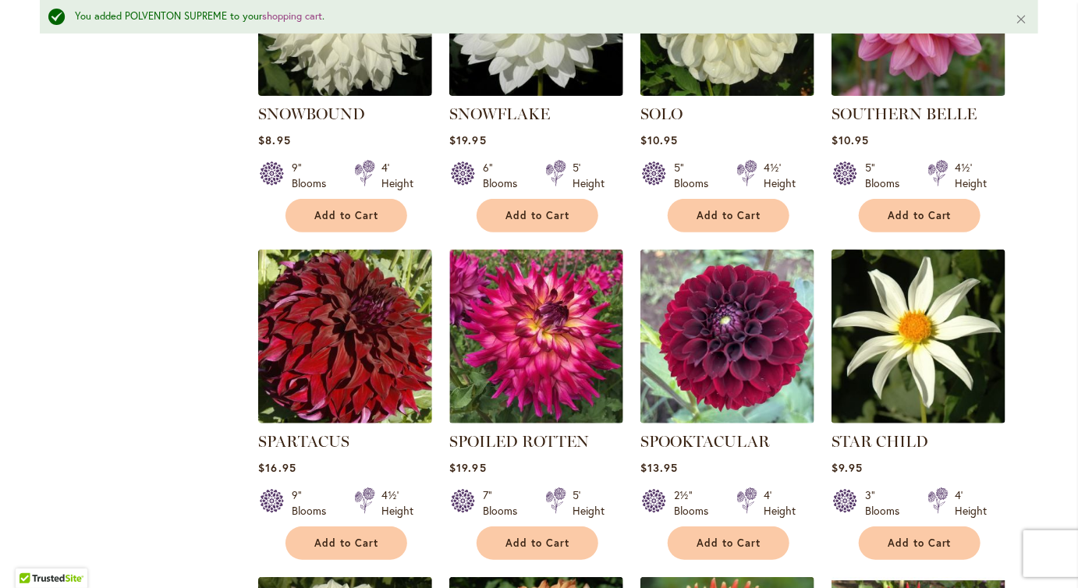
scroll to position [2847, 0]
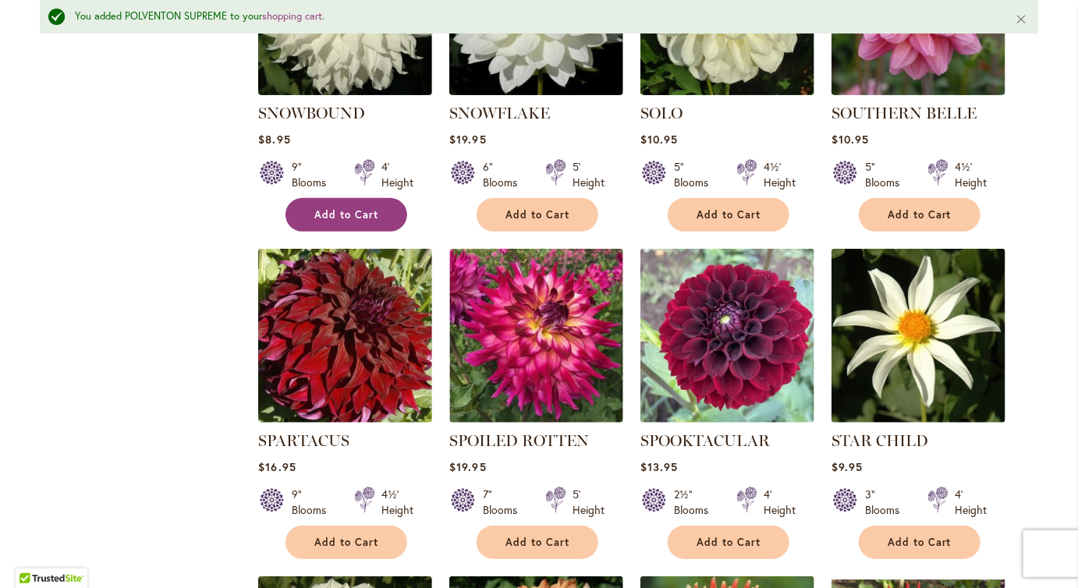
click at [366, 222] on span "Add to Cart" at bounding box center [346, 214] width 64 height 13
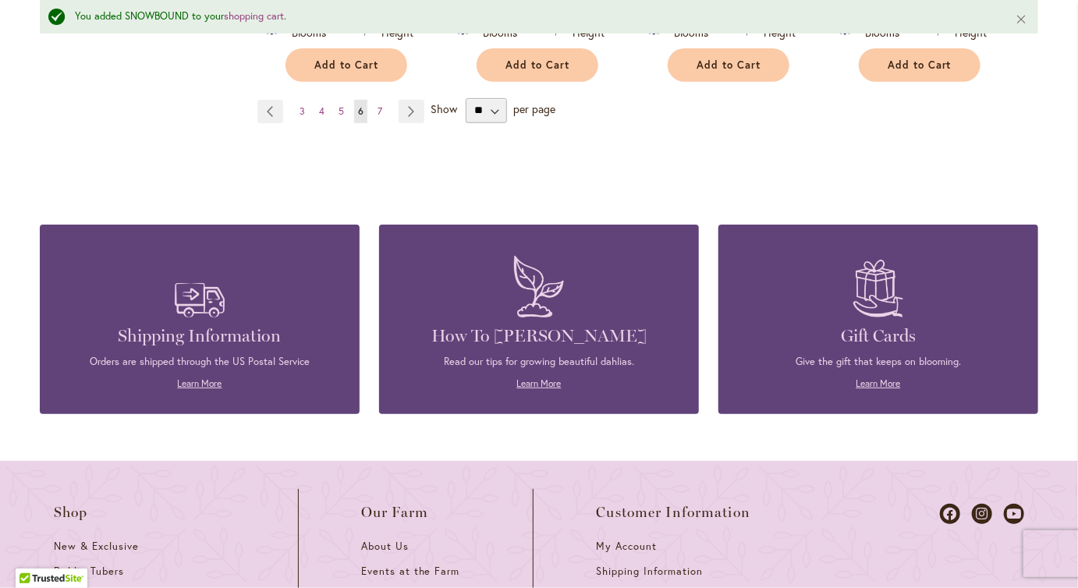
scroll to position [5670, 0]
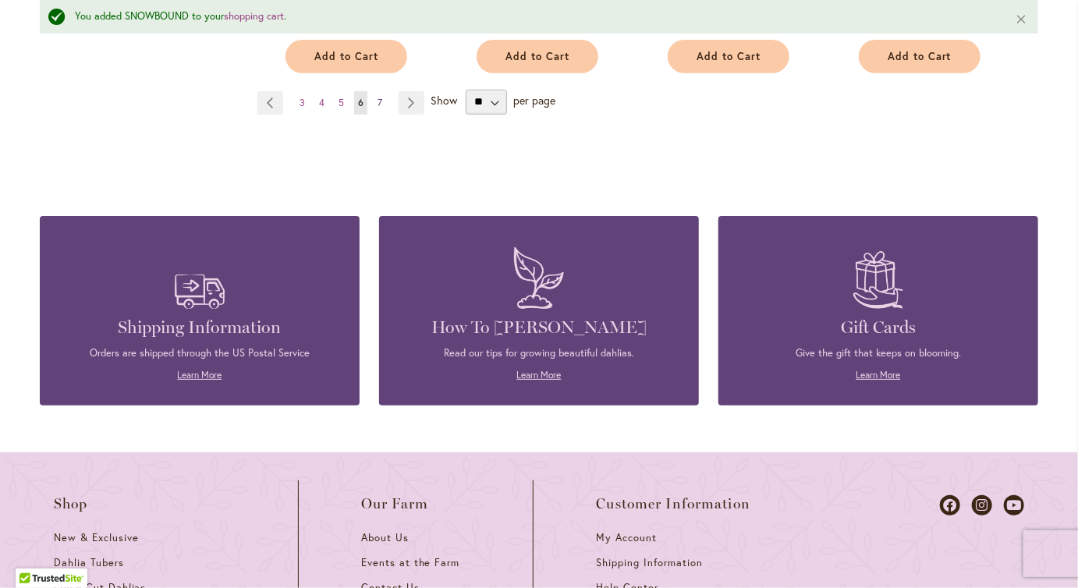
click at [382, 108] on span "7" at bounding box center [380, 103] width 5 height 12
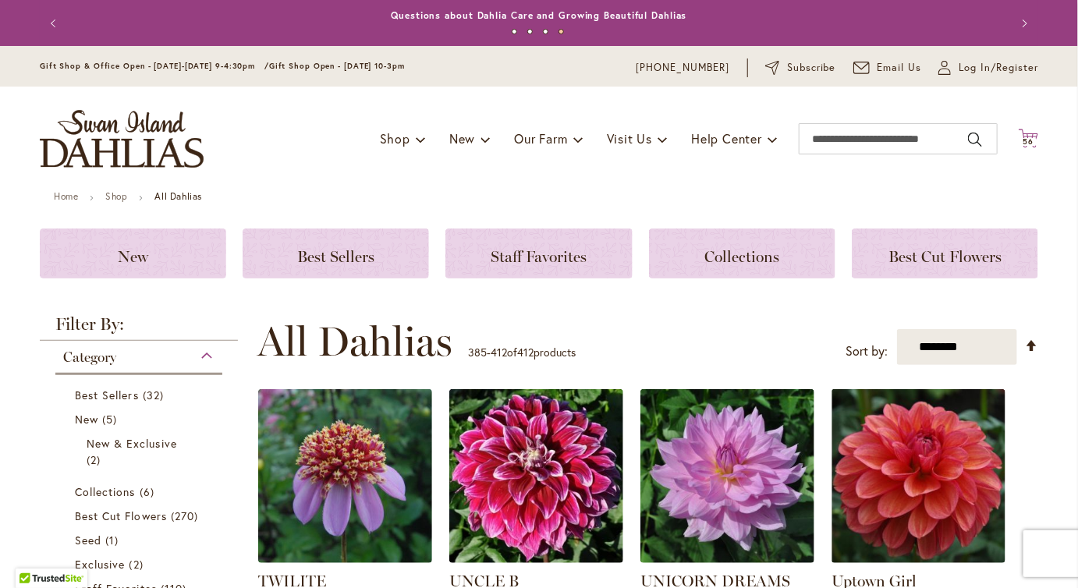
click at [1028, 140] on icon at bounding box center [1029, 138] width 20 height 19
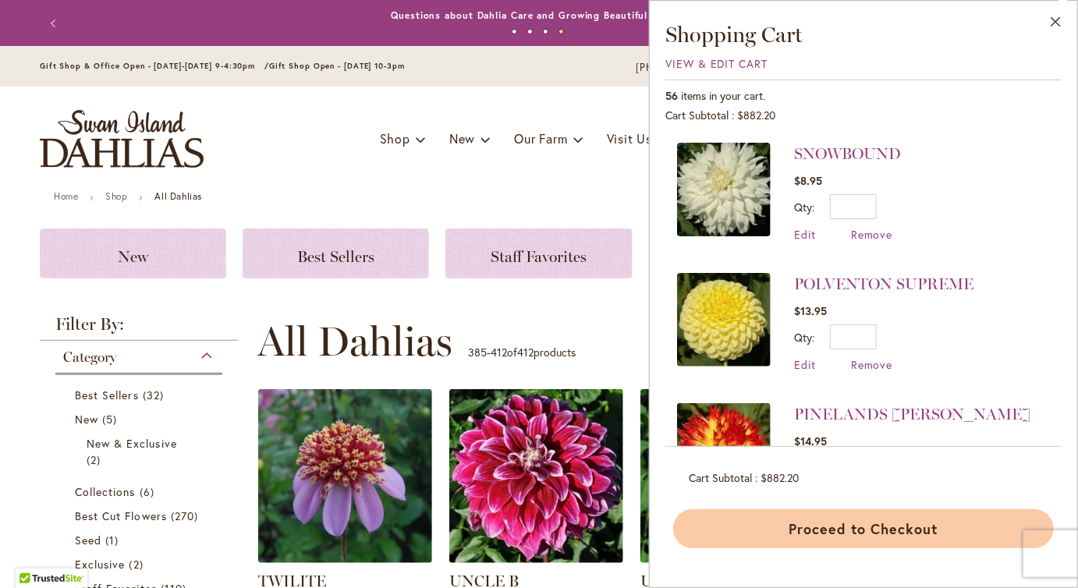
click at [812, 548] on button "Proceed to Checkout" at bounding box center [863, 528] width 381 height 39
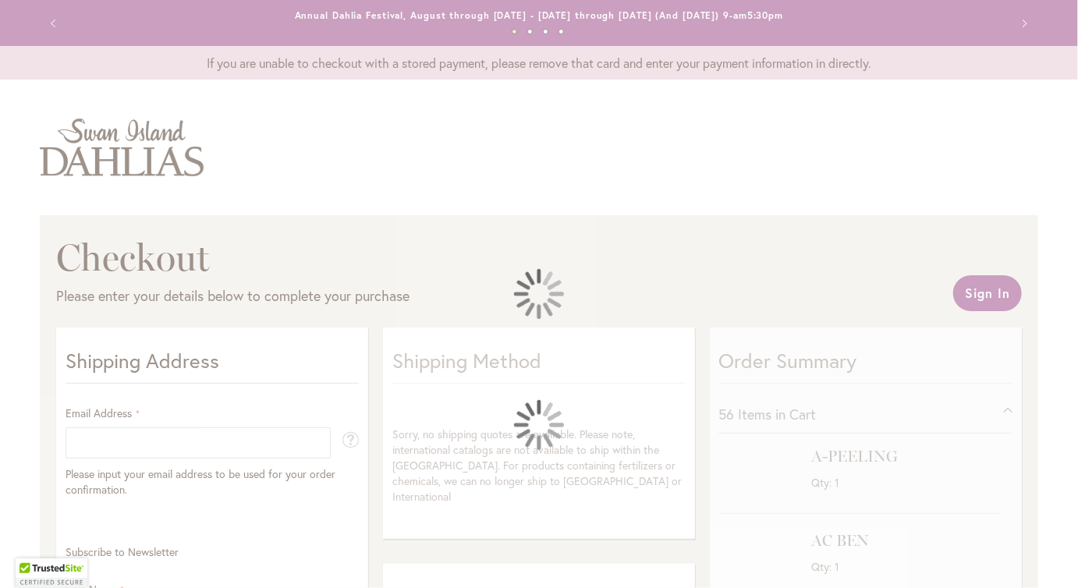
select select "**"
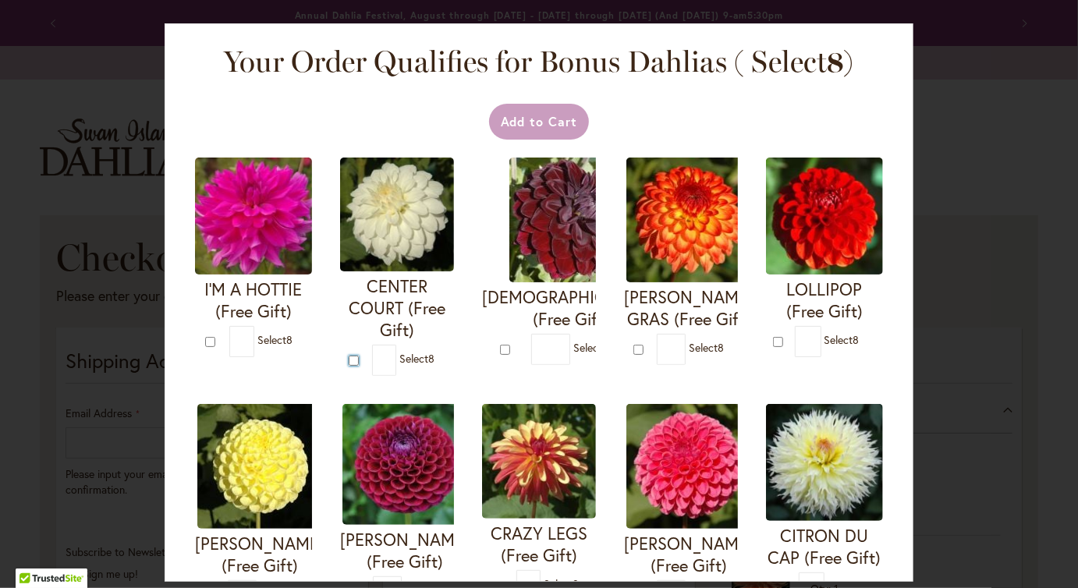
type input "*"
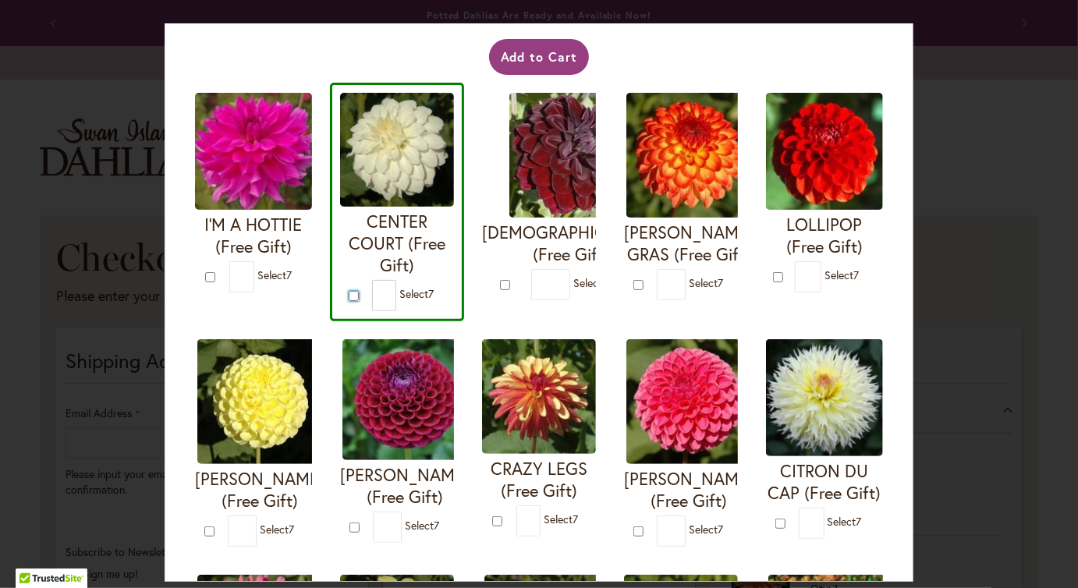
scroll to position [110, 0]
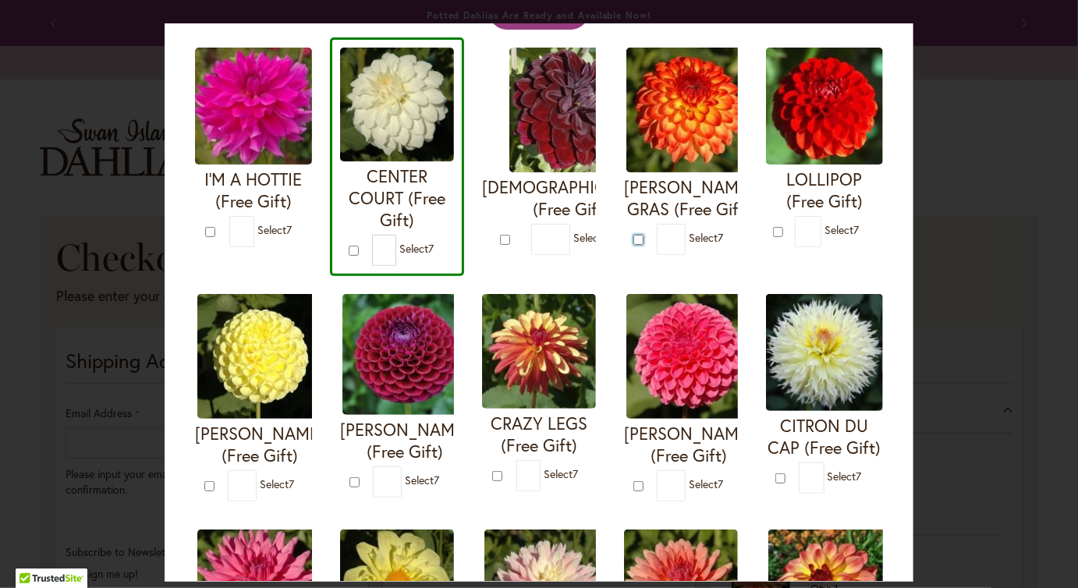
type input "*"
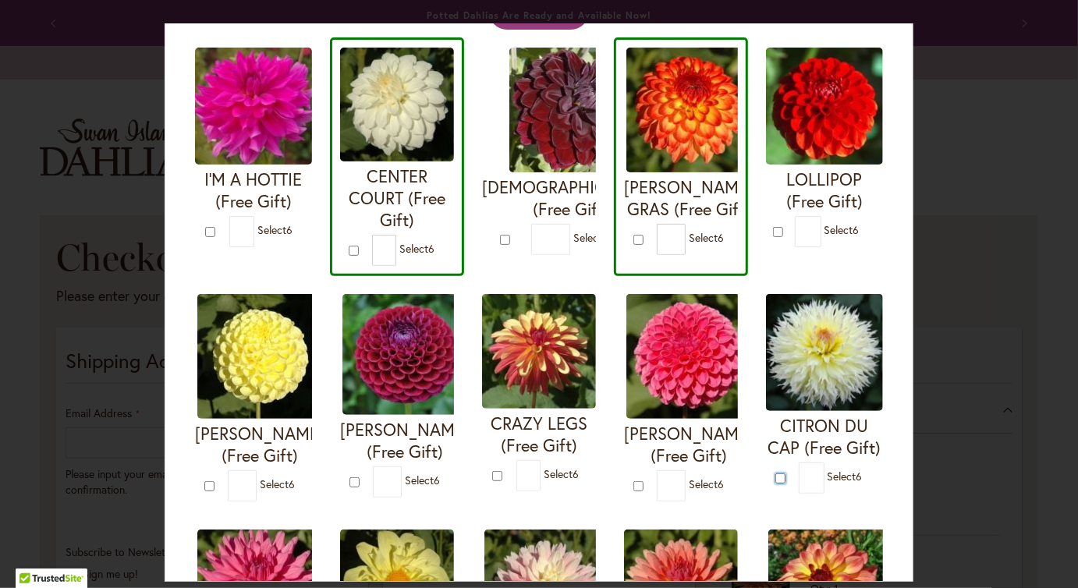
type input "*"
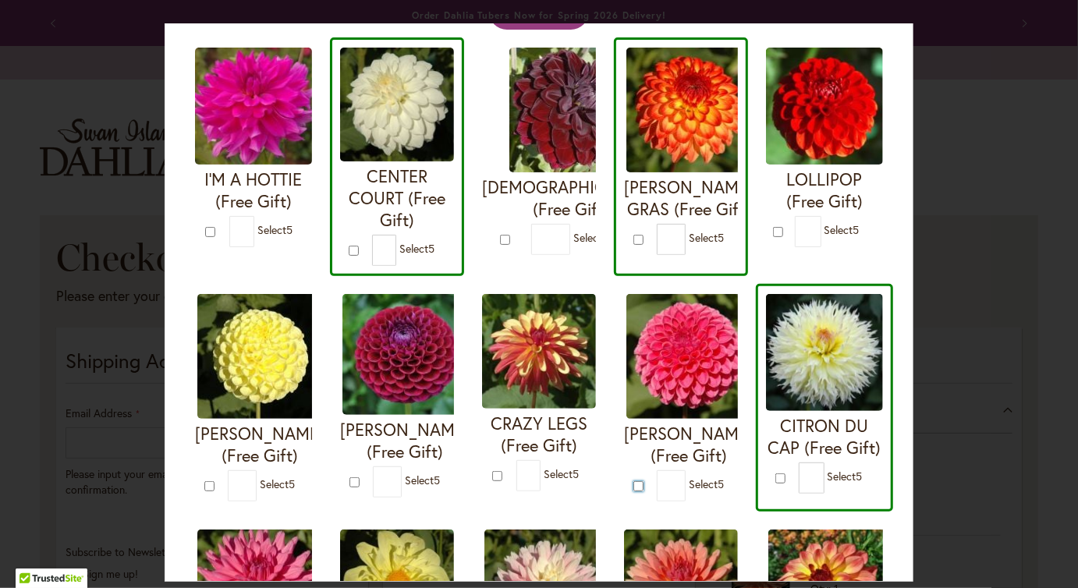
type input "*"
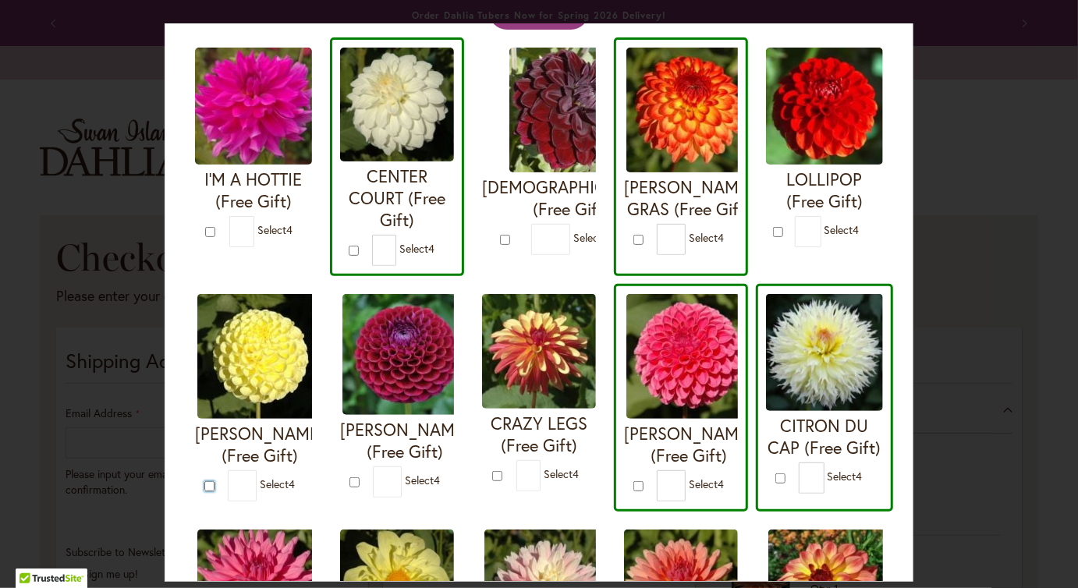
type input "*"
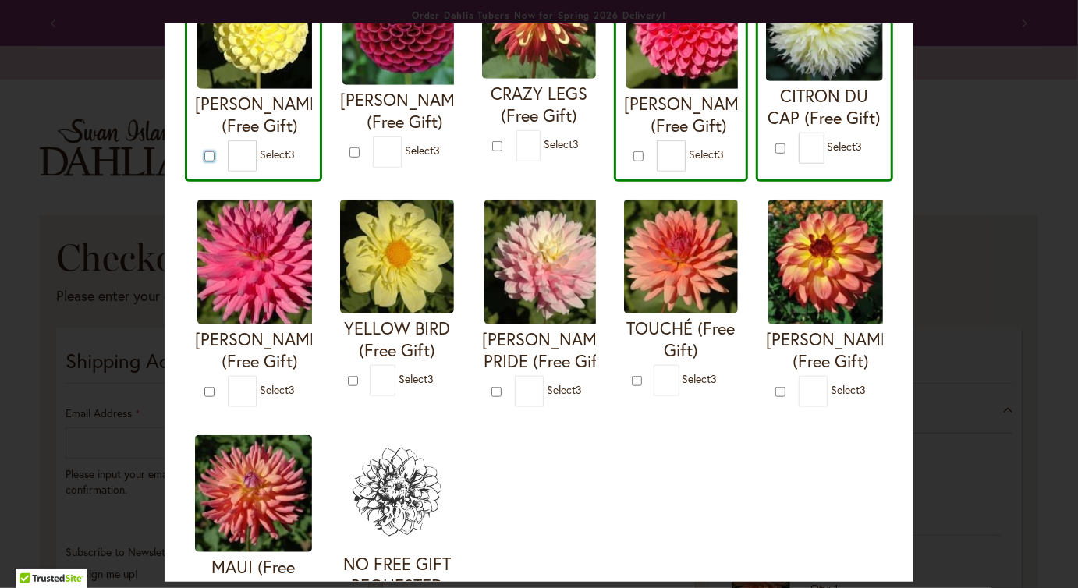
scroll to position [449, 0]
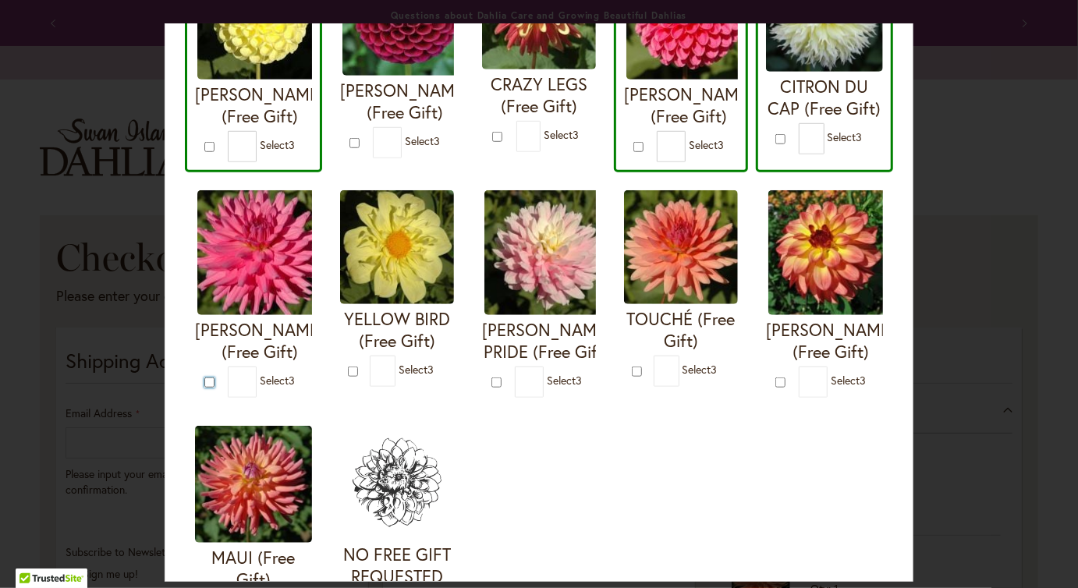
type input "*"
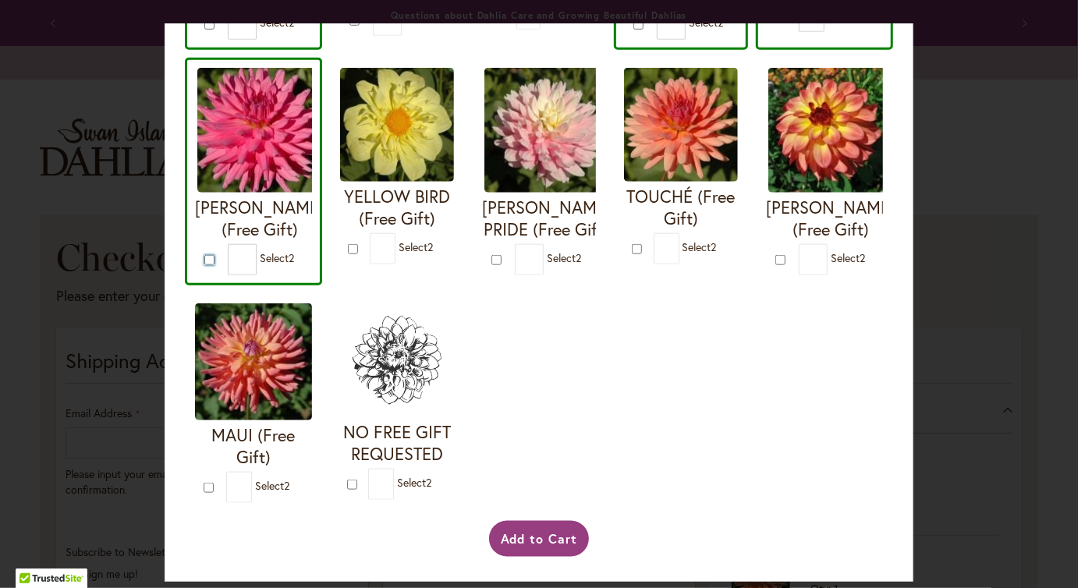
scroll to position [584, 0]
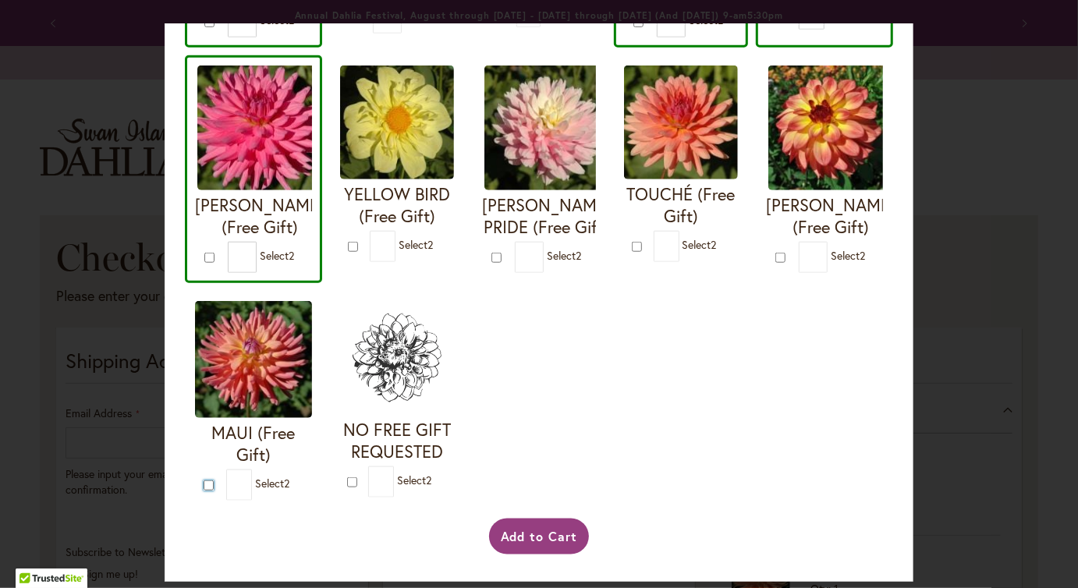
type input "*"
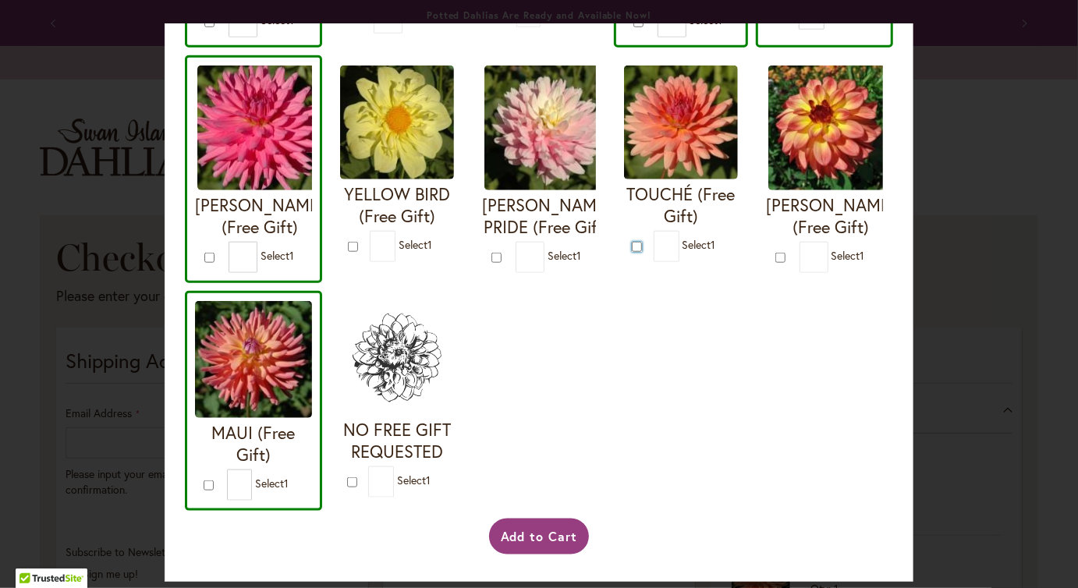
type input "*"
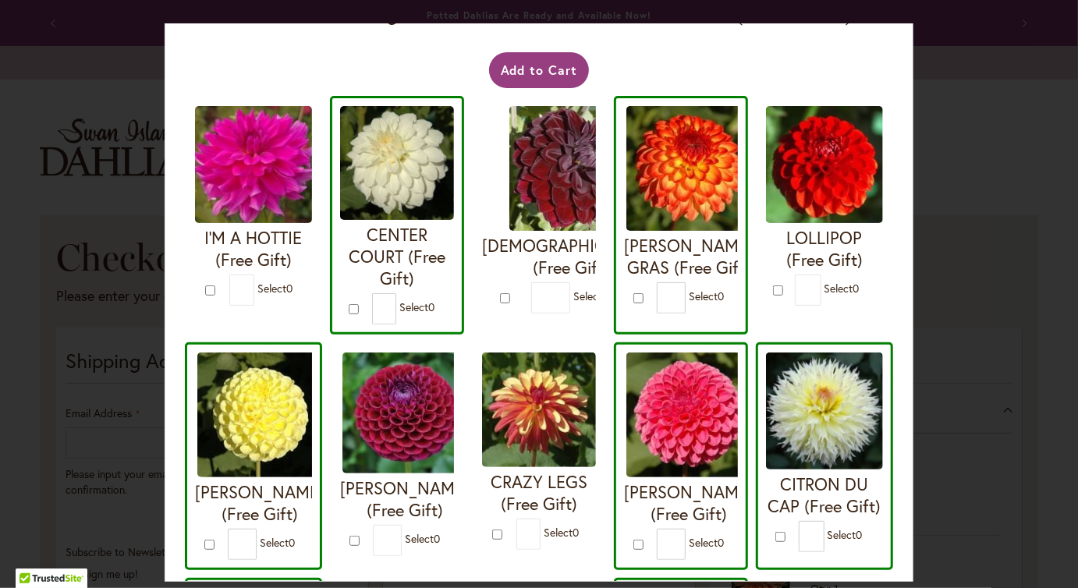
scroll to position [0, 0]
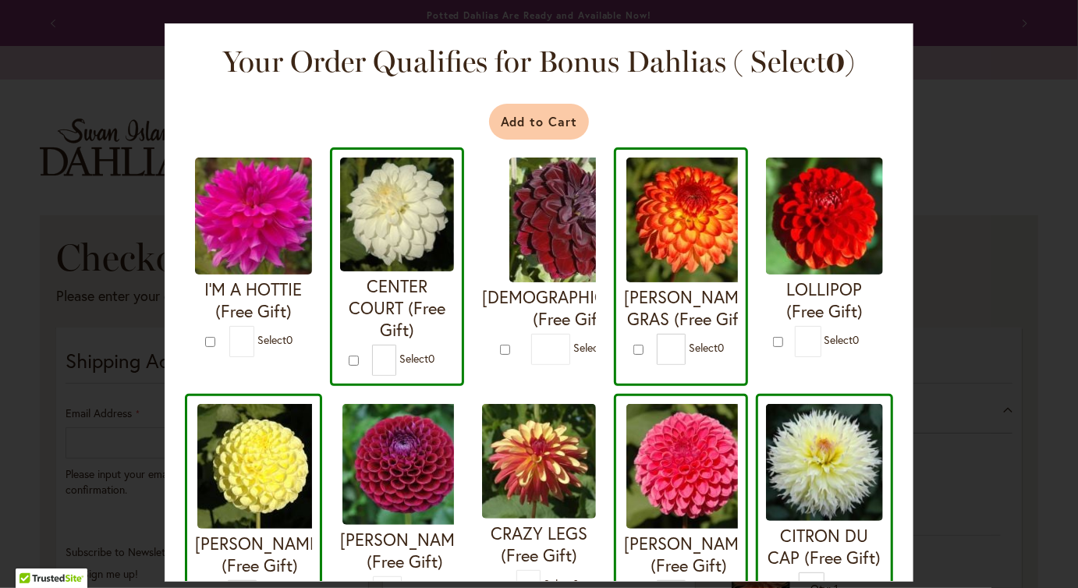
click at [538, 140] on button "Add to Cart" at bounding box center [539, 122] width 101 height 36
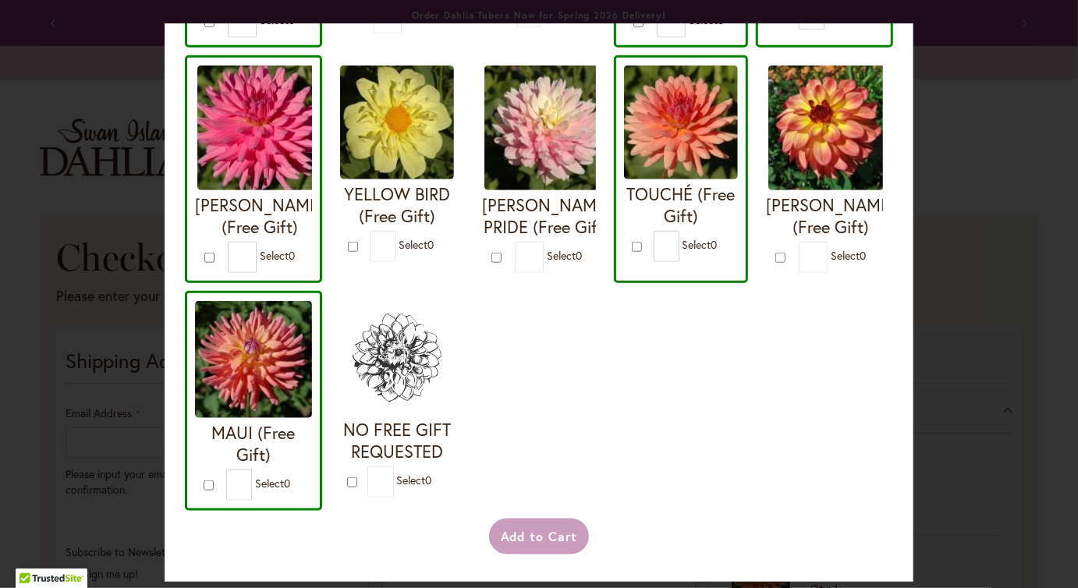
scroll to position [666, 0]
click at [541, 540] on div "Add to Cart" at bounding box center [539, 537] width 693 height 36
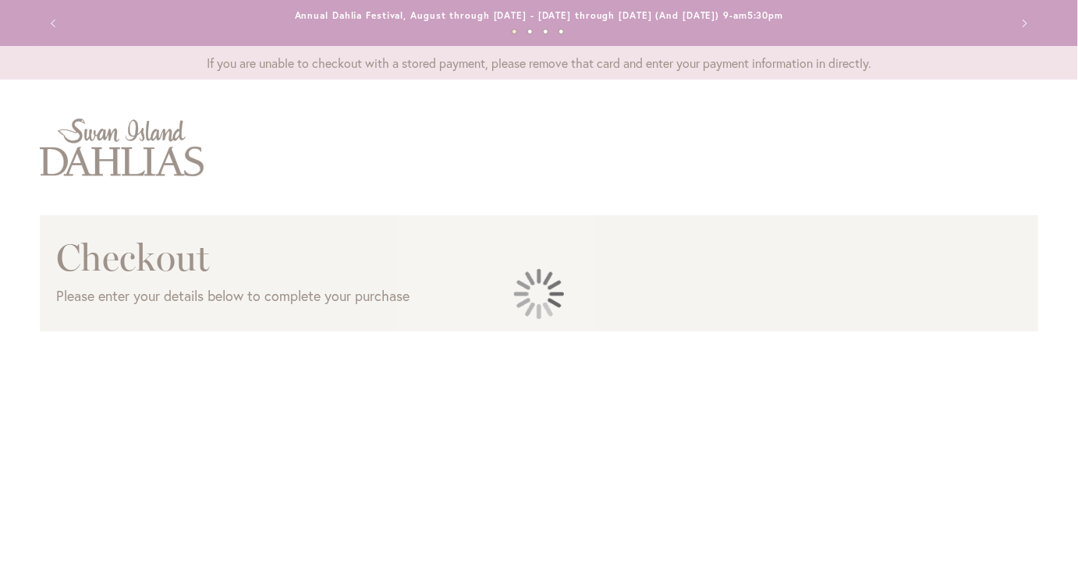
select select "**"
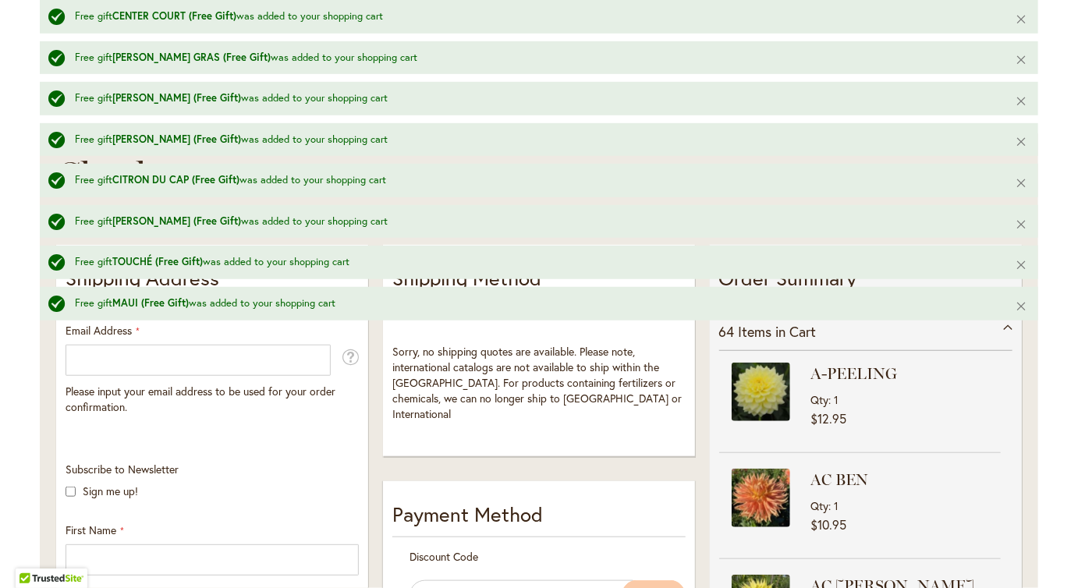
scroll to position [411, 0]
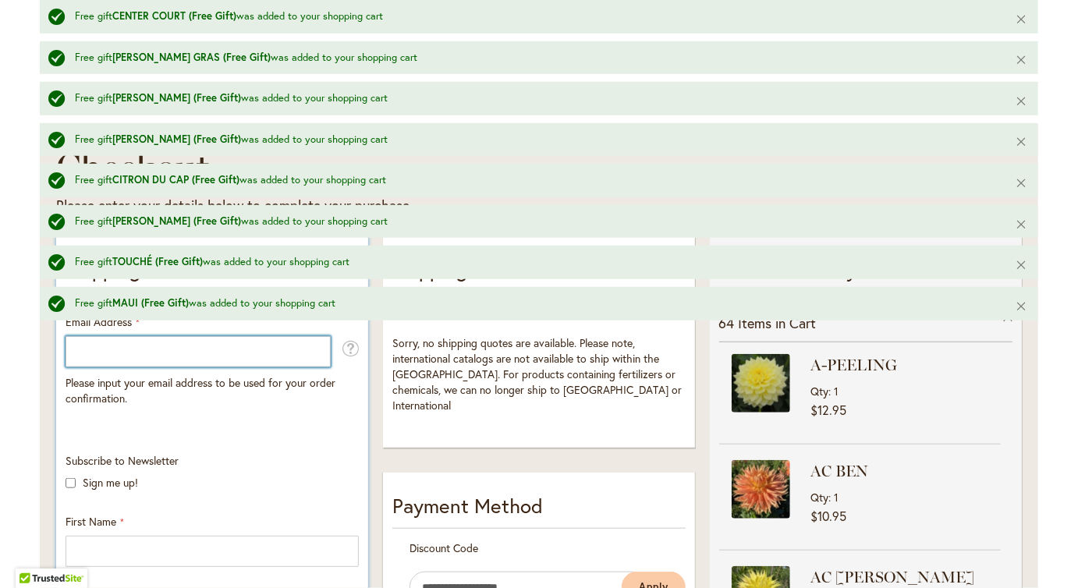
click at [211, 367] on input "Email Address" at bounding box center [198, 351] width 265 height 31
type input "**********"
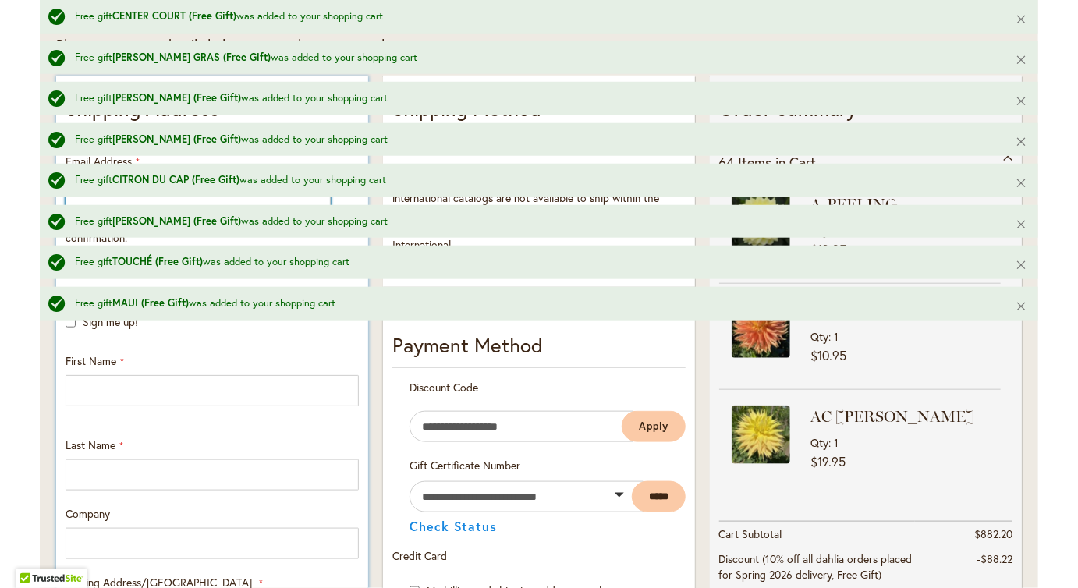
scroll to position [580, 0]
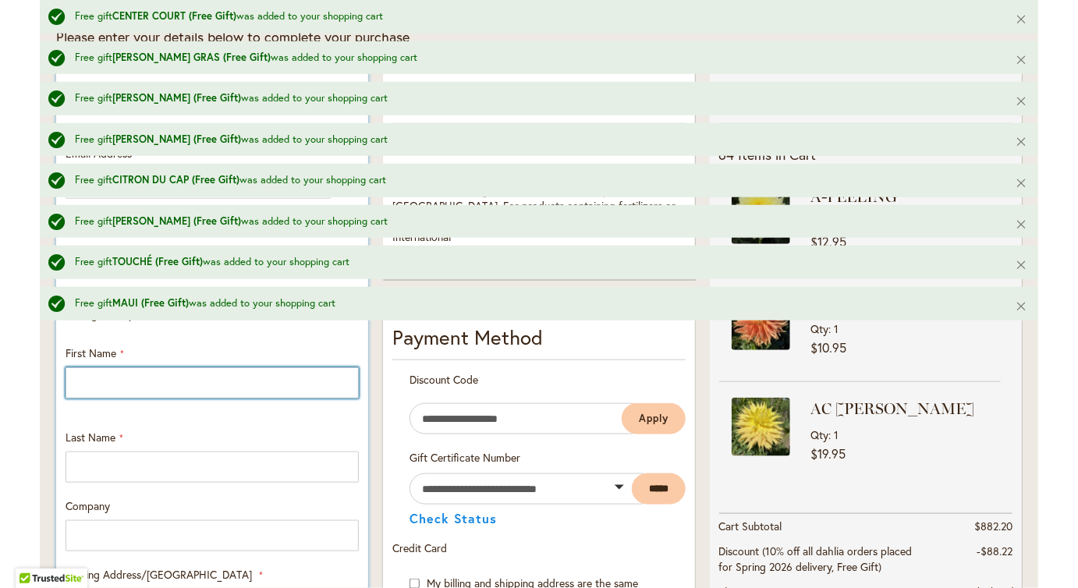
click at [206, 399] on input "First Name" at bounding box center [212, 382] width 293 height 31
type input "*****"
type input "********"
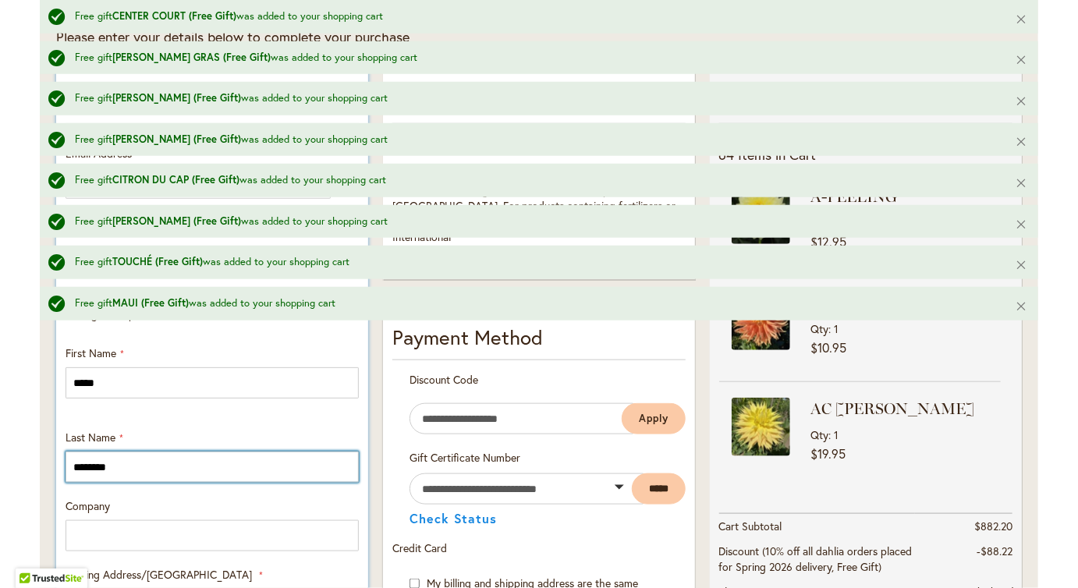
type input "**********"
select select "**"
type input "******"
type input "*****"
type input "**********"
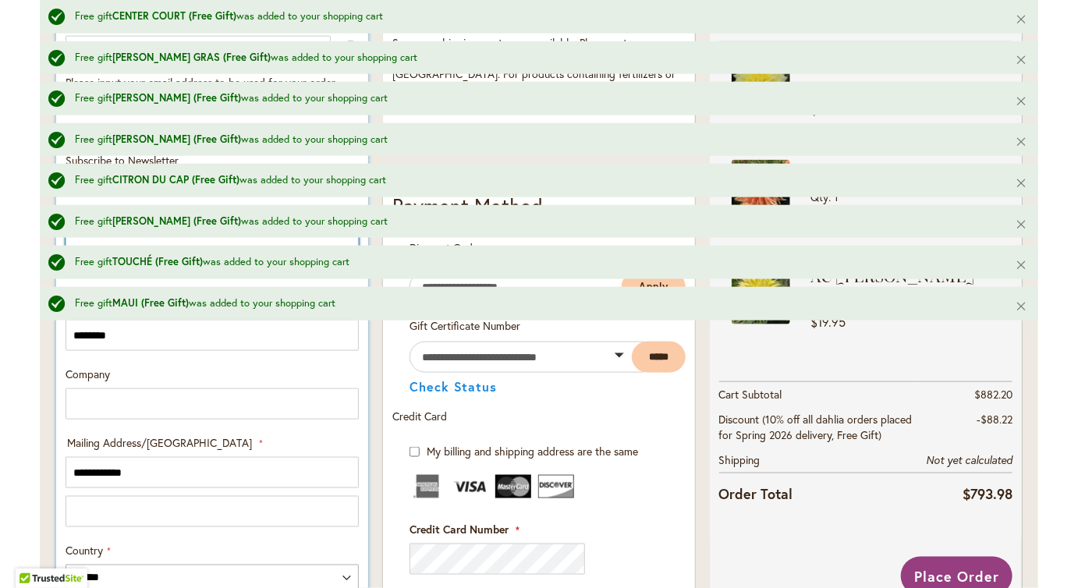
scroll to position [755, 0]
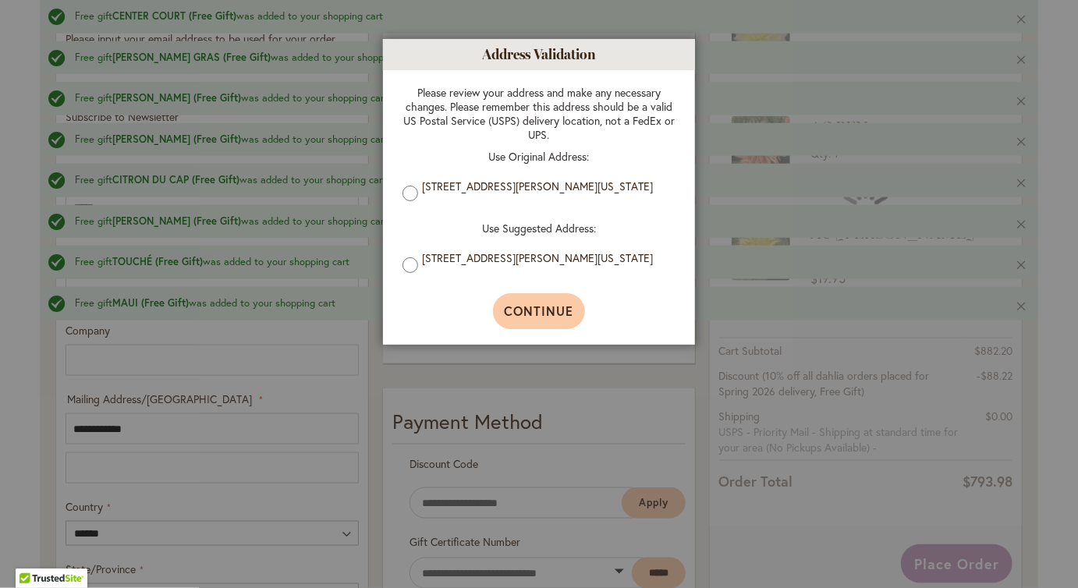
click at [549, 319] on span "Continue" at bounding box center [539, 311] width 69 height 16
type input "**********"
type input "******"
type input "**********"
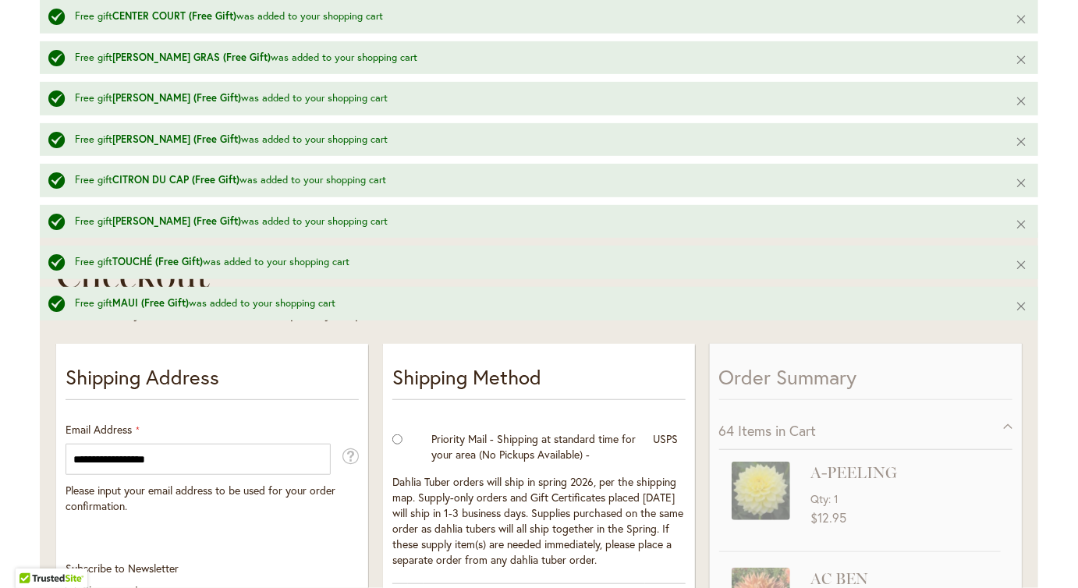
scroll to position [1396, 0]
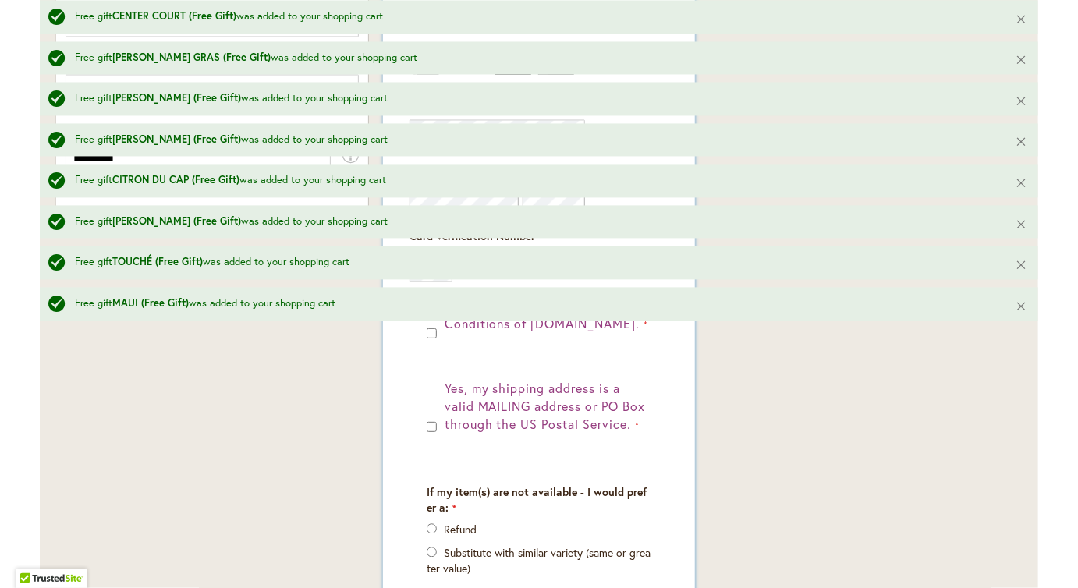
click at [498, 418] on fieldset "Payment Information Payment Method Discount Code Enter discount code Apply Gift…" at bounding box center [538, 203] width 293 height 872
click at [435, 424] on fieldset "Payment Information Payment Method Discount Code Enter discount code Apply Gift…" at bounding box center [538, 203] width 293 height 872
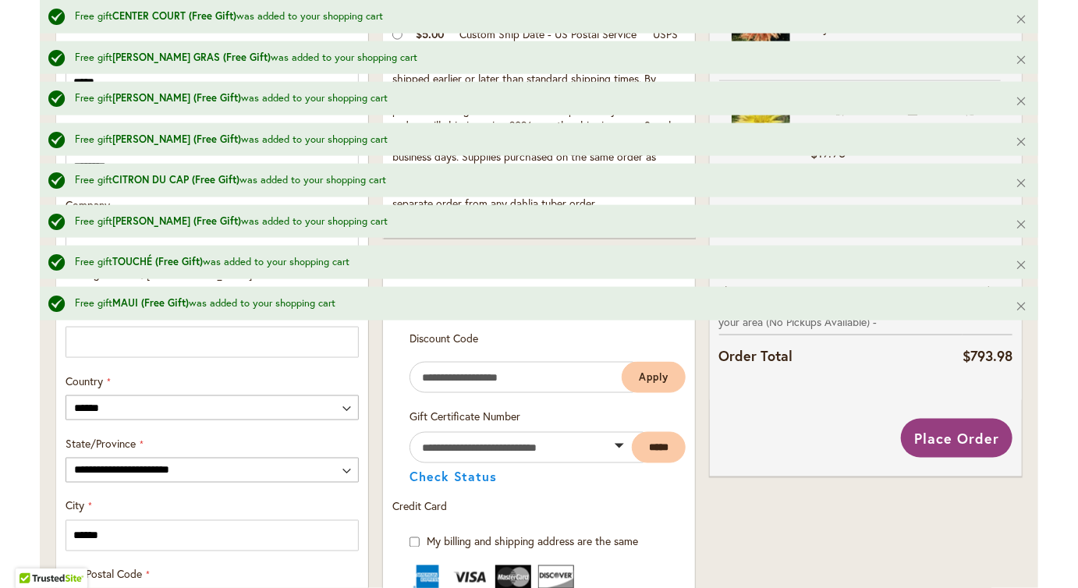
scroll to position [894, 0]
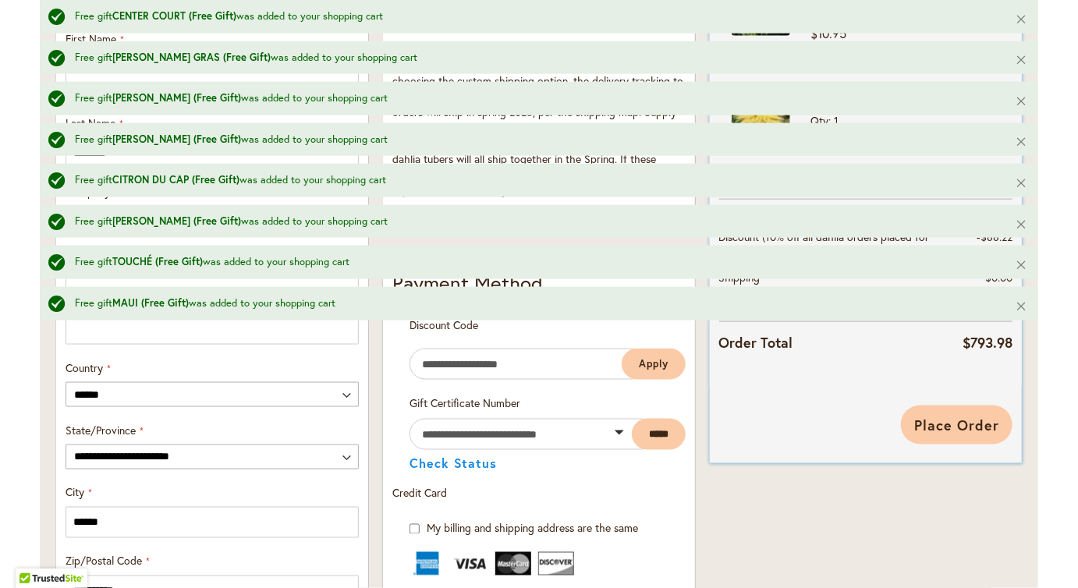
click at [963, 435] on span "Place Order" at bounding box center [956, 425] width 85 height 19
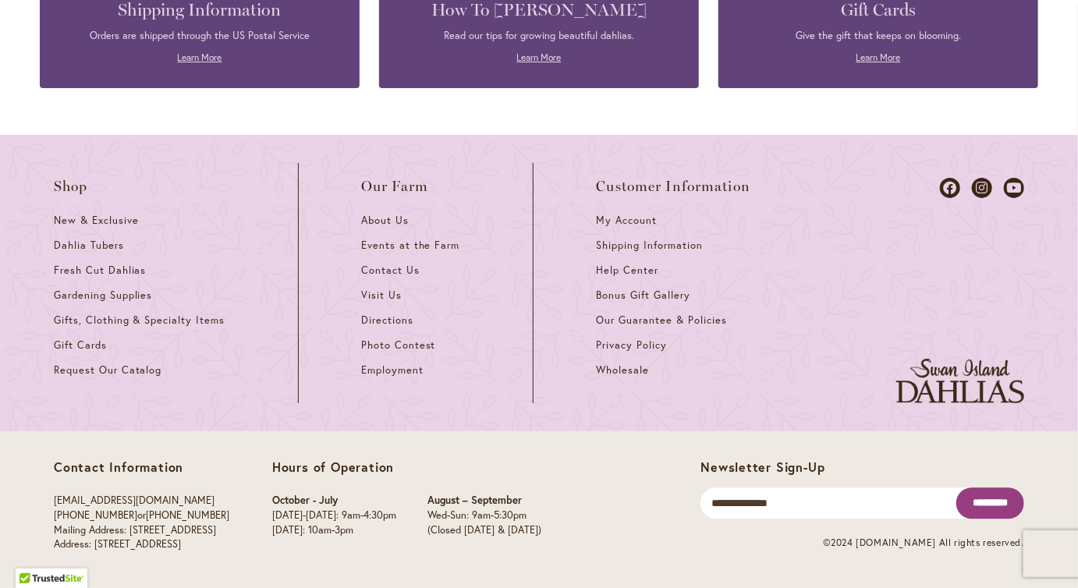
scroll to position [7251, 0]
